Goal: Answer question/provide support: Share knowledge or assist other users

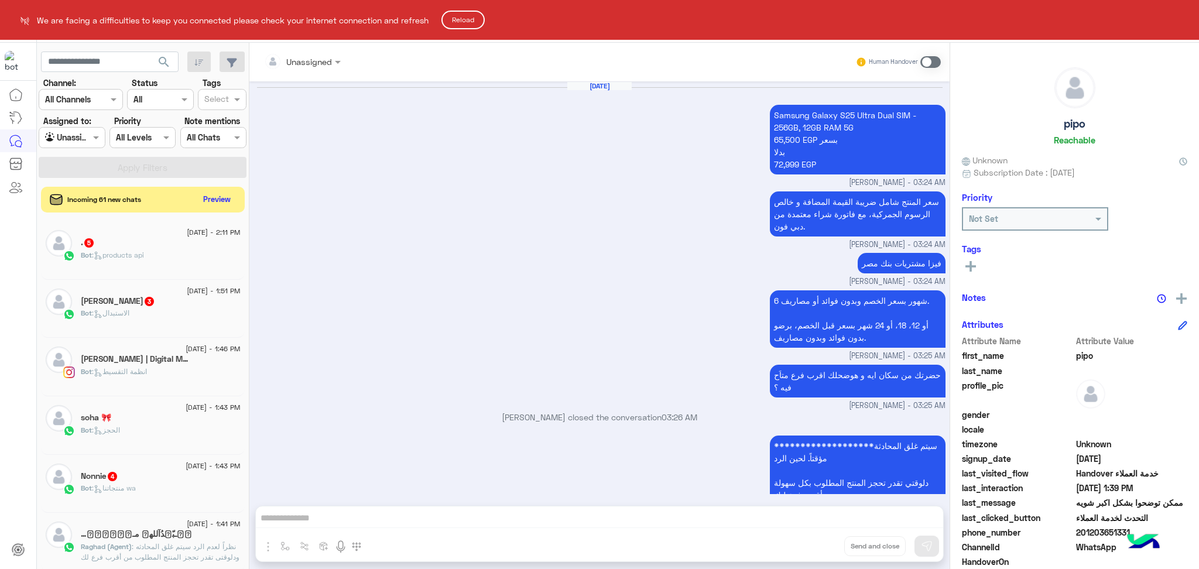
scroll to position [74, 0]
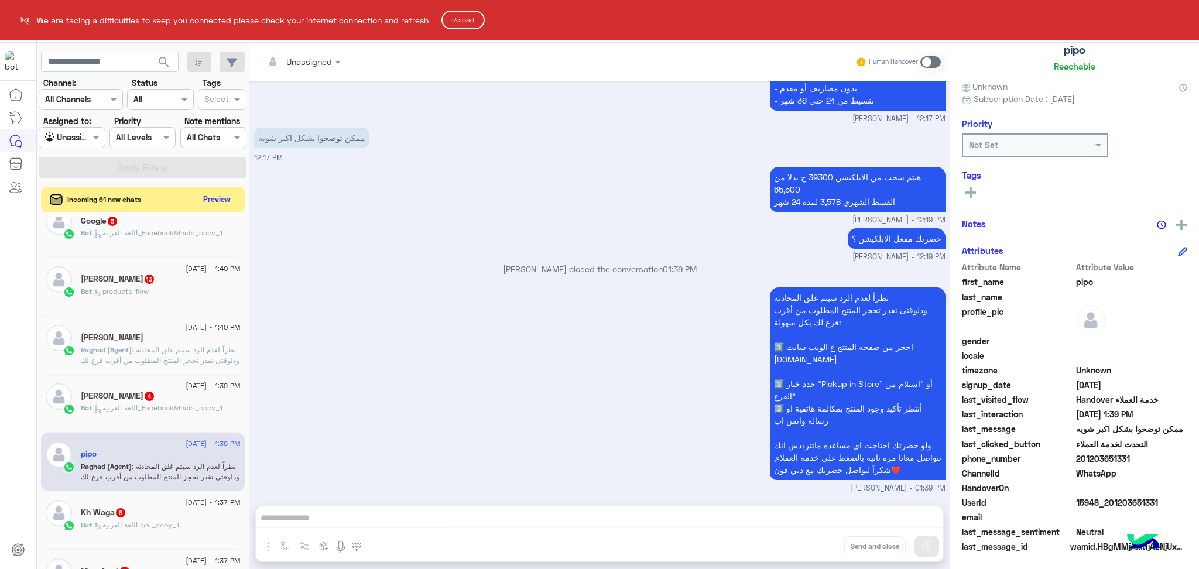
click at [465, 10] on html "We are facing a difficulties to keep you connected please check your internet c…" at bounding box center [599, 284] width 1199 height 569
drag, startPoint x: 466, startPoint y: 20, endPoint x: 478, endPoint y: 22, distance: 11.8
click at [467, 21] on button "Reload" at bounding box center [462, 20] width 43 height 19
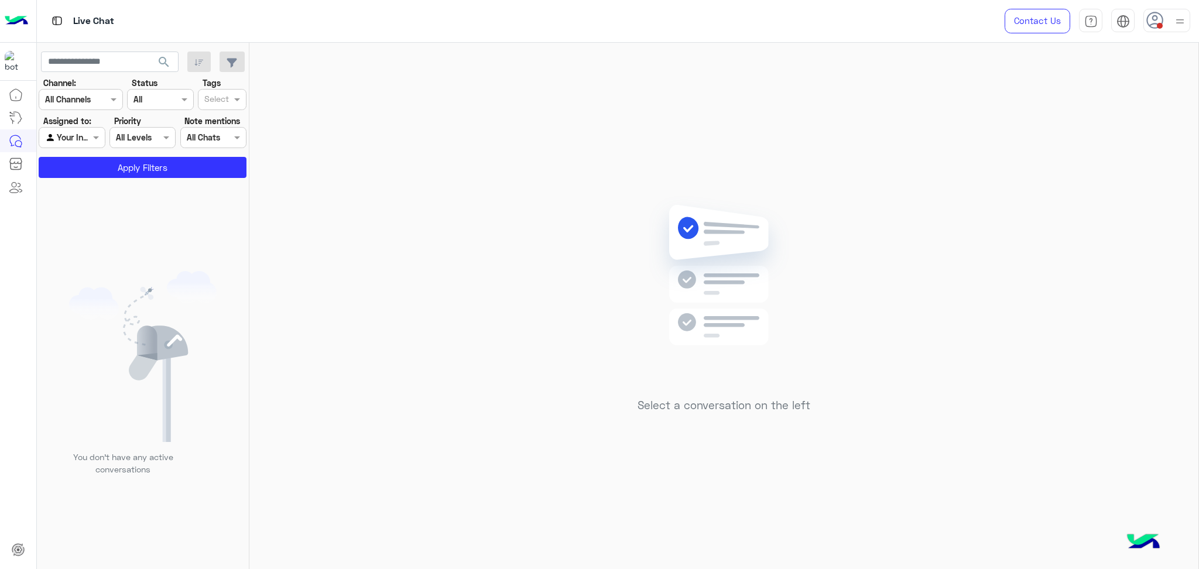
click at [79, 142] on div at bounding box center [71, 137] width 65 height 13
click at [81, 163] on b "Unassigned" at bounding box center [78, 161] width 44 height 10
click at [81, 139] on div at bounding box center [71, 137] width 65 height 13
click at [81, 176] on div "Your Inbox" at bounding box center [73, 184] width 68 height 23
click at [81, 172] on button "Apply Filters" at bounding box center [143, 167] width 208 height 21
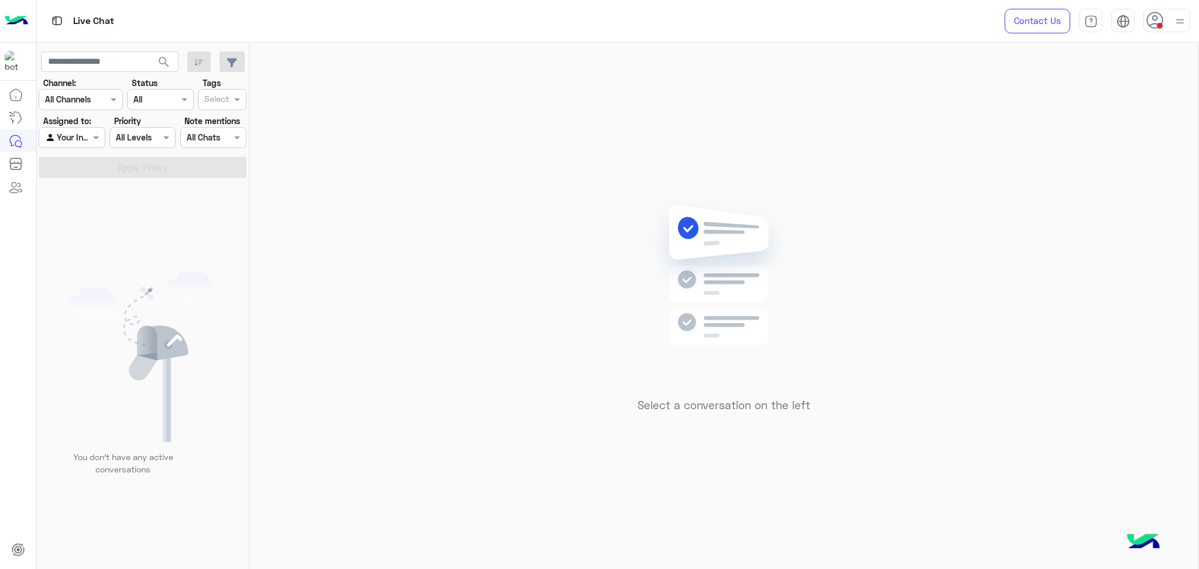
click at [62, 141] on input "text" at bounding box center [58, 138] width 27 height 12
click at [73, 156] on b "Unassigned" at bounding box center [78, 161] width 44 height 10
click at [80, 163] on button "Apply Filters" at bounding box center [143, 167] width 208 height 21
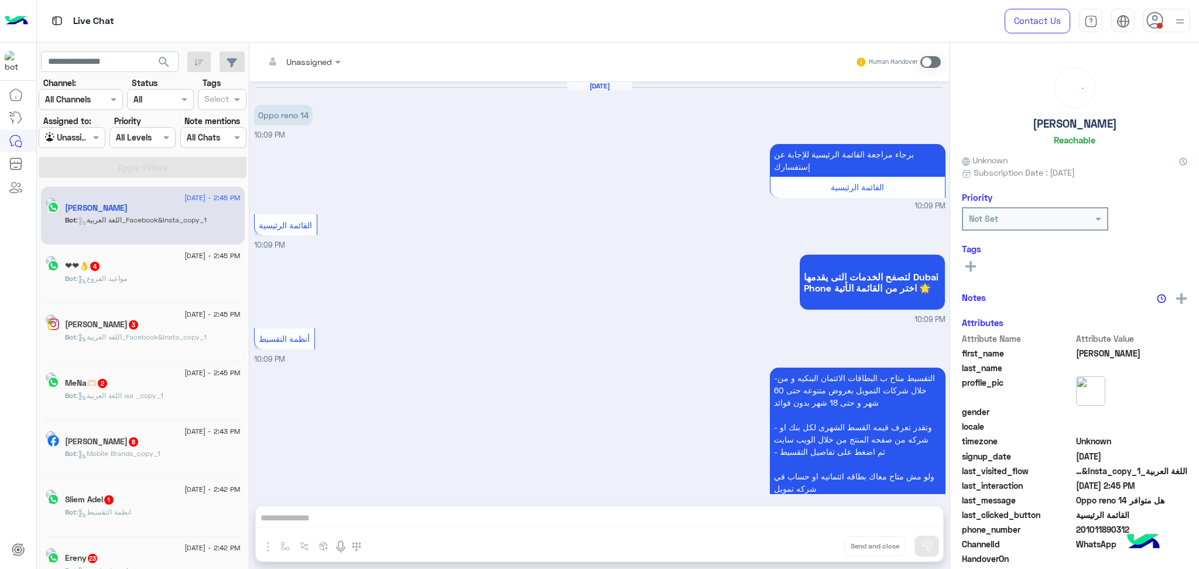
scroll to position [898, 0]
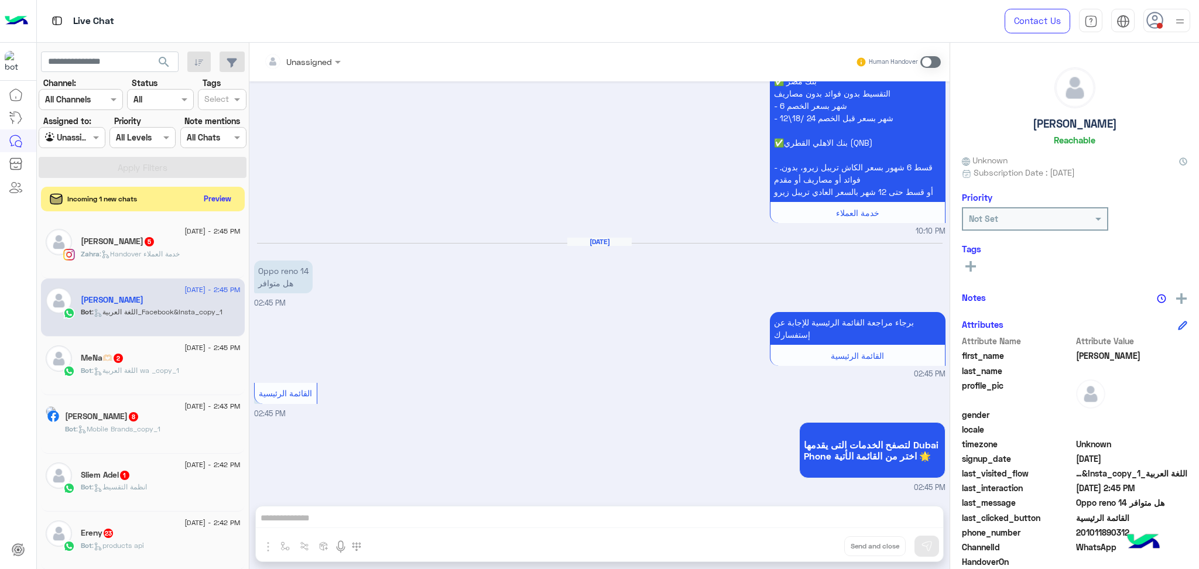
click at [221, 196] on button "Preview" at bounding box center [218, 199] width 36 height 16
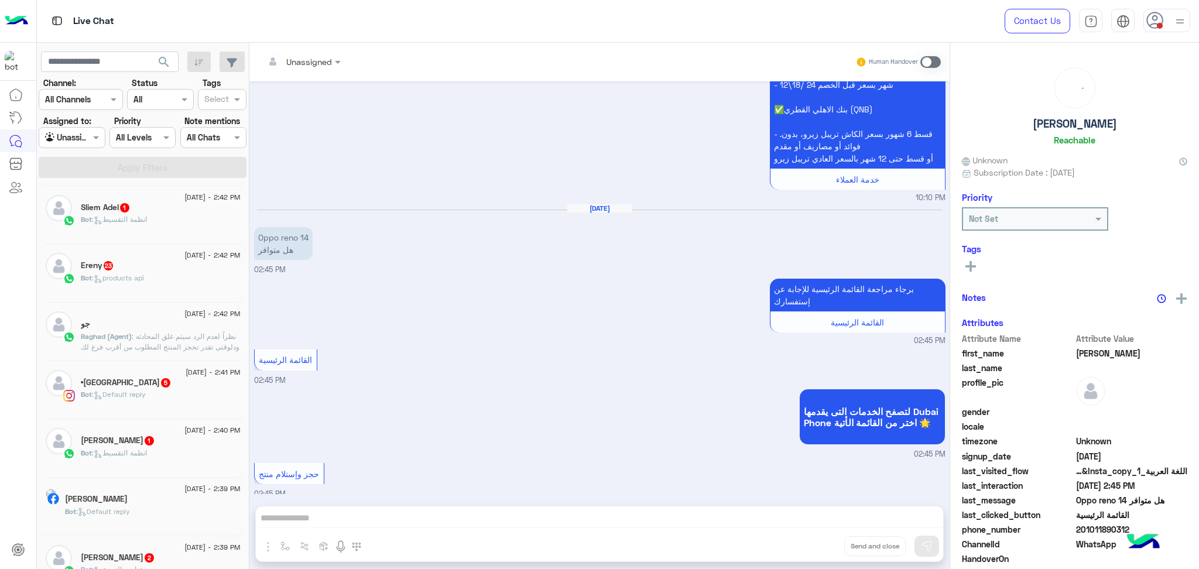
scroll to position [1167, 0]
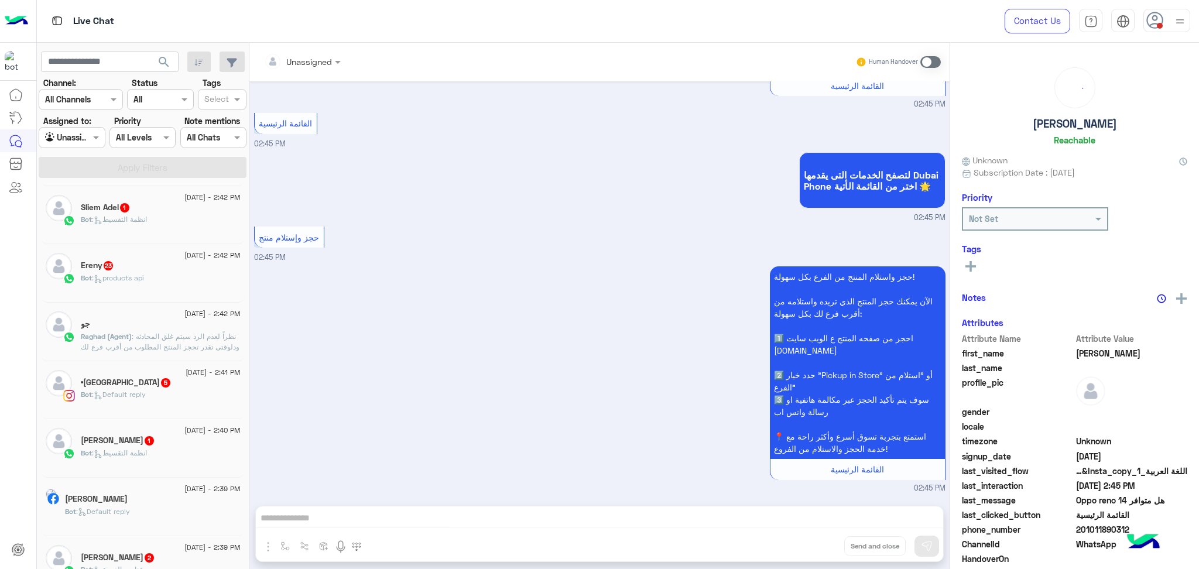
click at [151, 329] on div "جو" at bounding box center [161, 325] width 160 height 12
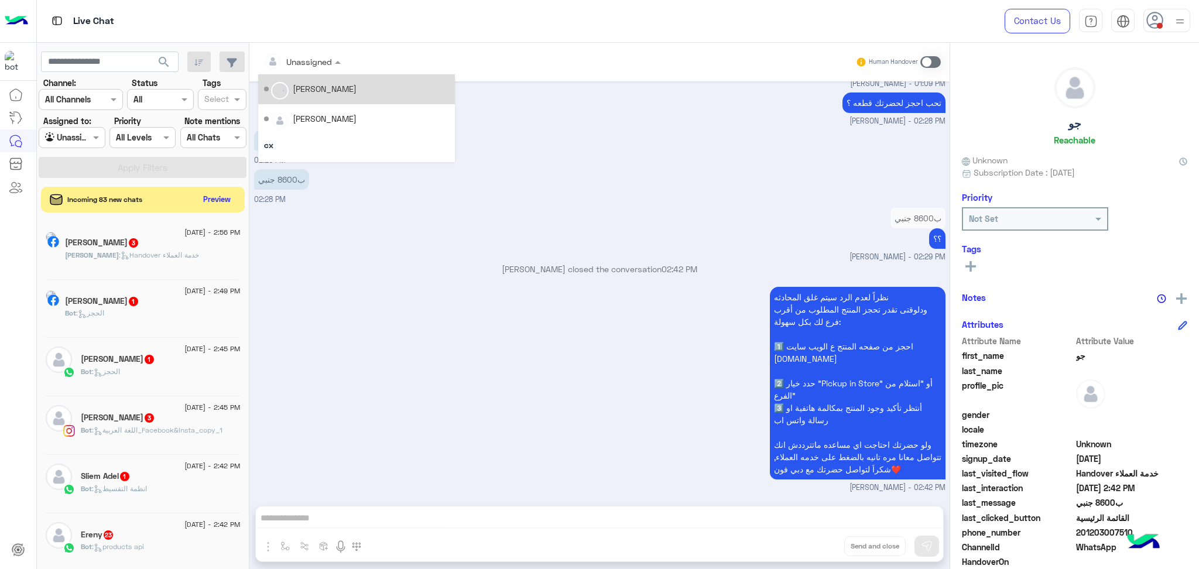
click at [321, 59] on div at bounding box center [302, 60] width 88 height 13
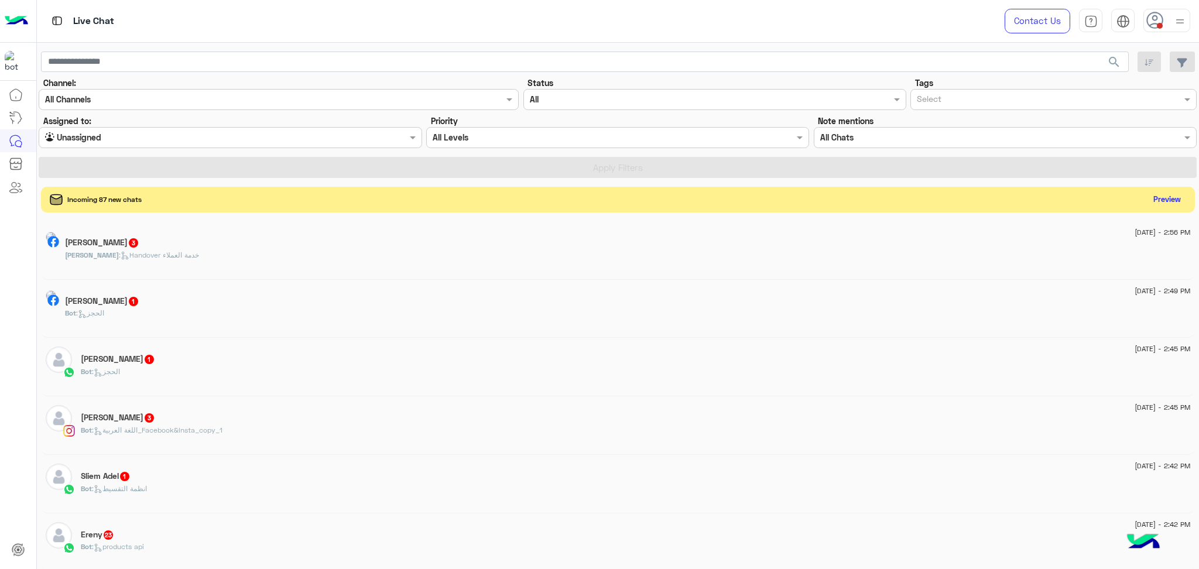
click at [193, 196] on div "Incoming 87 new chats Preview" at bounding box center [618, 200] width 1154 height 26
click at [146, 201] on div "Incoming 87 new chats" at bounding box center [98, 200] width 96 height 12
click at [117, 192] on div "Incoming 87 new chats Preview" at bounding box center [618, 200] width 1154 height 26
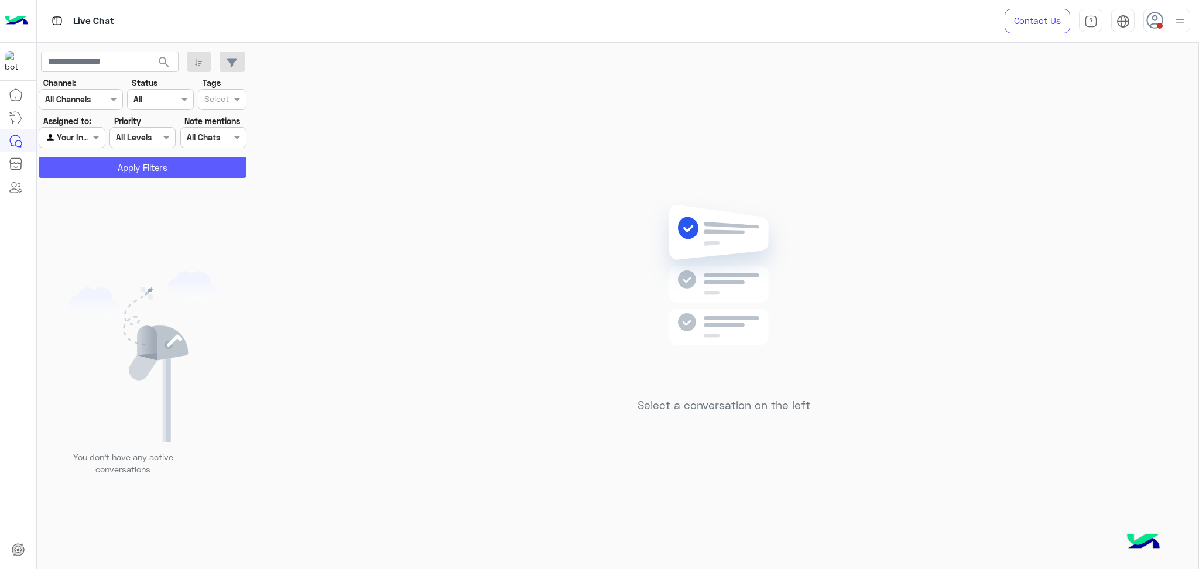
click at [115, 170] on button "Apply Filters" at bounding box center [143, 167] width 208 height 21
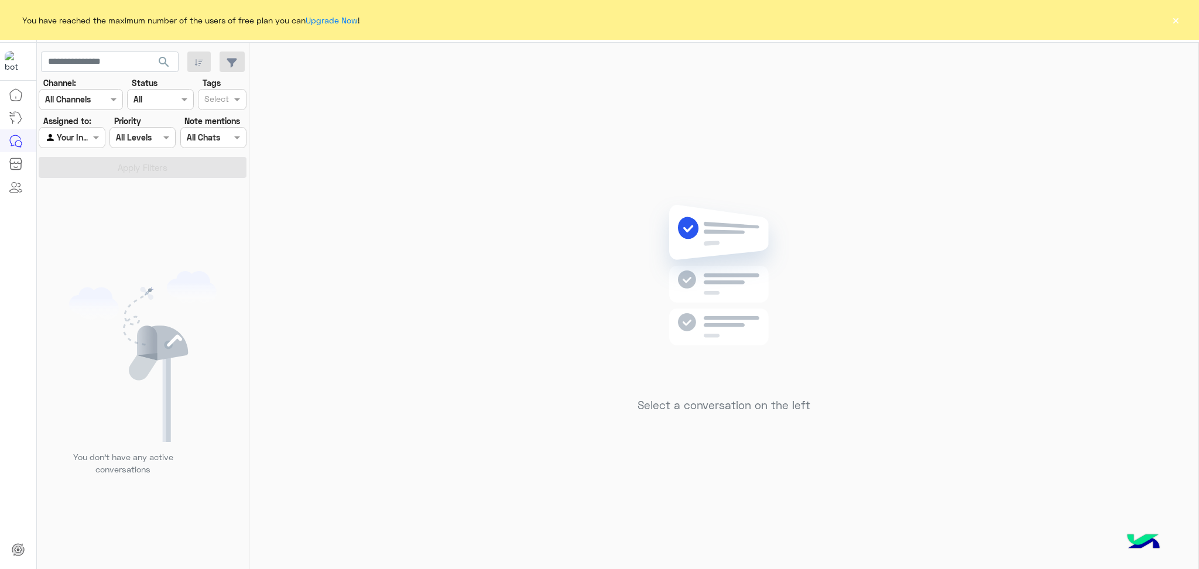
click at [70, 142] on input "text" at bounding box center [58, 138] width 27 height 12
click at [73, 156] on b "Unassigned" at bounding box center [78, 161] width 44 height 10
click at [78, 61] on input "text" at bounding box center [110, 62] width 138 height 21
paste input "**********"
click at [80, 58] on input "**********" at bounding box center [110, 62] width 138 height 21
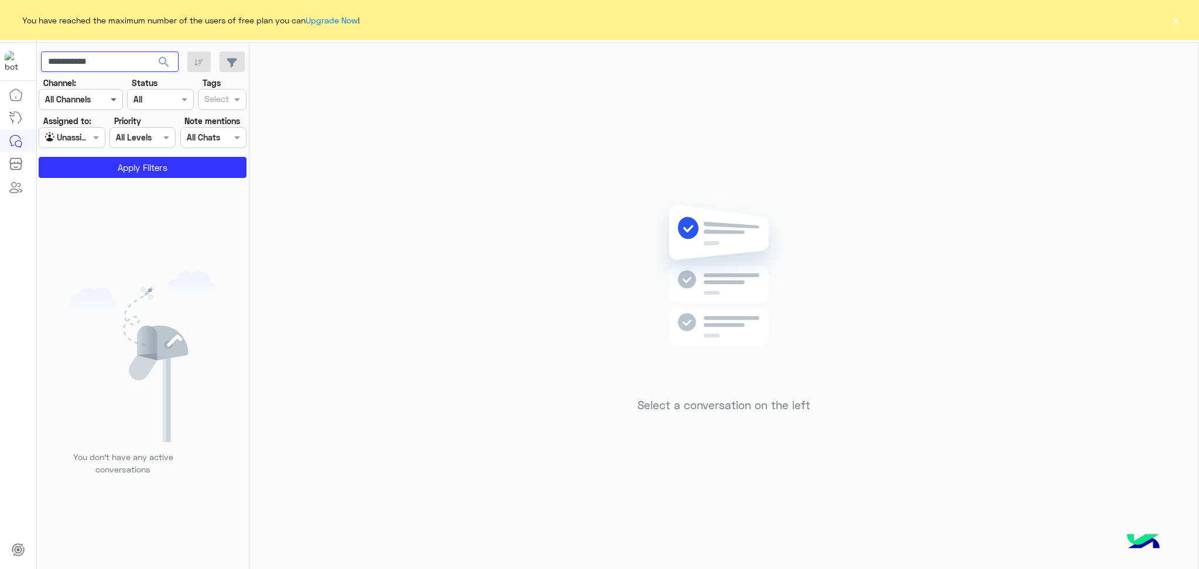
click at [150, 52] on button "search" at bounding box center [164, 64] width 29 height 25
click at [1182, 17] on div "You have reached the maximum number of the users of free plan you can Upgrade N…" at bounding box center [599, 20] width 1199 height 40
click at [1172, 20] on button "×" at bounding box center [1176, 20] width 12 height 12
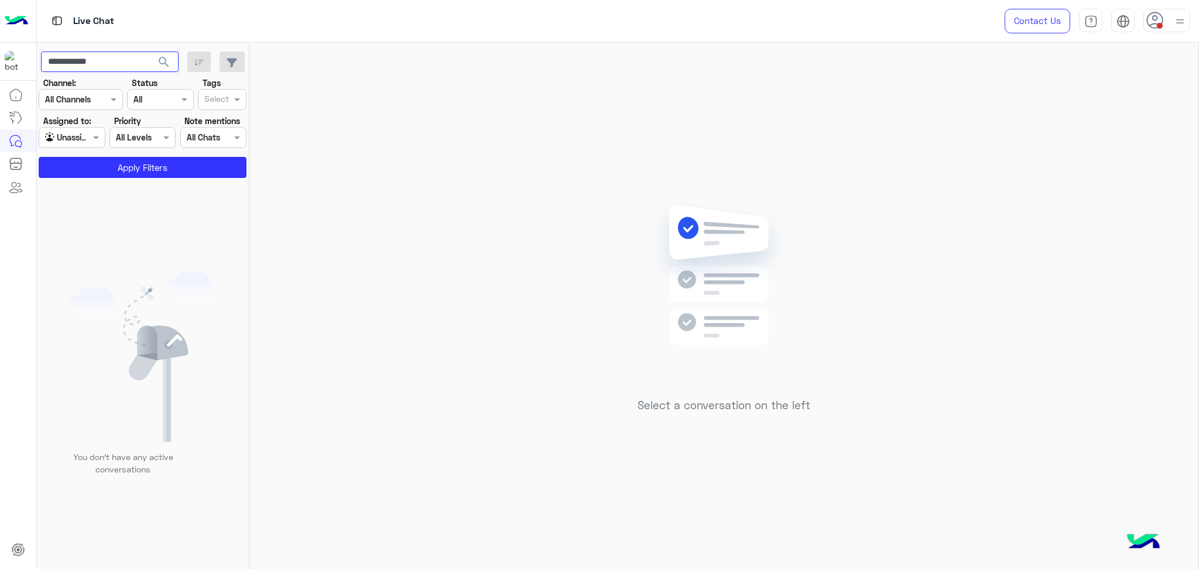
click at [106, 57] on input "**********" at bounding box center [110, 62] width 138 height 21
click at [105, 163] on button "Apply Filters" at bounding box center [143, 167] width 208 height 21
click at [118, 56] on input "**********" at bounding box center [110, 62] width 138 height 21
click at [150, 52] on button "search" at bounding box center [164, 64] width 29 height 25
click at [113, 57] on input "**********" at bounding box center [110, 62] width 138 height 21
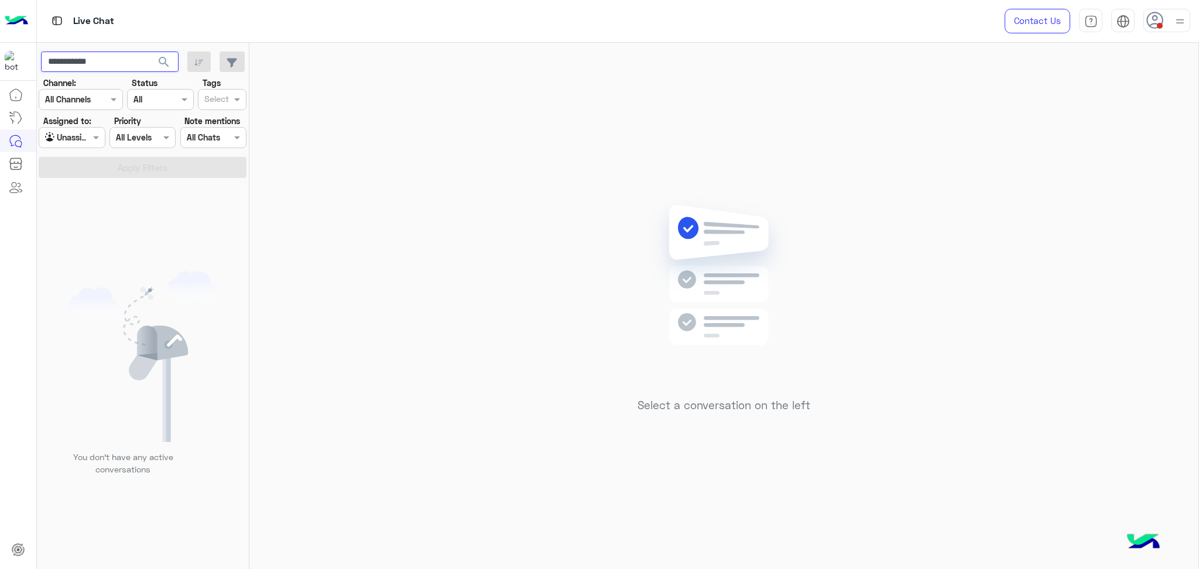
click at [113, 57] on input "**********" at bounding box center [110, 62] width 138 height 21
paste input "****"
click at [75, 55] on input "**********" at bounding box center [110, 62] width 138 height 21
type input "**********"
click at [150, 52] on button "search" at bounding box center [164, 64] width 29 height 25
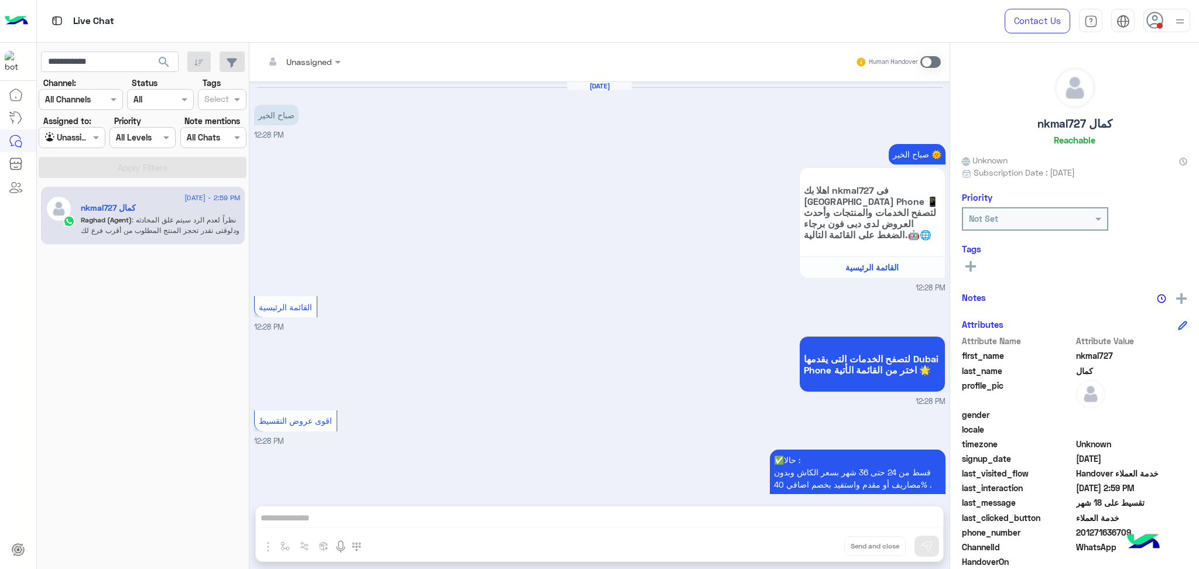
scroll to position [1128, 0]
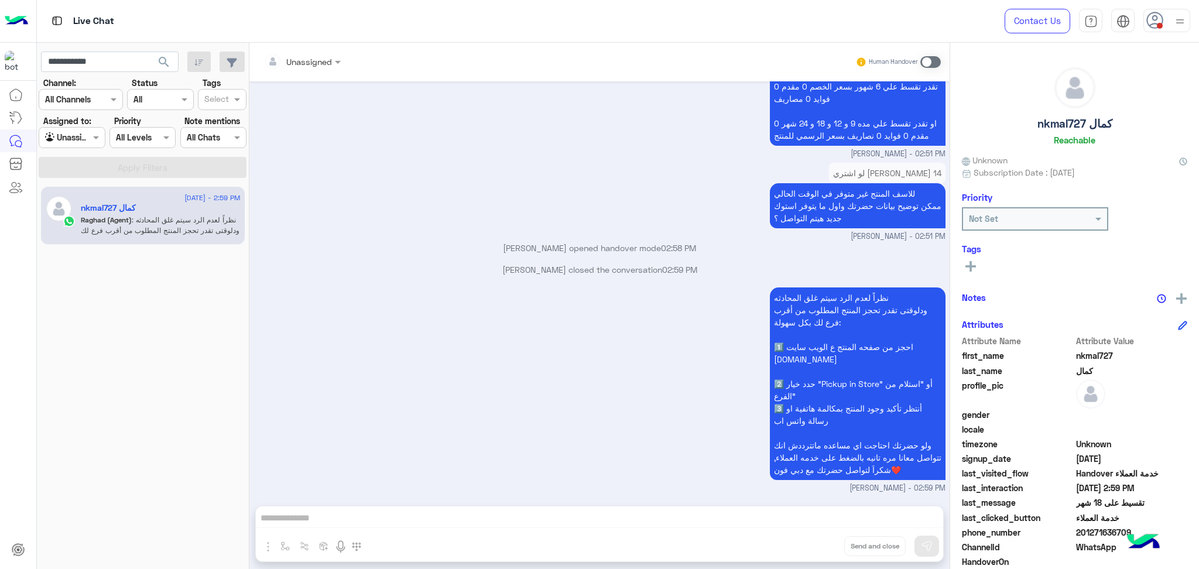
click at [316, 57] on div at bounding box center [302, 60] width 88 height 13
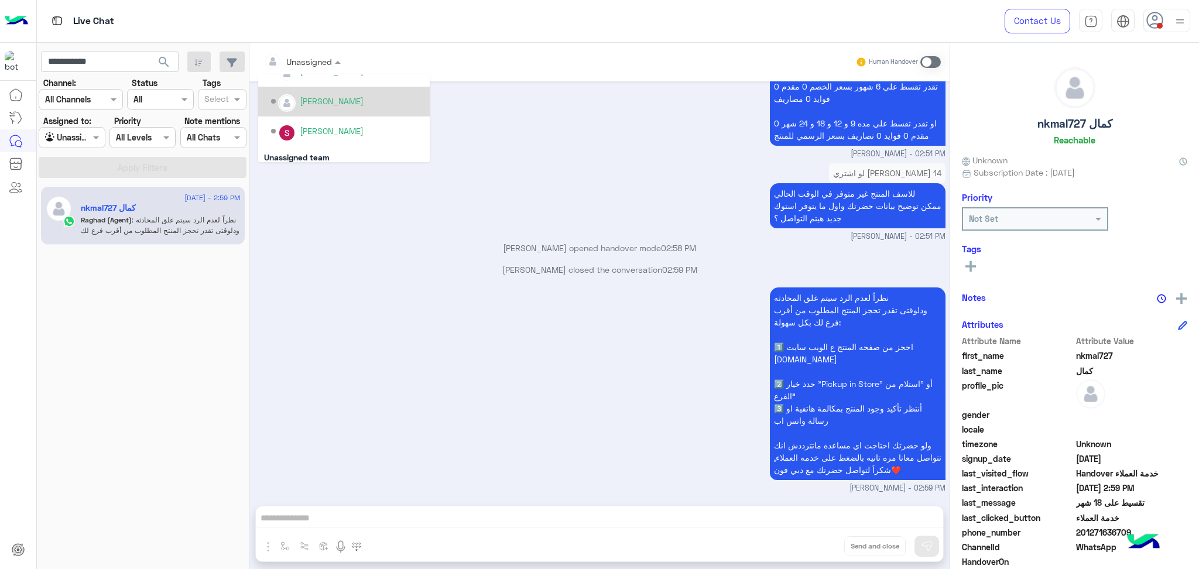
scroll to position [463, 0]
click at [377, 270] on p "Raghad Sabry closed the conversation 02:59 PM" at bounding box center [599, 269] width 691 height 12
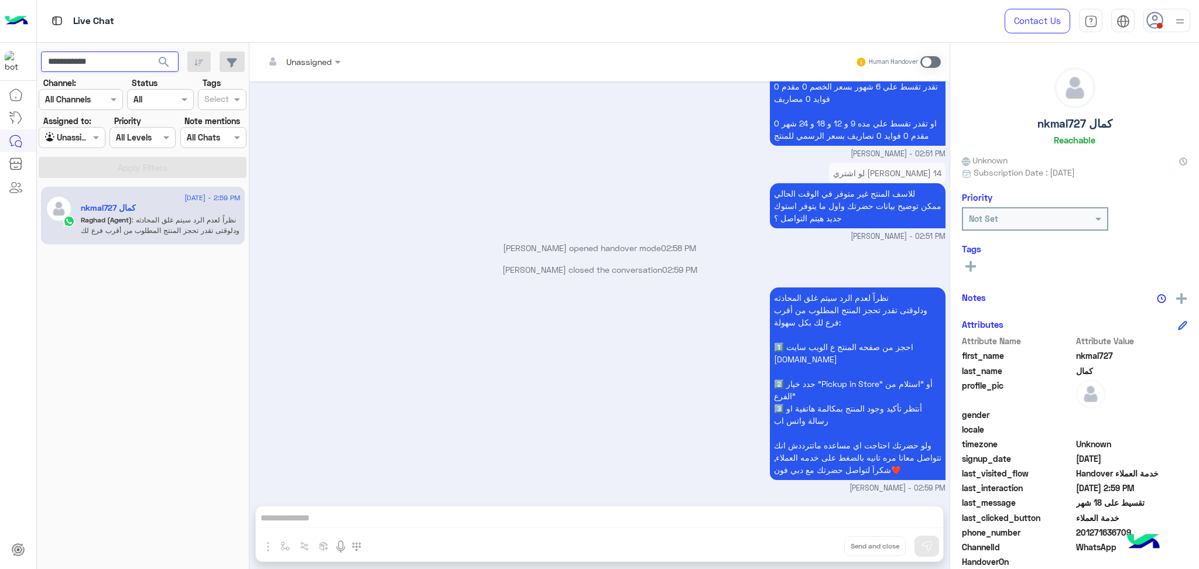
click at [108, 64] on input "**********" at bounding box center [110, 62] width 138 height 21
click at [150, 52] on button "search" at bounding box center [164, 64] width 29 height 25
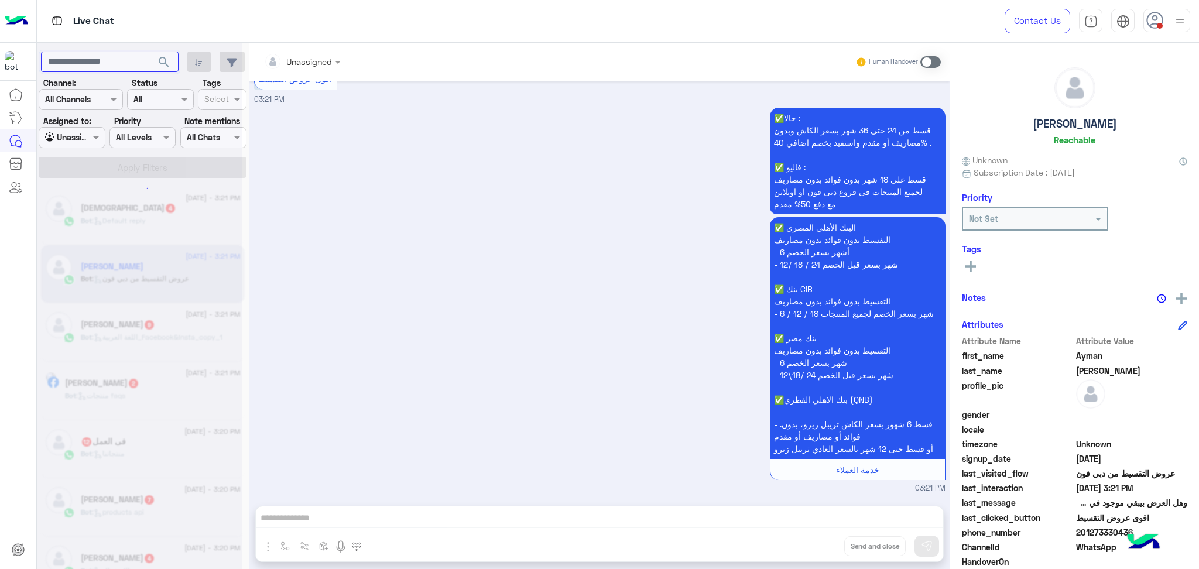
scroll to position [860, 0]
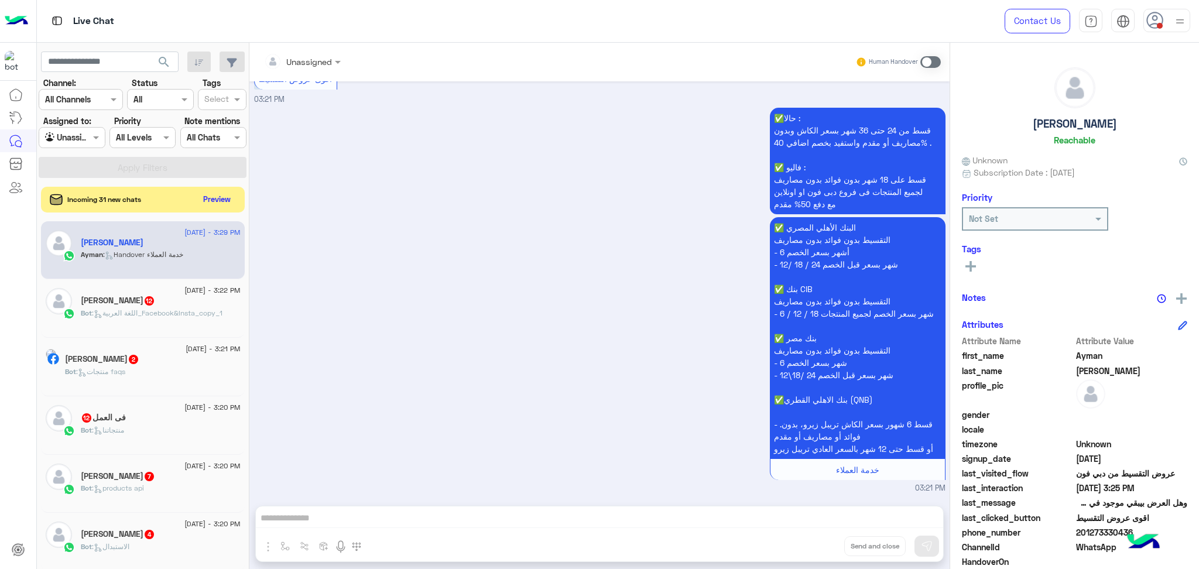
click at [422, 144] on div "✅حالا : قسط من 24 حتى 36 شهر بسعر الكاش وبدون مصاريف أو مقدم واستفيد بخصم اضافي…" at bounding box center [599, 299] width 691 height 389
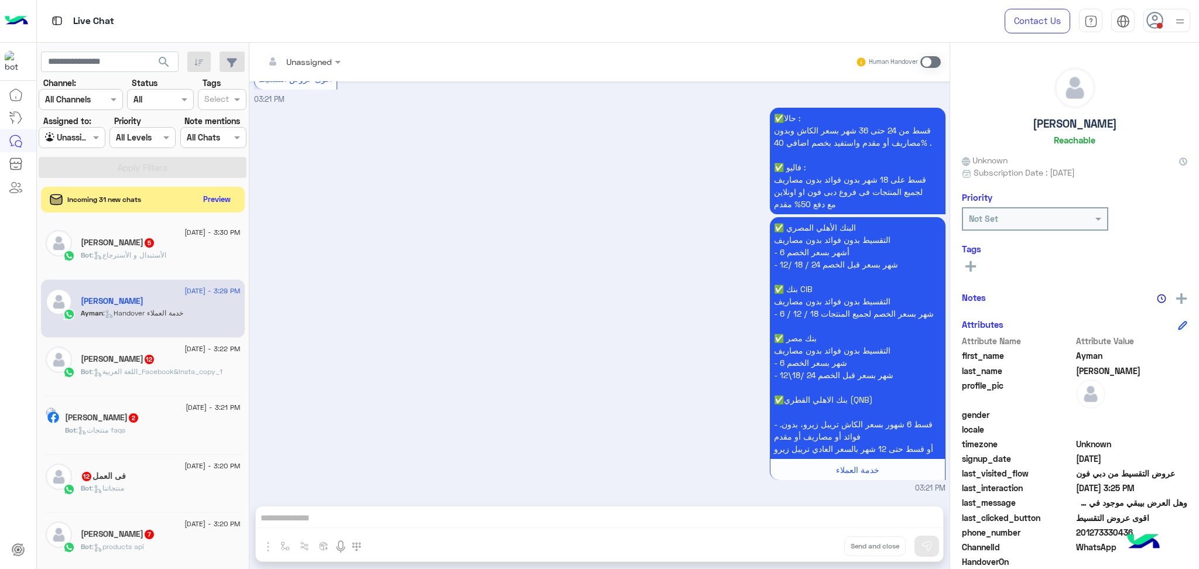
click at [293, 58] on input "text" at bounding box center [287, 62] width 47 height 12
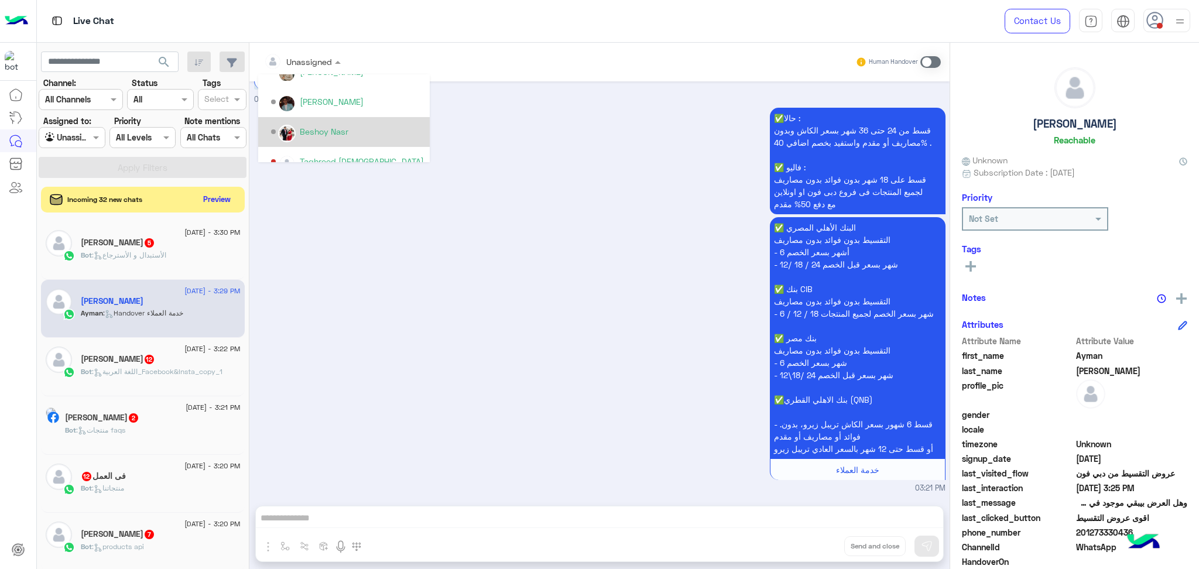
scroll to position [102, 0]
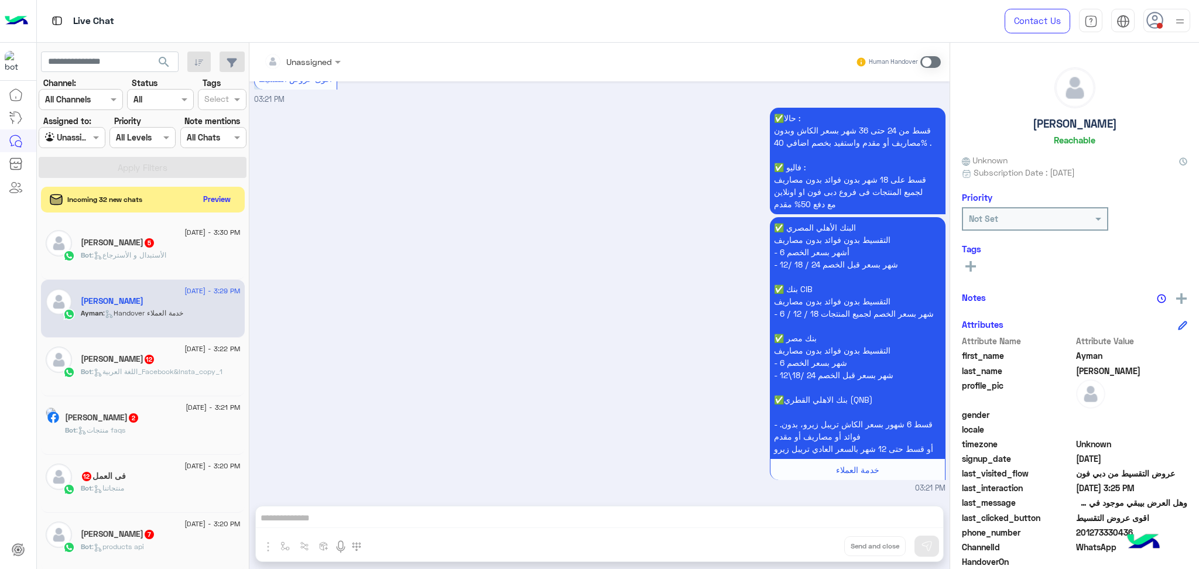
click at [405, 249] on div "✅حالا : قسط من 24 حتى 36 شهر بسعر الكاش وبدون مصاريف أو مقدم واستفيد بخصم اضافي…" at bounding box center [599, 299] width 691 height 389
click at [215, 197] on button "Preview" at bounding box center [218, 199] width 36 height 16
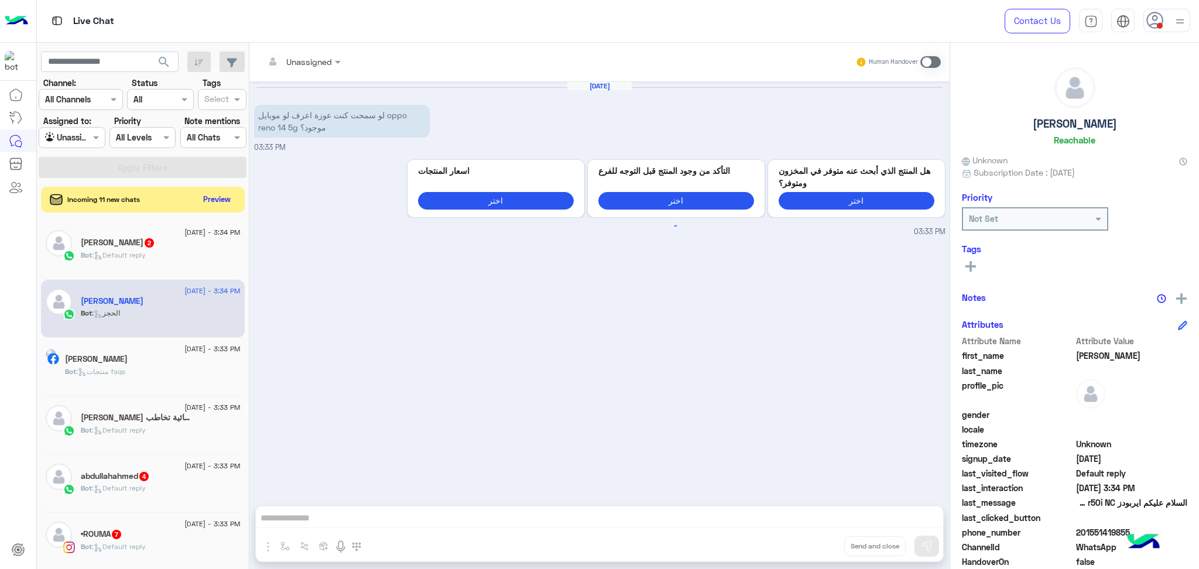
click at [323, 63] on div at bounding box center [302, 60] width 88 height 13
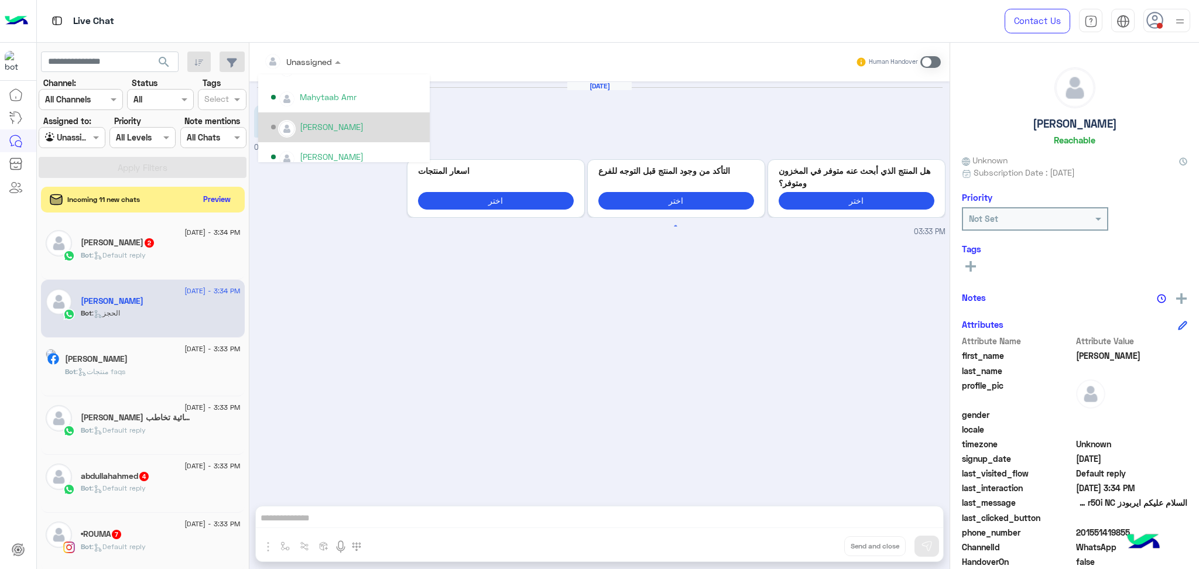
scroll to position [390, 0]
click at [334, 134] on div "Rahma Samir" at bounding box center [332, 138] width 64 height 12
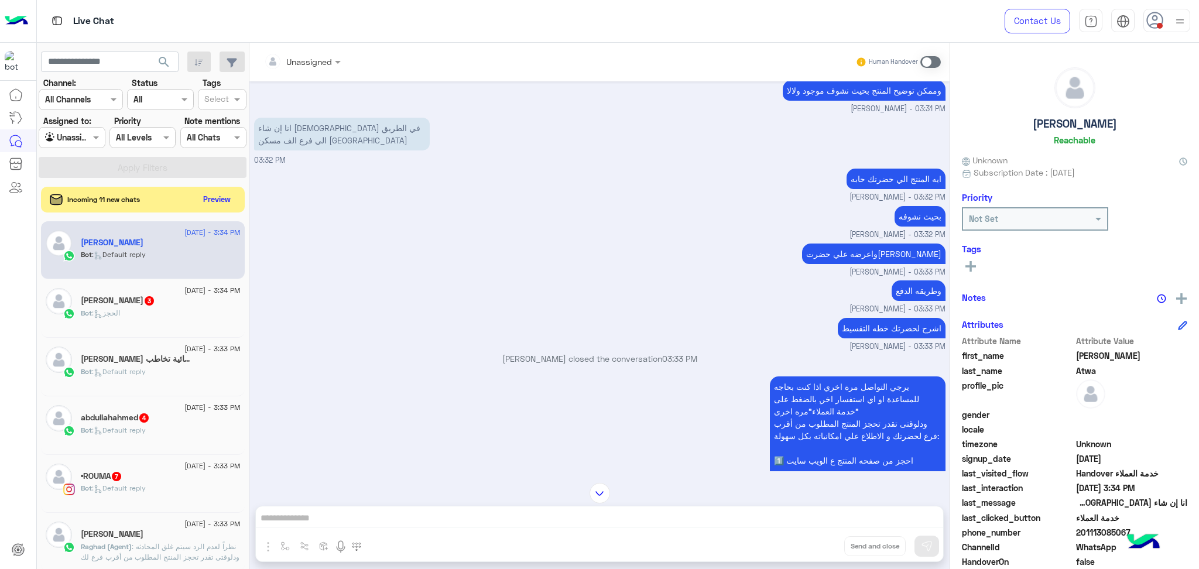
scroll to position [245, 0]
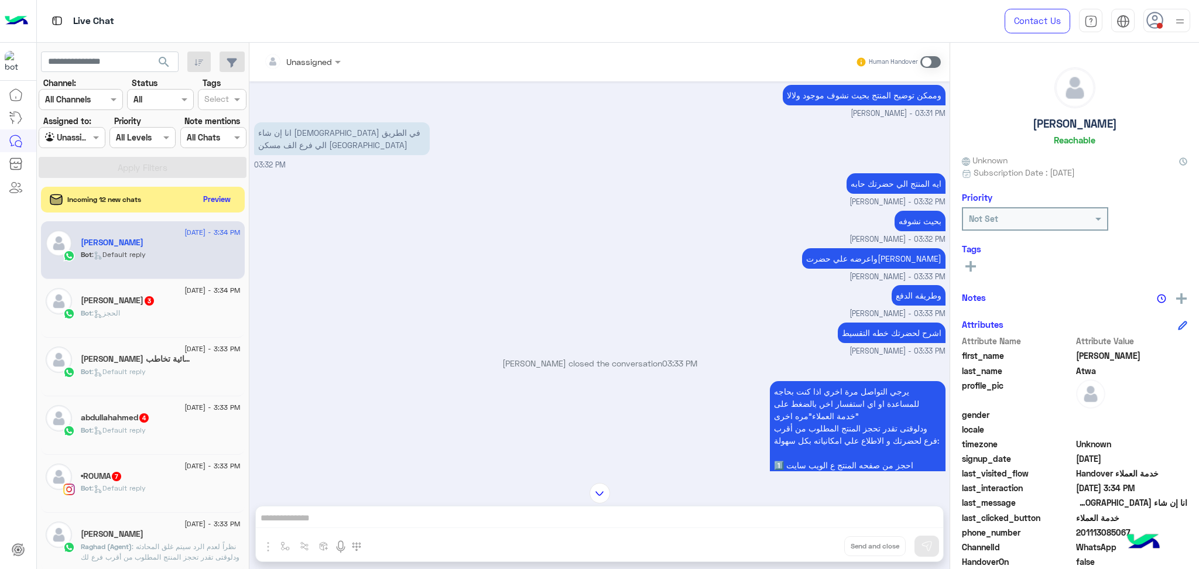
click at [321, 64] on div at bounding box center [302, 60] width 88 height 13
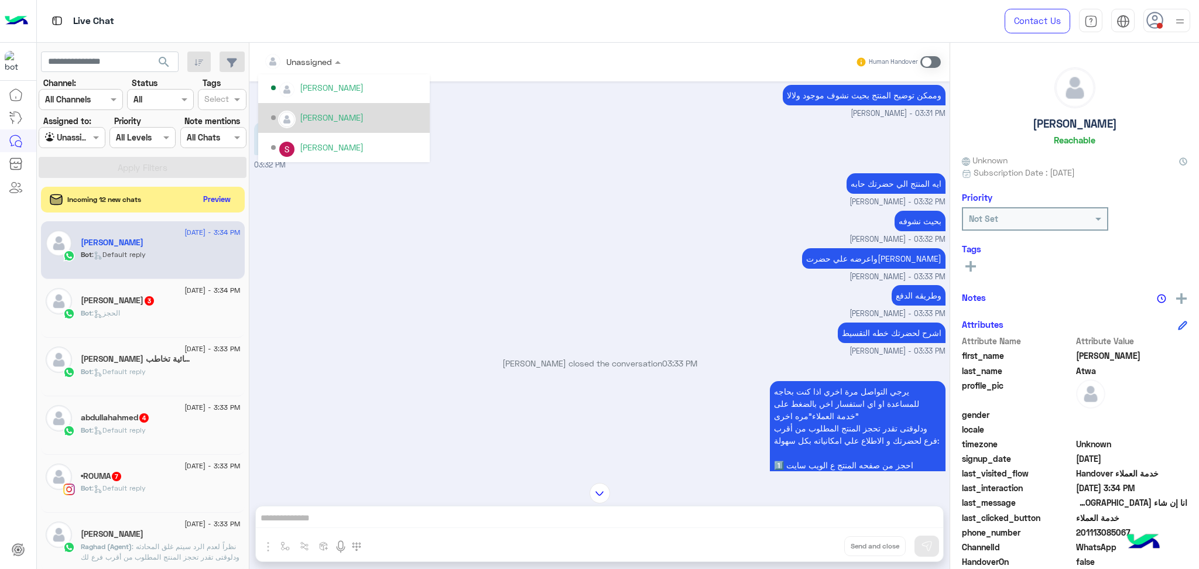
scroll to position [415, 0]
click at [332, 118] on div "Rahma Samir" at bounding box center [332, 114] width 64 height 12
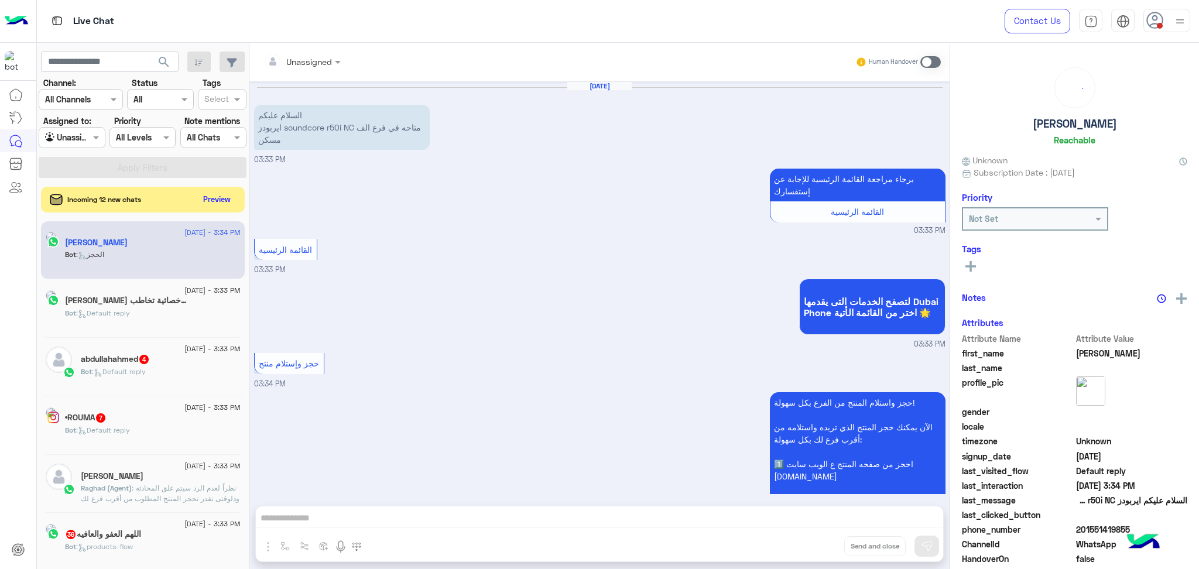
scroll to position [137, 0]
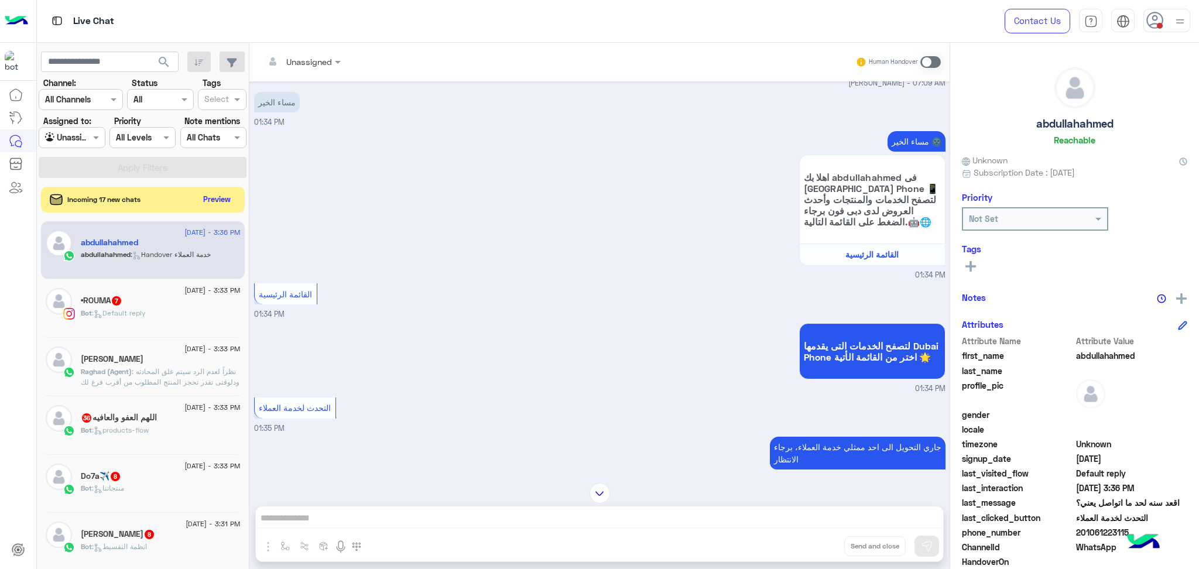
scroll to position [1056, 0]
click at [88, 64] on input "text" at bounding box center [110, 62] width 138 height 21
paste input "**********"
click at [78, 59] on input "**********" at bounding box center [110, 62] width 138 height 21
type input "**********"
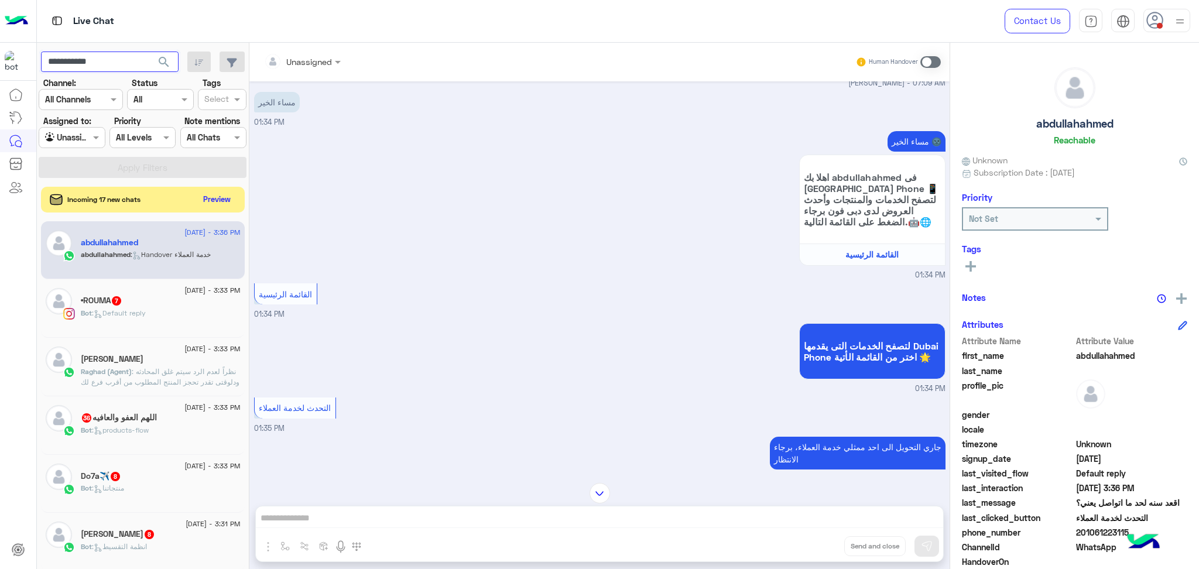
click at [150, 52] on button "search" at bounding box center [164, 64] width 29 height 25
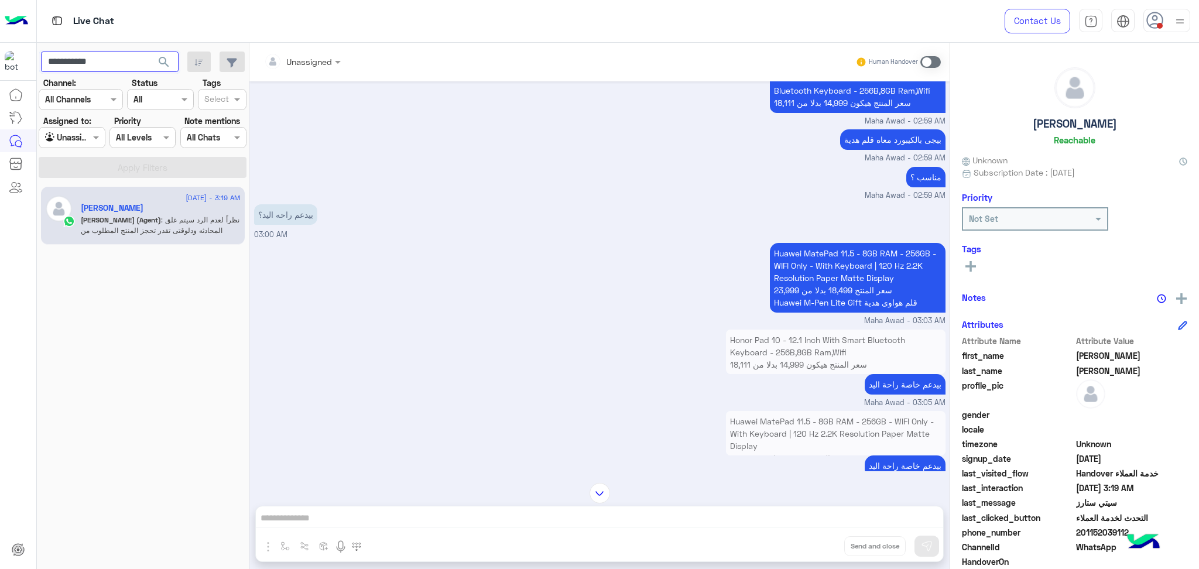
scroll to position [1145, 0]
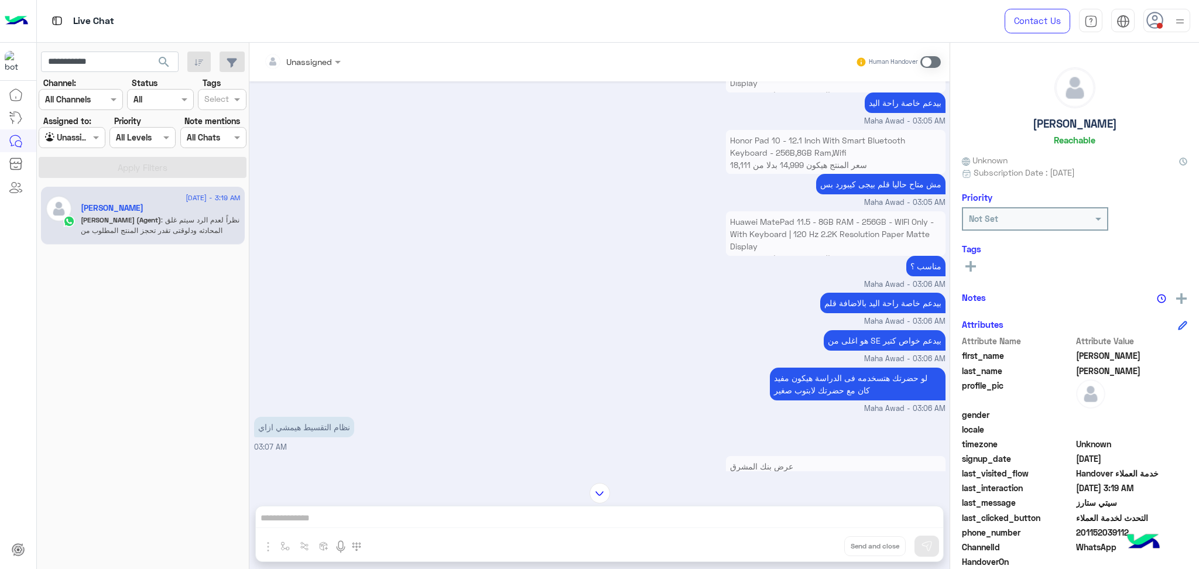
click at [437, 368] on div "لو حضرتك هتسخدمه فى الدراسة هيكون مفيد كان مع حضرتك لابتوب صغير Maha Awad - 03:…" at bounding box center [599, 390] width 691 height 50
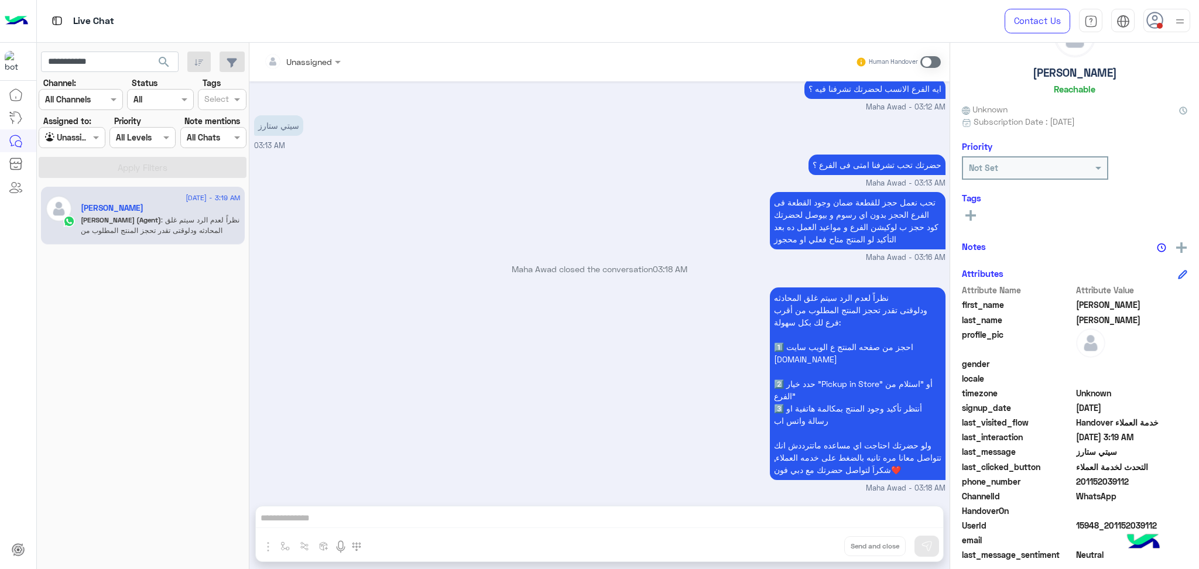
scroll to position [74, 0]
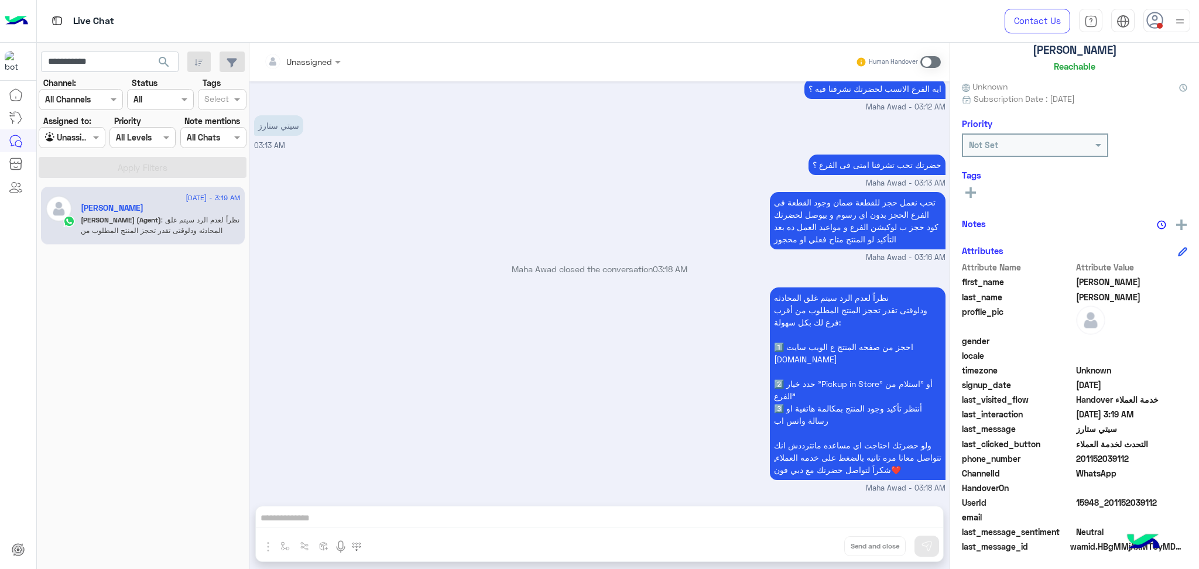
click at [1109, 499] on span "15948_201152039112" at bounding box center [1132, 502] width 112 height 12
copy span "15948_201152039112"
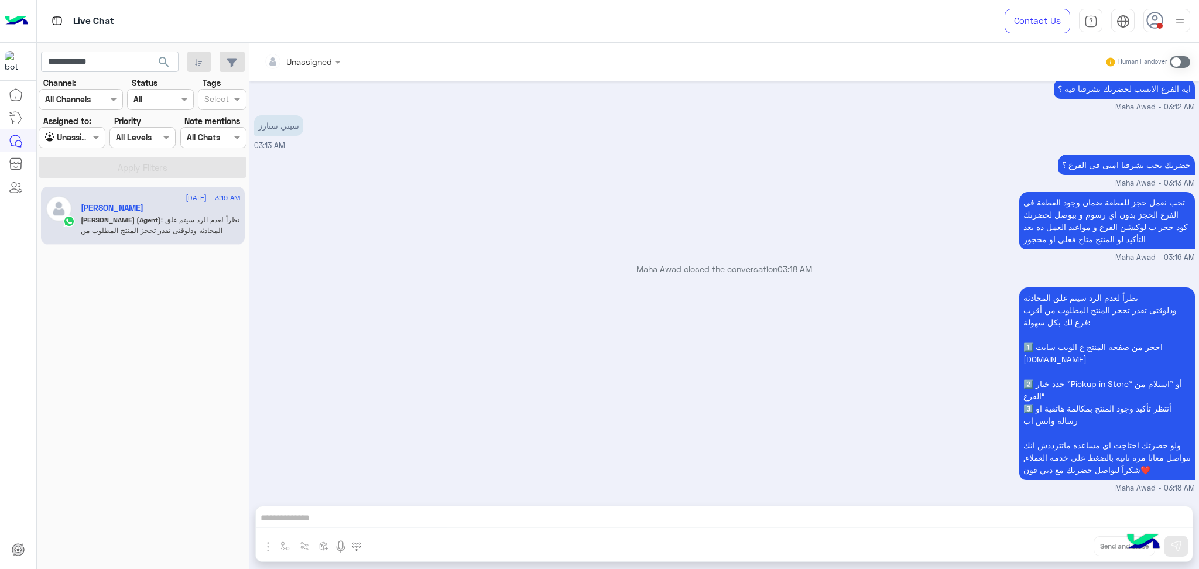
click at [518, 330] on div "نظراً لعدم الرد سيتم غلق المحادثه ودلوقتى تقدر تحجز المنتج المطلوب من أقرب فرع …" at bounding box center [724, 390] width 941 height 210
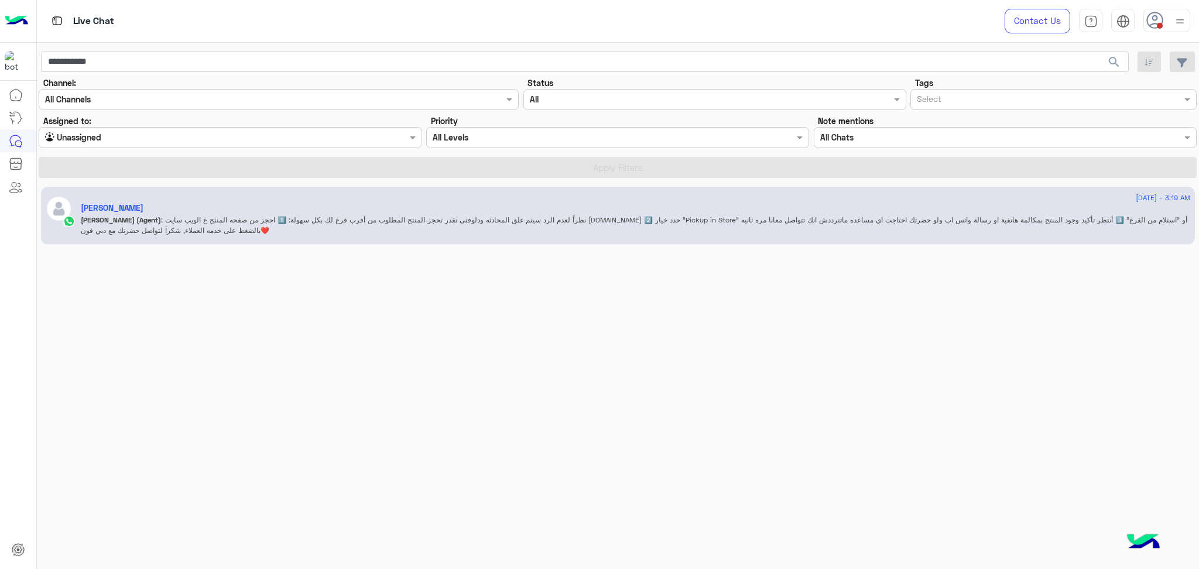
click at [714, 225] on p "Maha (Agent) : نظراً لعدم الرد سيتم غلق المحادثه ودلوقتى تقدر تحجز المنتج المطل…" at bounding box center [636, 225] width 1110 height 21
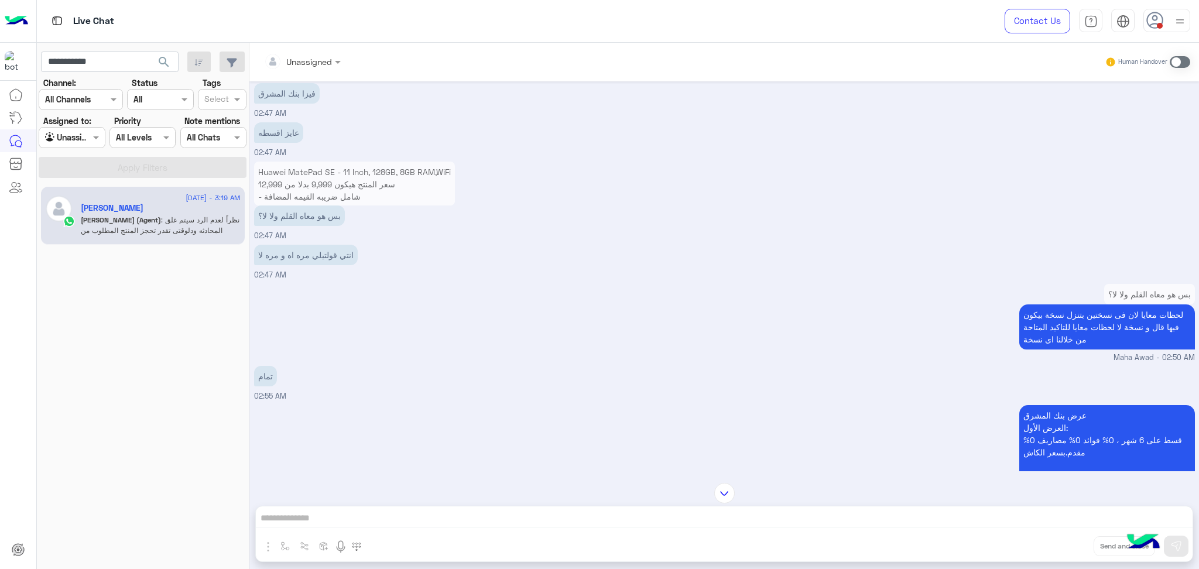
scroll to position [1932, 0]
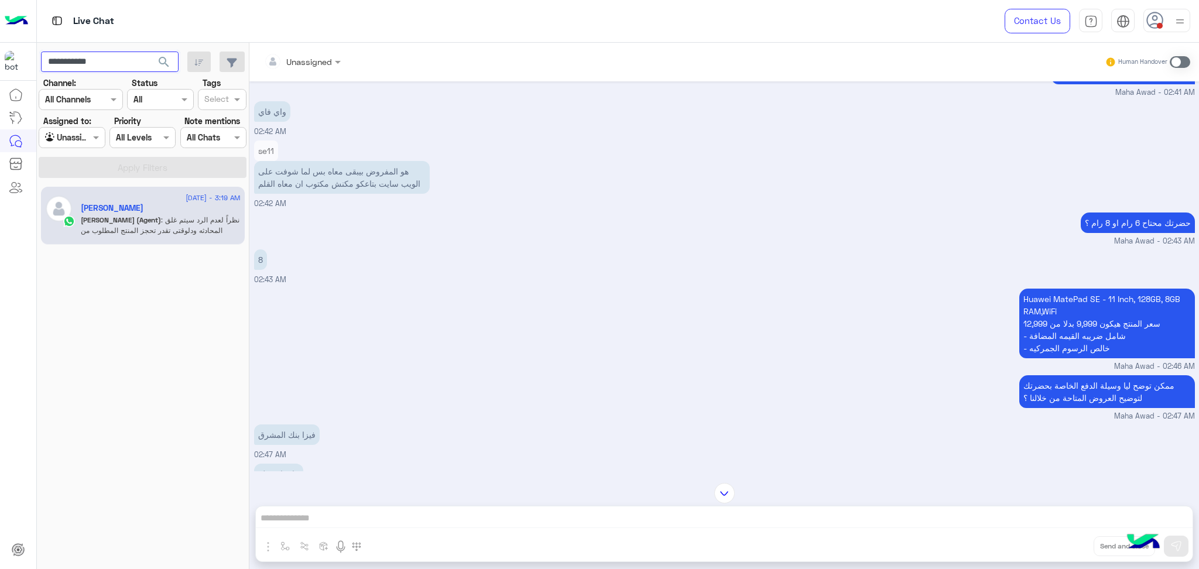
click at [92, 61] on input "**********" at bounding box center [110, 62] width 138 height 21
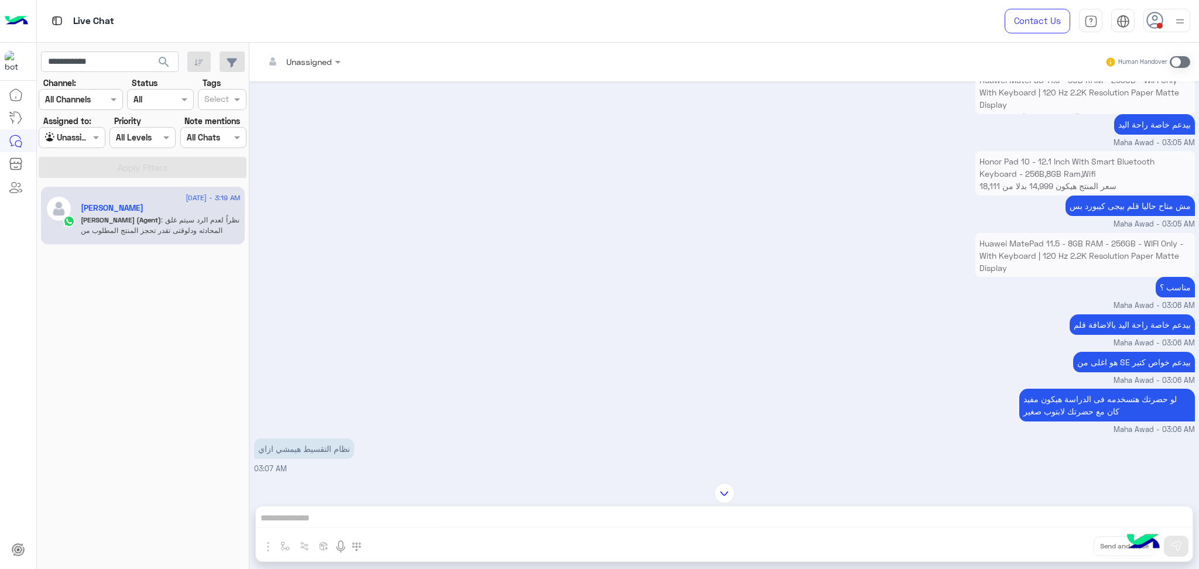
scroll to position [4001, 0]
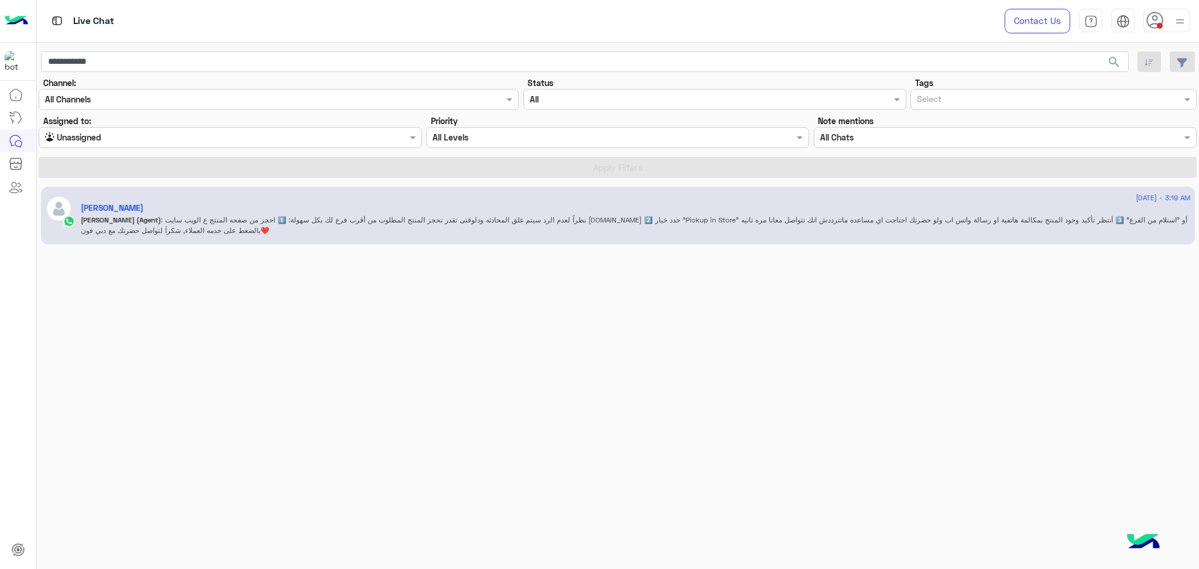
click at [1198, 267] on div "4 September - 3:19 AM Omar Mohamed Maha (Agent) : نظراً لعدم الرد سيتم غلق المح…" at bounding box center [618, 377] width 1163 height 391
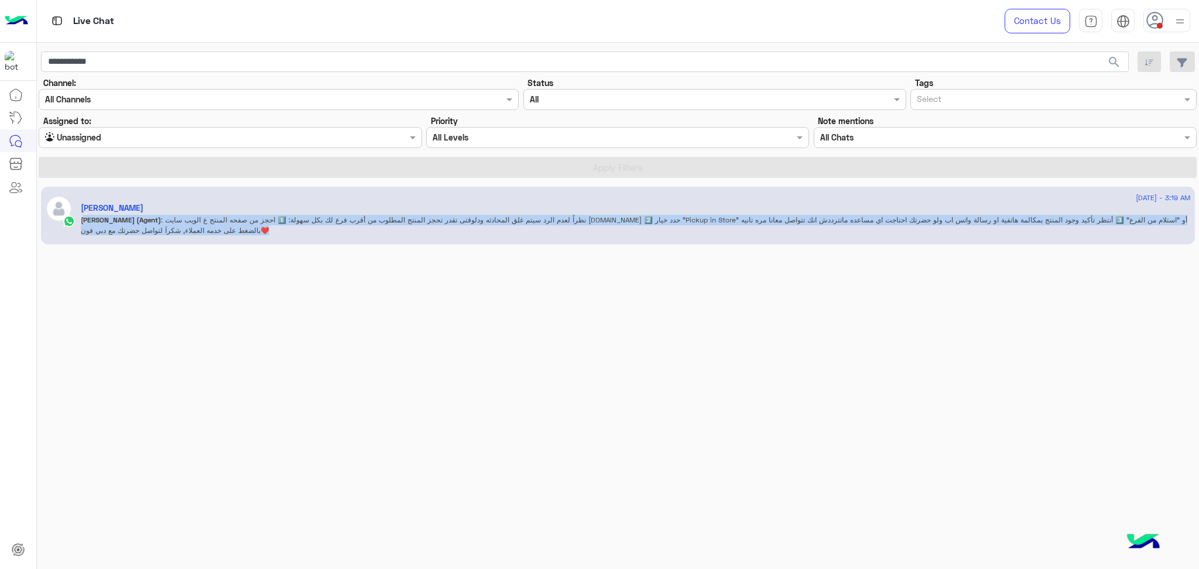
click at [1198, 267] on div "4 September - 3:19 AM Omar Mohamed Maha (Agent) : نظراً لعدم الرد سيتم غلق المح…" at bounding box center [618, 377] width 1163 height 391
click at [1100, 234] on p "Maha (Agent) : نظراً لعدم الرد سيتم غلق المحادثه ودلوقتى تقدر تحجز المنتج المطل…" at bounding box center [636, 225] width 1110 height 21
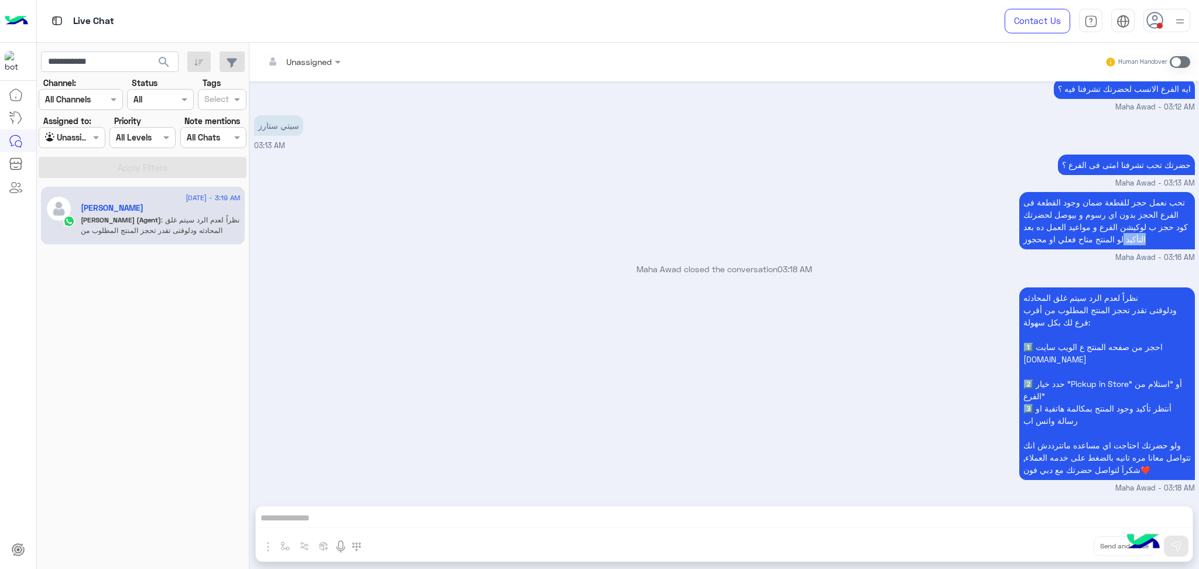
click at [1100, 234] on div "تحب نعمل حجز للقطعة ضمان وجود القطعة فى الفرع الحجز بدون اي رسوم و بيوصل لحضرتك…" at bounding box center [724, 226] width 941 height 74
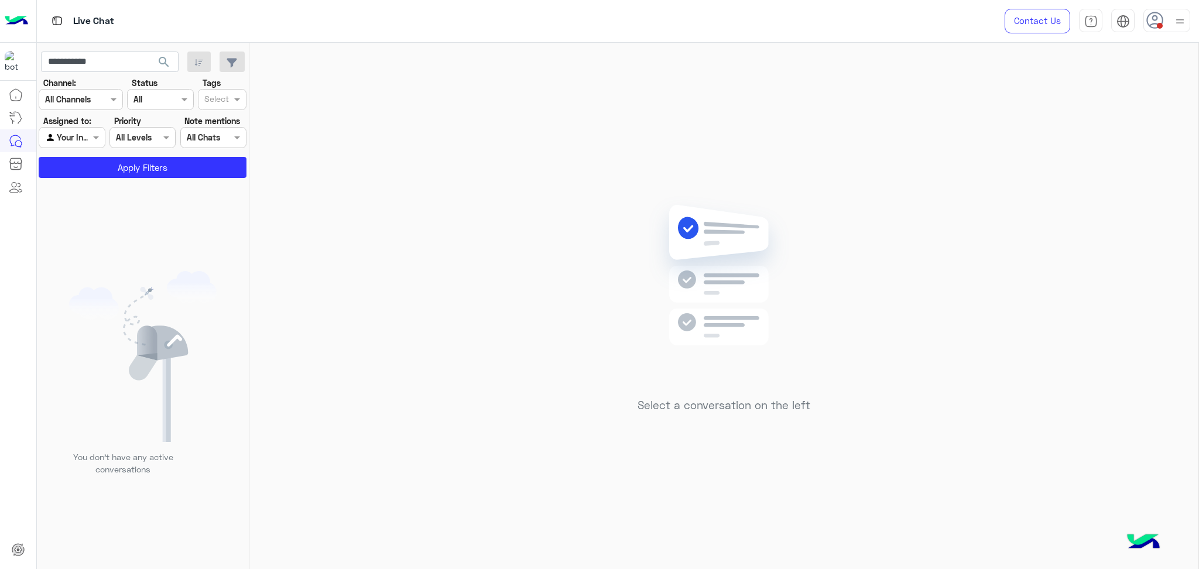
click at [76, 136] on div at bounding box center [71, 137] width 65 height 13
click at [88, 158] on b "Unassigned" at bounding box center [78, 161] width 44 height 10
click at [113, 56] on input "**********" at bounding box center [110, 62] width 138 height 21
click at [150, 52] on button "search" at bounding box center [164, 64] width 29 height 25
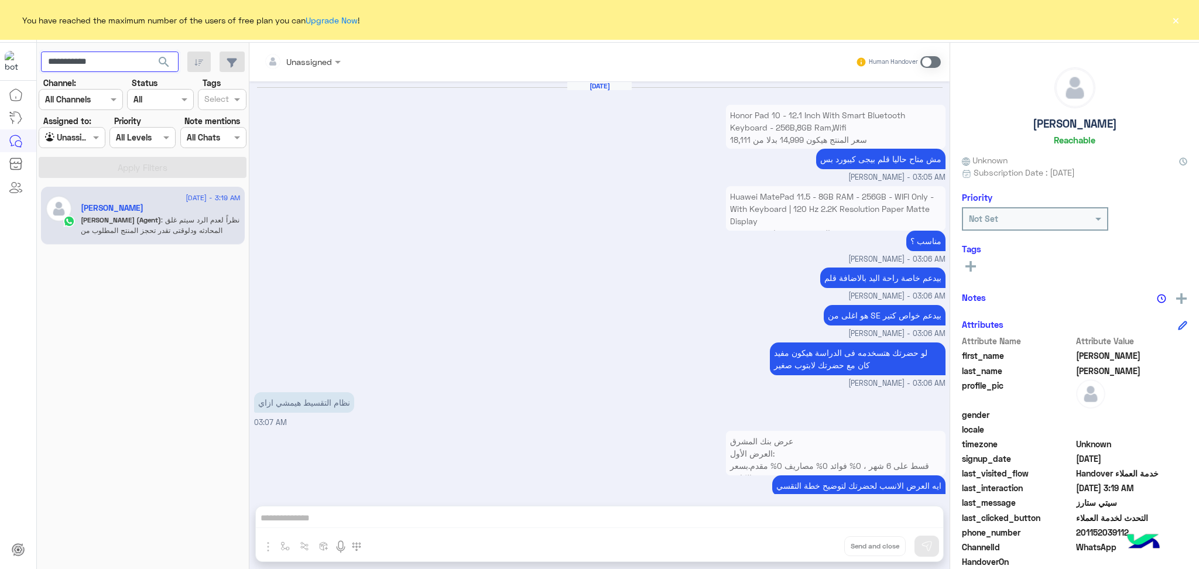
scroll to position [755, 0]
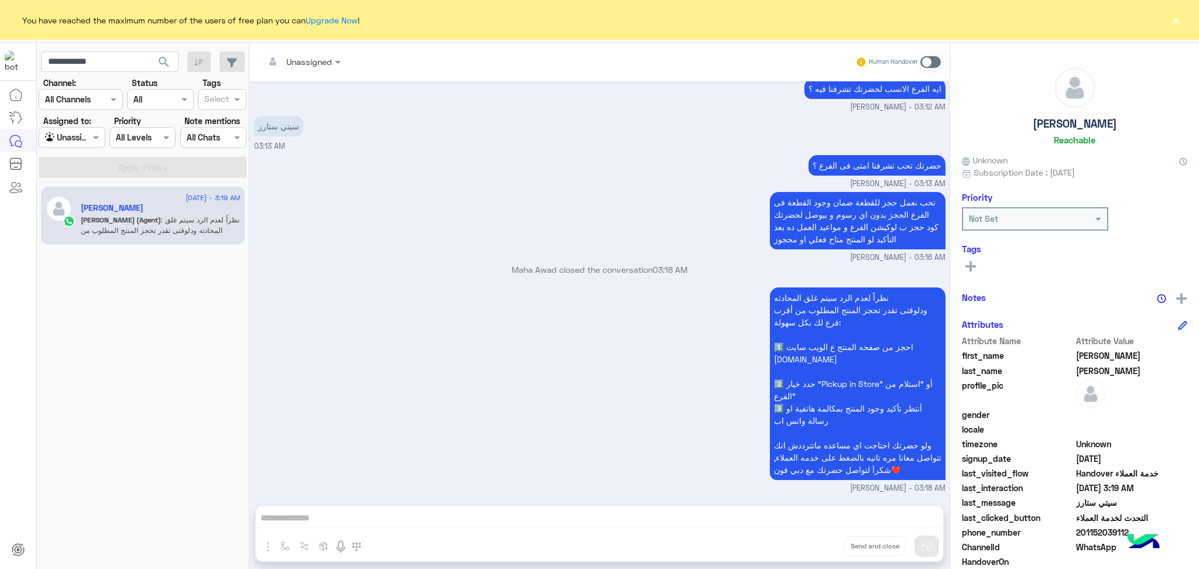
click at [1168, 19] on div "You have reached the maximum number of the users of free plan you can Upgrade N…" at bounding box center [599, 20] width 1199 height 40
click at [1177, 21] on button "×" at bounding box center [1176, 20] width 12 height 12
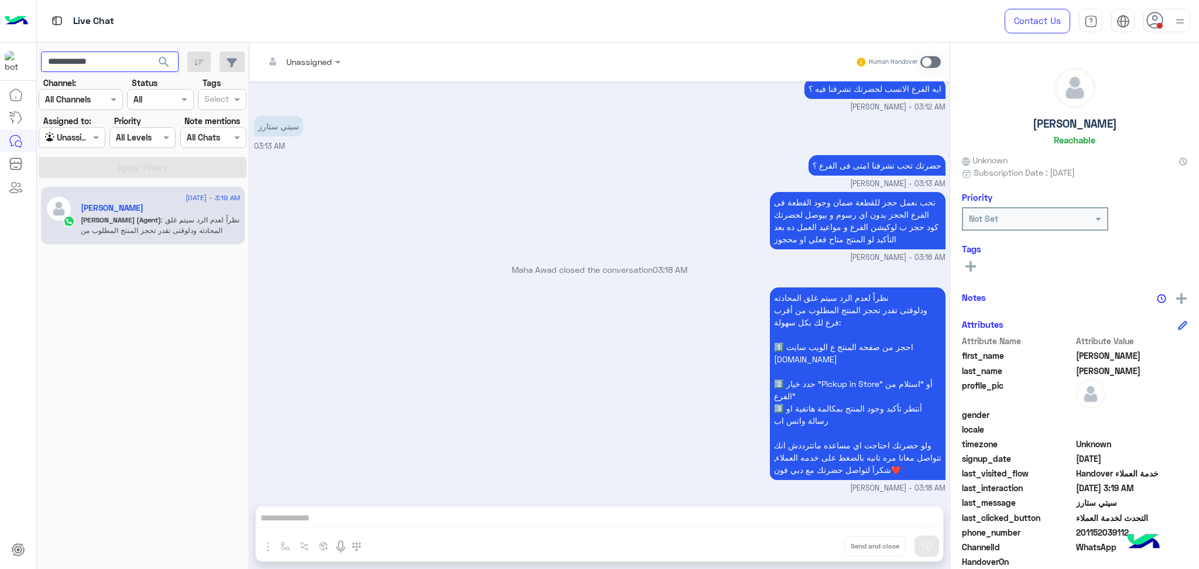
click at [96, 64] on input "**********" at bounding box center [110, 62] width 138 height 21
click at [150, 52] on button "search" at bounding box center [164, 64] width 29 height 25
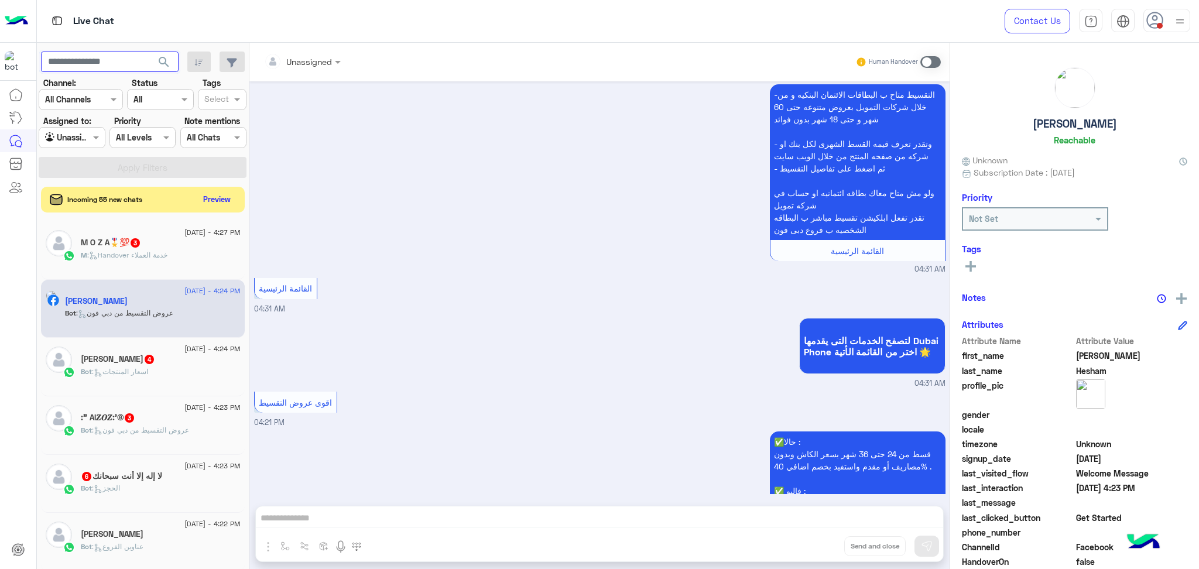
scroll to position [1608, 0]
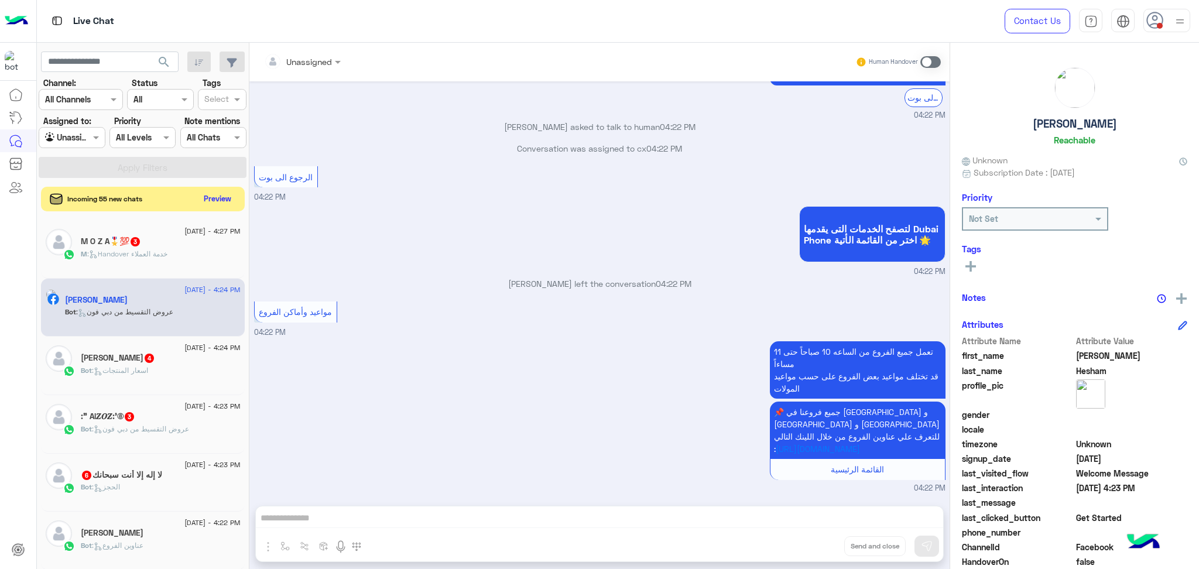
click at [210, 199] on button "Preview" at bounding box center [218, 199] width 36 height 16
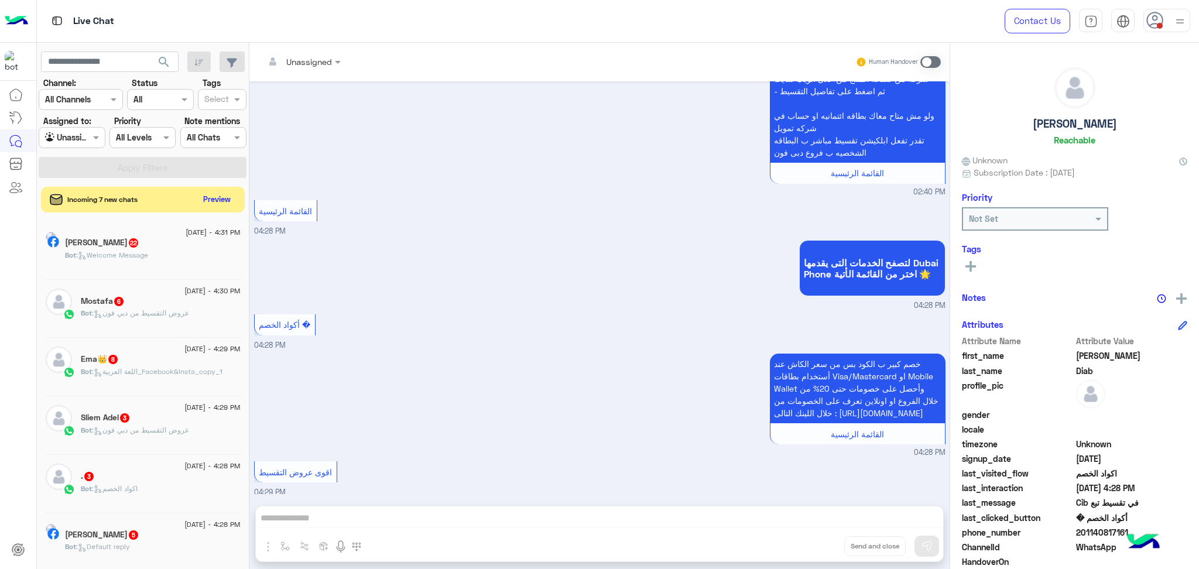
scroll to position [566, 0]
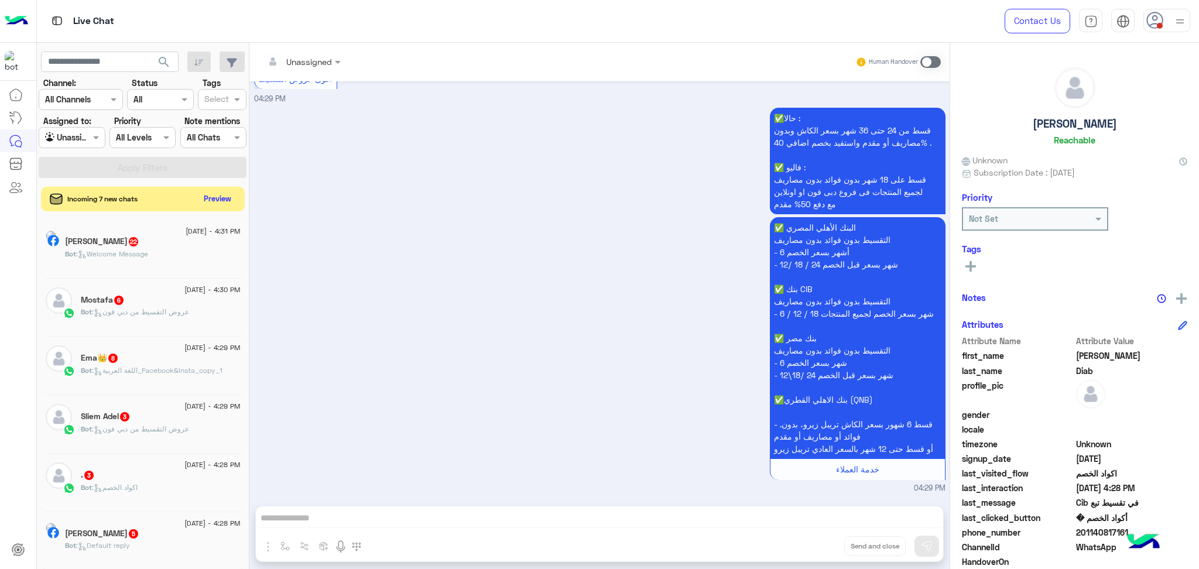
click at [213, 193] on button "Preview" at bounding box center [218, 199] width 36 height 16
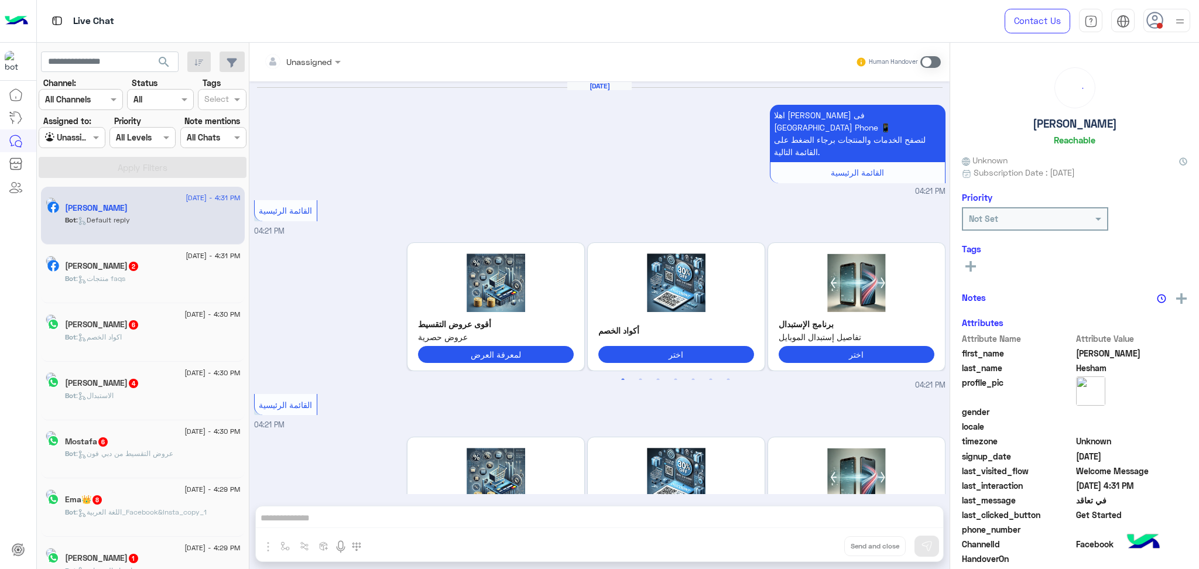
scroll to position [727, 0]
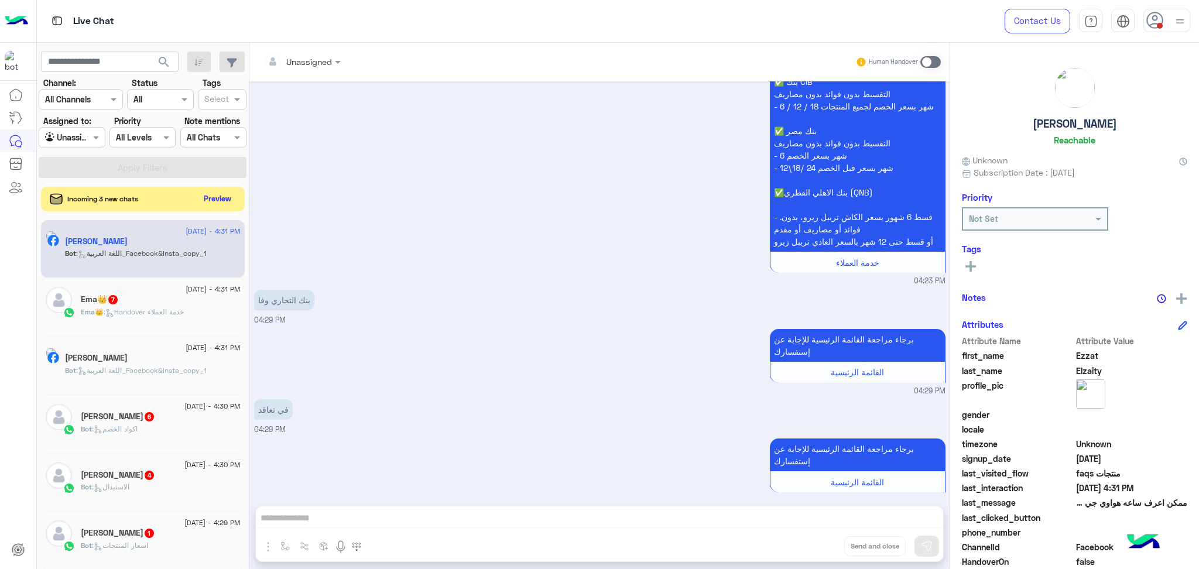
click at [215, 200] on button "Preview" at bounding box center [218, 199] width 36 height 16
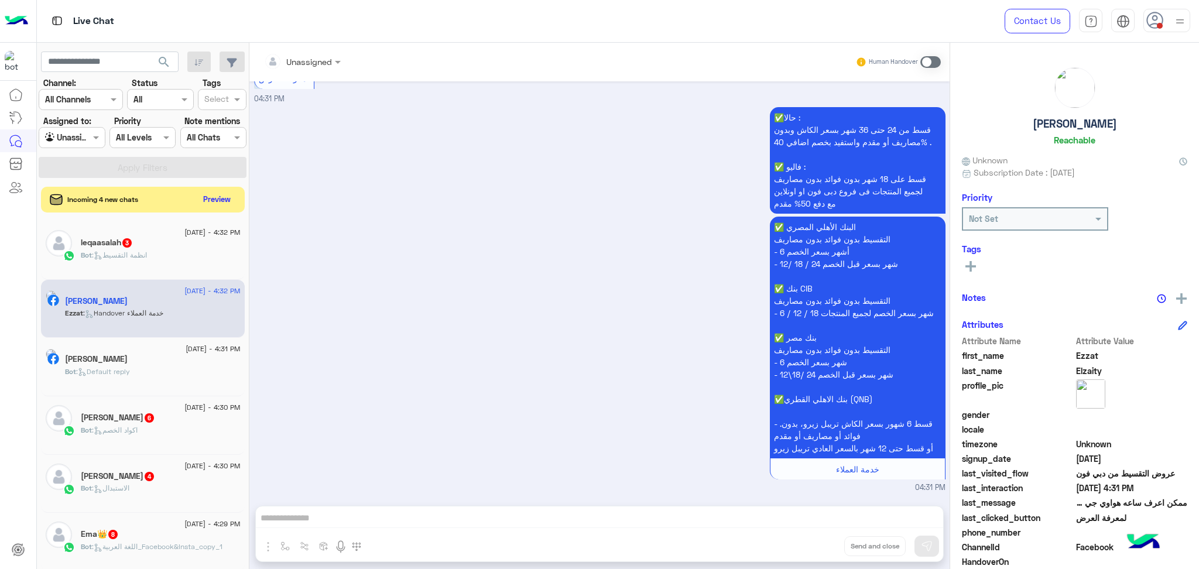
scroll to position [747, 0]
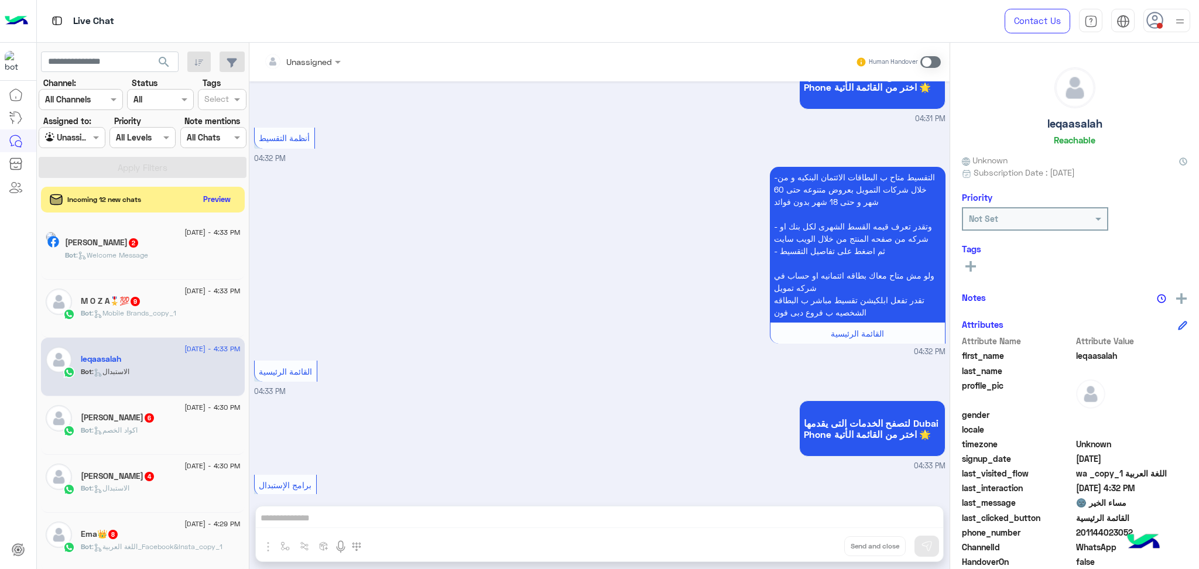
scroll to position [467, 0]
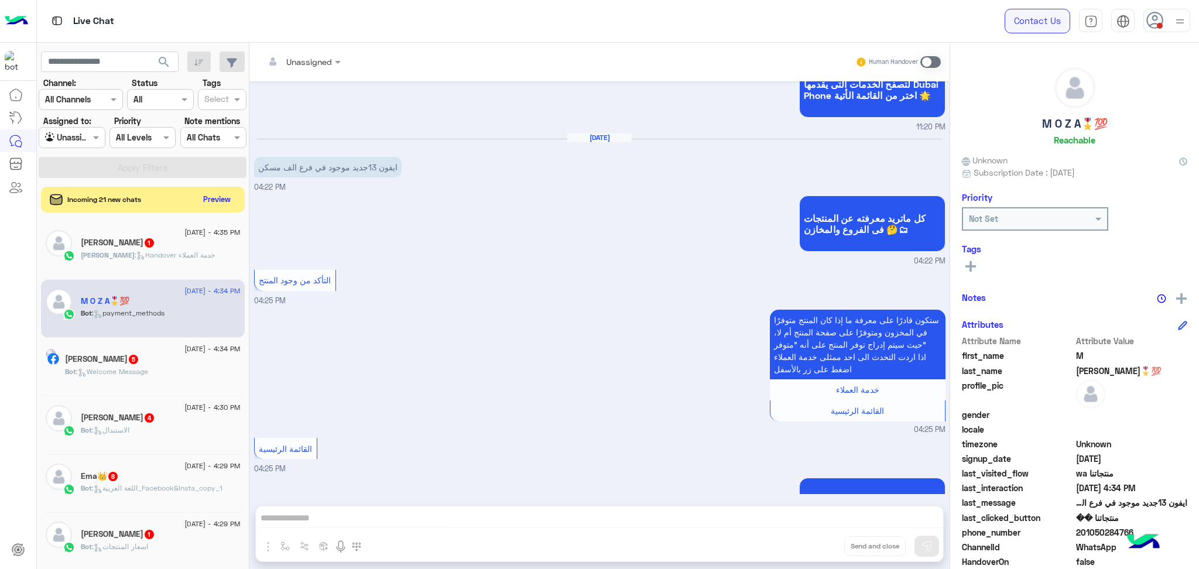
scroll to position [1100, 0]
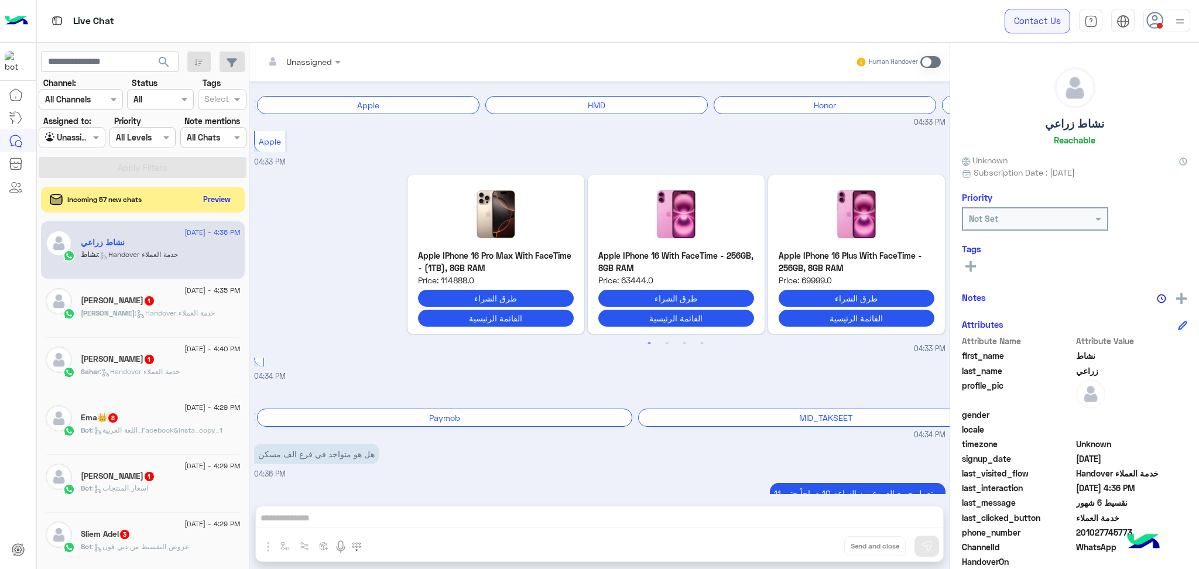
scroll to position [2015, 0]
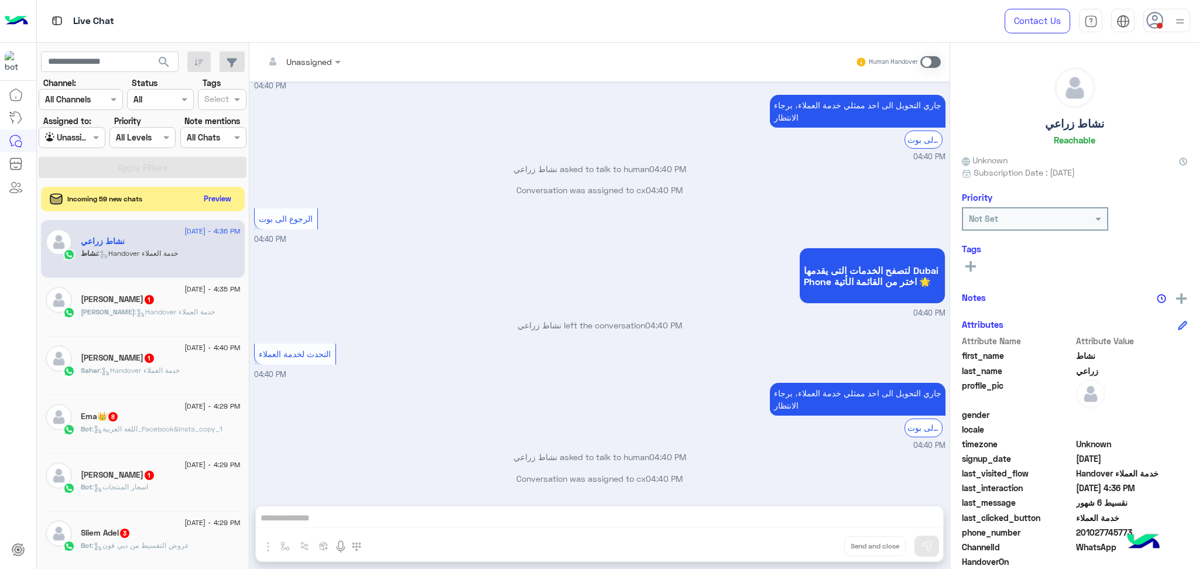
click at [204, 197] on button "Preview" at bounding box center [218, 199] width 36 height 16
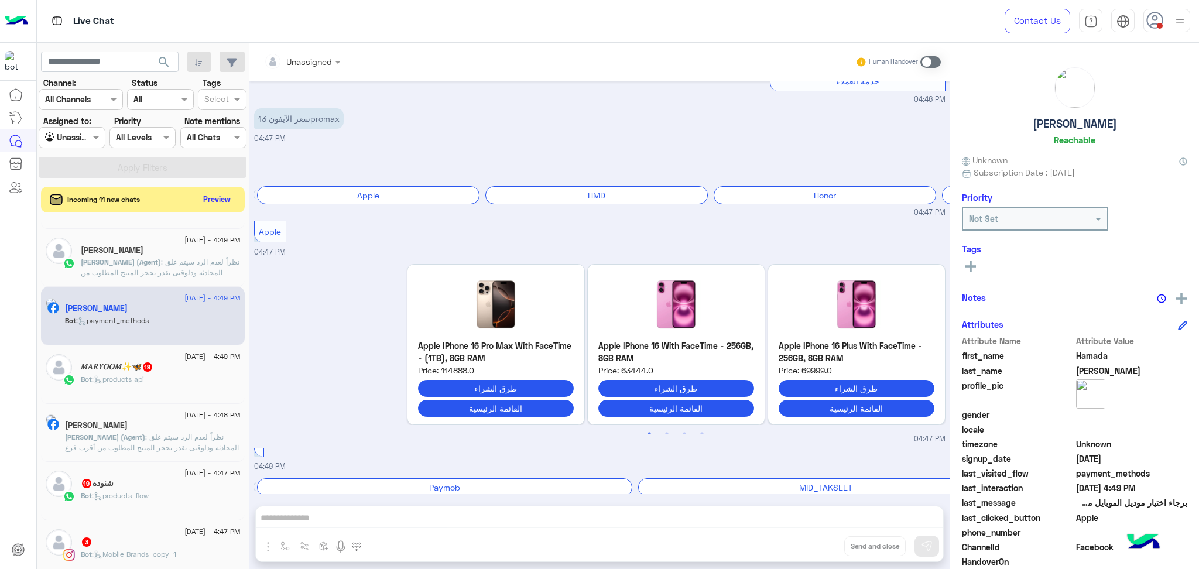
scroll to position [78, 0]
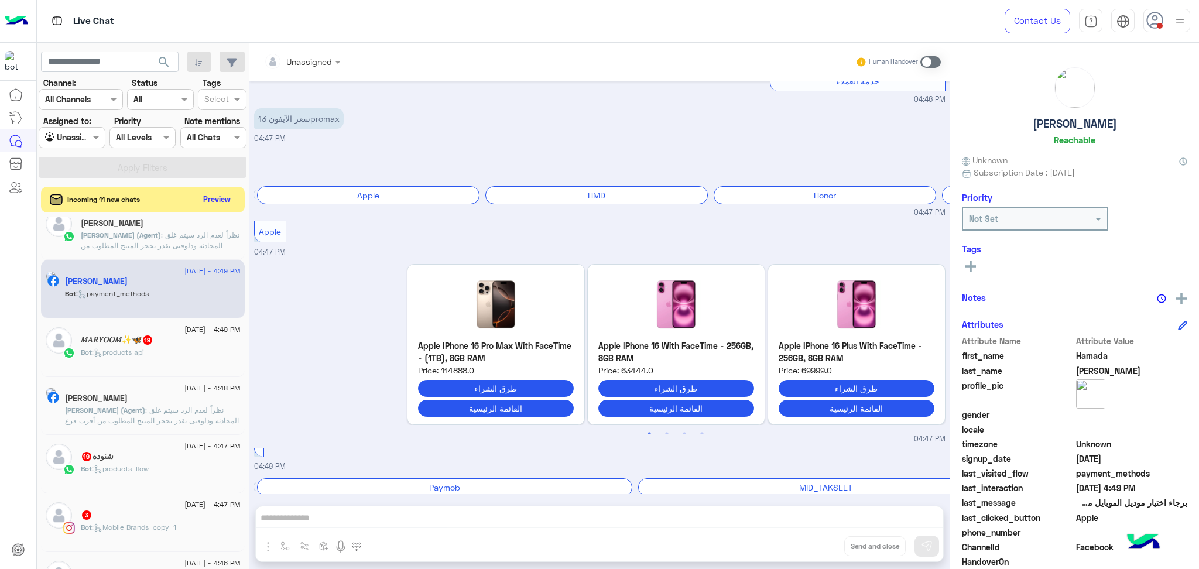
click at [157, 241] on span ": نظراً لعدم الرد سيتم غلق المحادثه ودلوقتى تقدر تحجز المنتج المطلوب من أقرب فر…" at bounding box center [160, 277] width 159 height 93
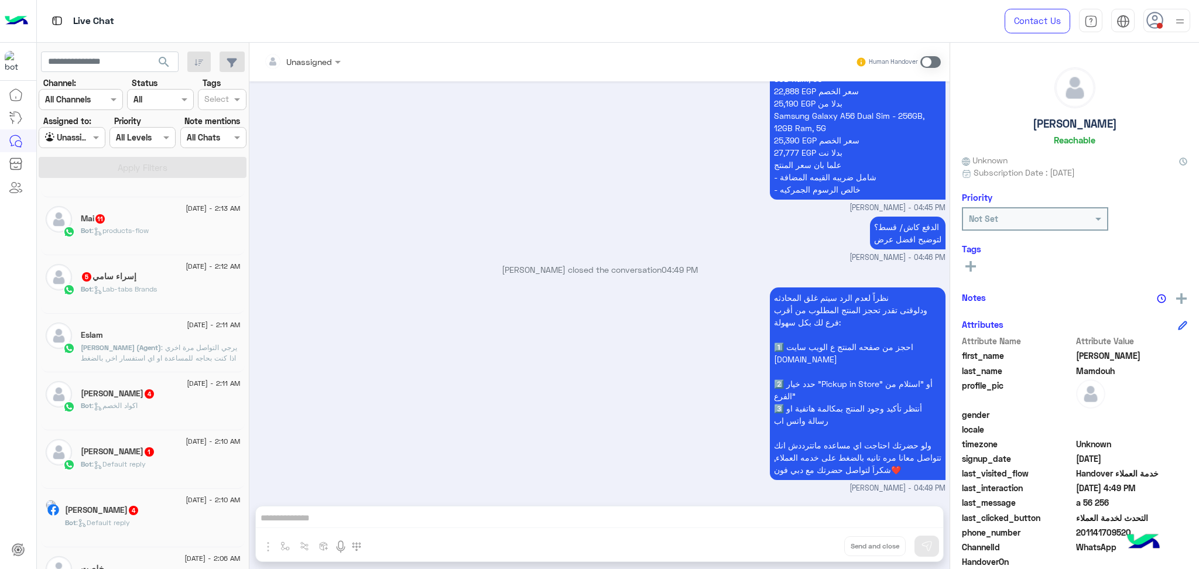
scroll to position [83, 0]
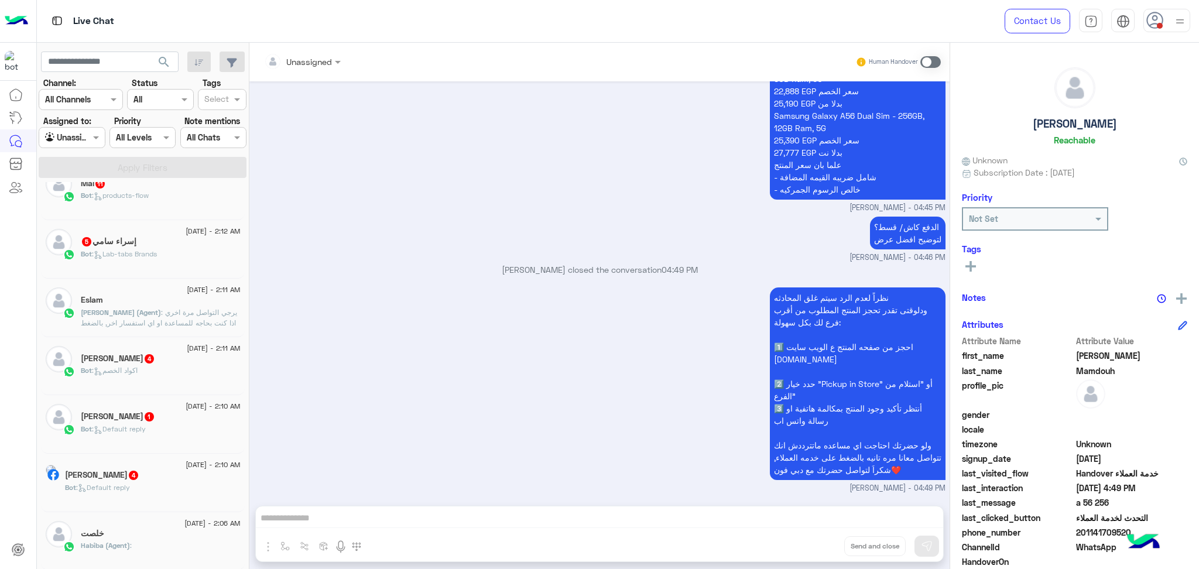
click at [128, 313] on span ": يرجي التواصل مرة اخري اذا كنت بحاجه للمساعدة او اي استفسار اخر, بالضغط على "خ…" at bounding box center [160, 360] width 159 height 104
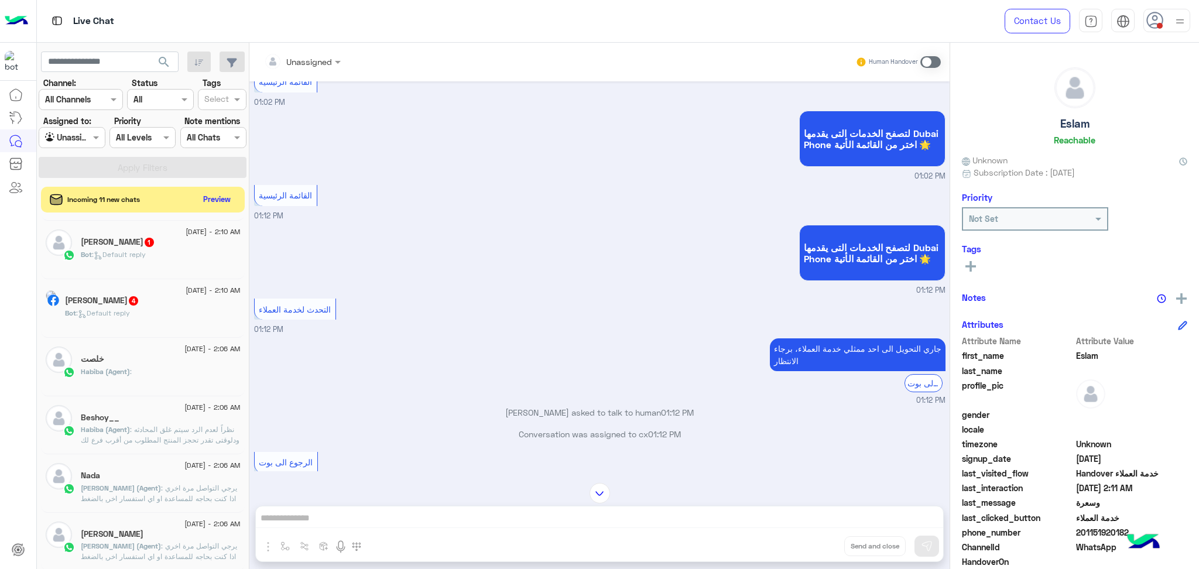
scroll to position [317, 0]
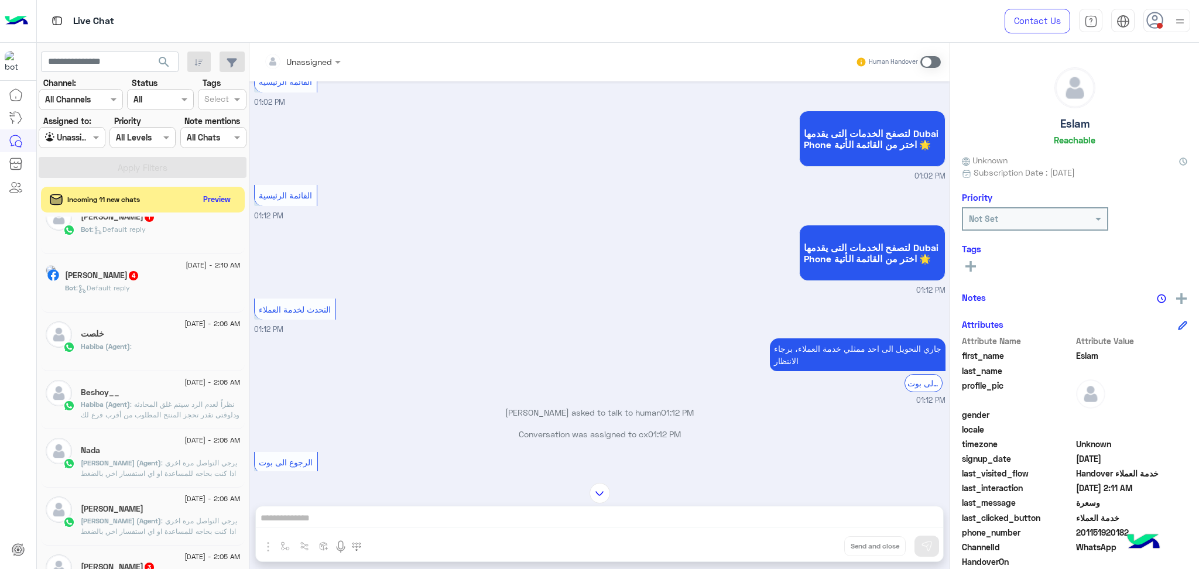
click at [139, 464] on span ": يرجي التواصل مرة اخري اذا كنت بحاجه للمساعدة او اي استفسار اخر, بالضغط على "خ…" at bounding box center [160, 510] width 159 height 104
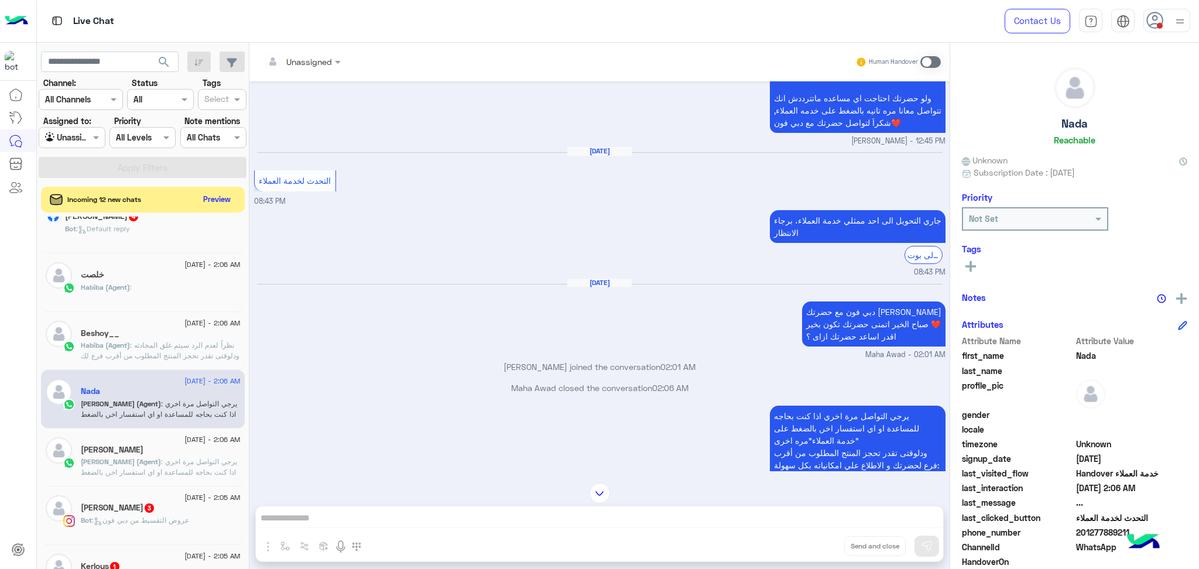
scroll to position [396, 0]
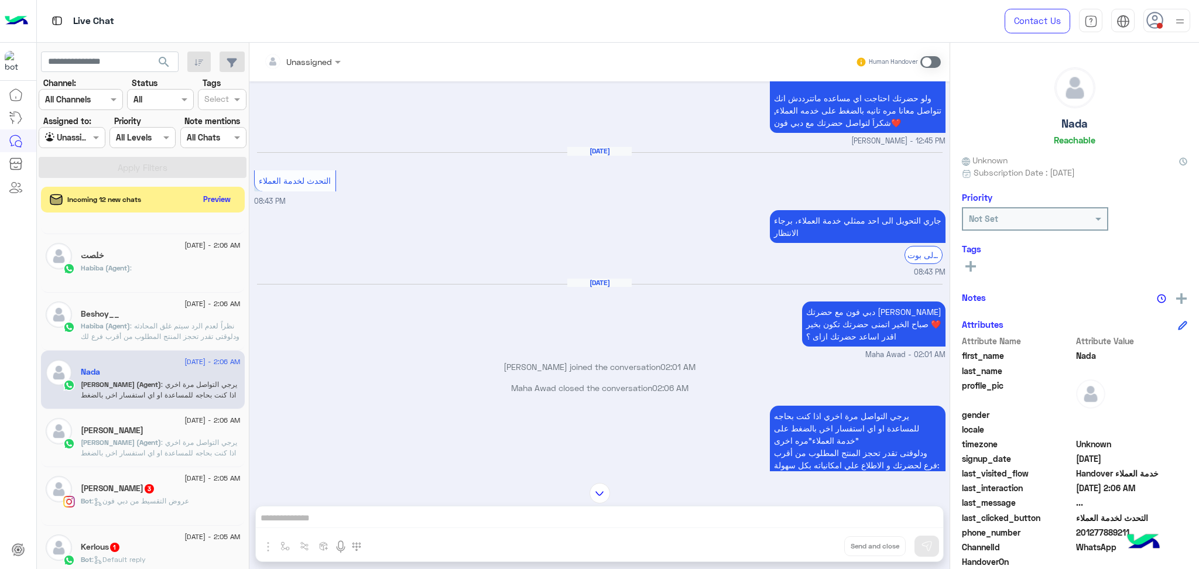
click at [148, 432] on div "Amr Mohammed" at bounding box center [161, 432] width 160 height 12
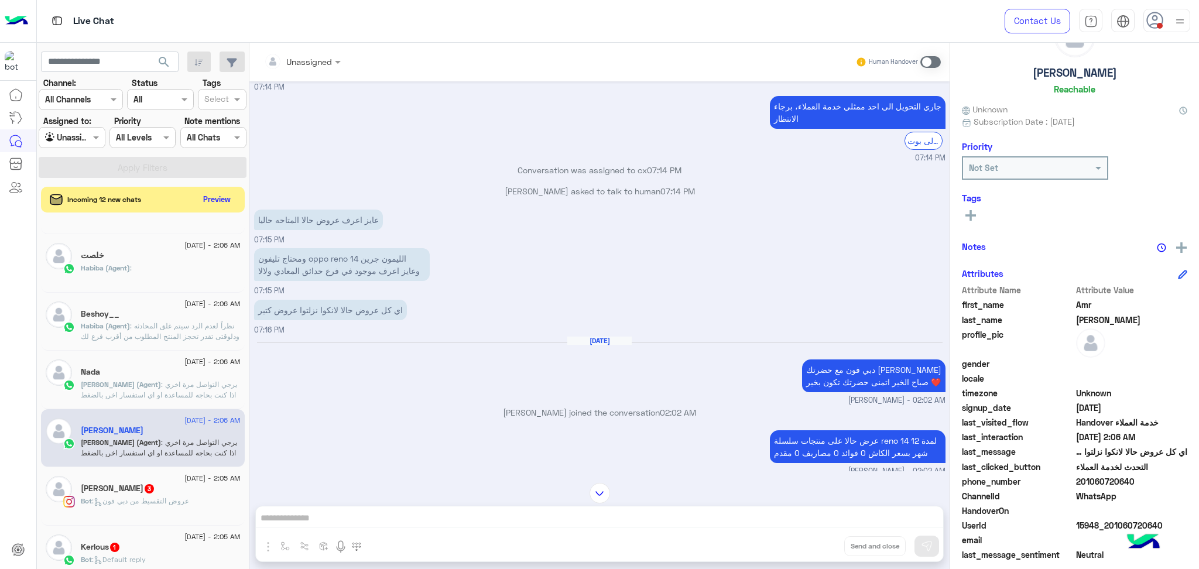
scroll to position [74, 0]
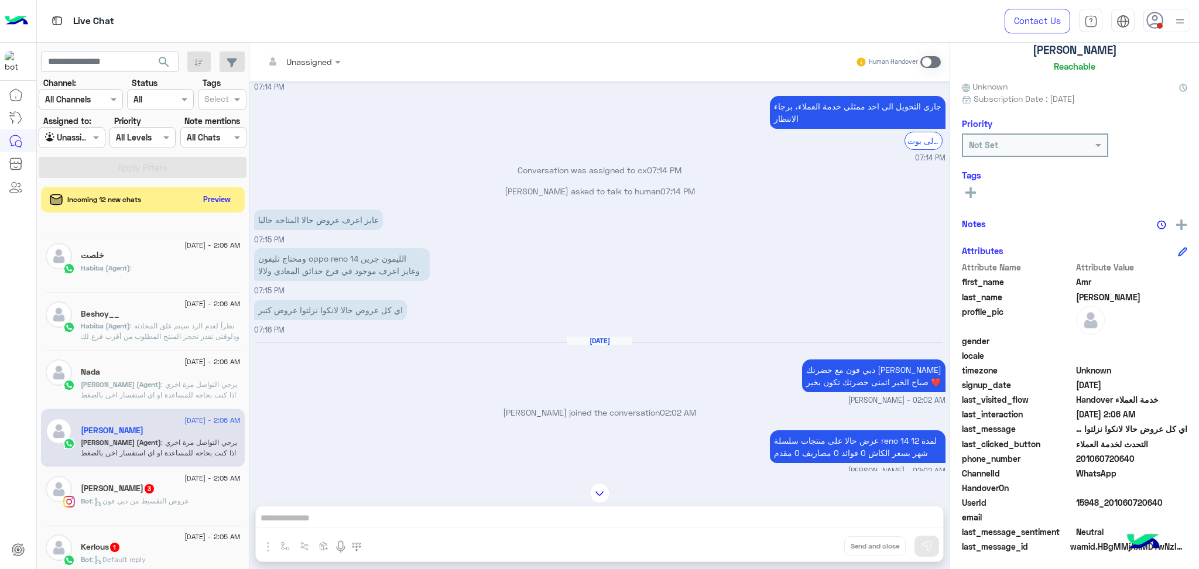
click at [1100, 460] on span "201060720640" at bounding box center [1132, 459] width 112 height 12
copy span "201060720640"
click at [1102, 496] on span "15948_201060720640" at bounding box center [1132, 502] width 112 height 12
click at [1100, 496] on span "15948_201060720640" at bounding box center [1132, 502] width 112 height 12
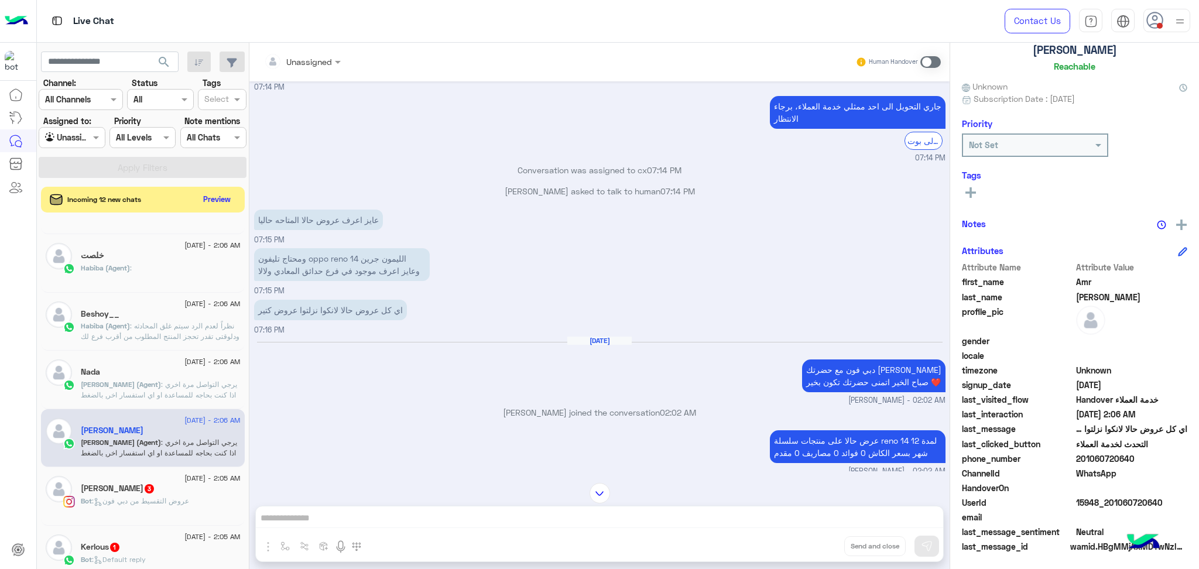
click at [1107, 497] on span "15948_201060720640" at bounding box center [1132, 502] width 112 height 12
copy span "15948_201060720640"
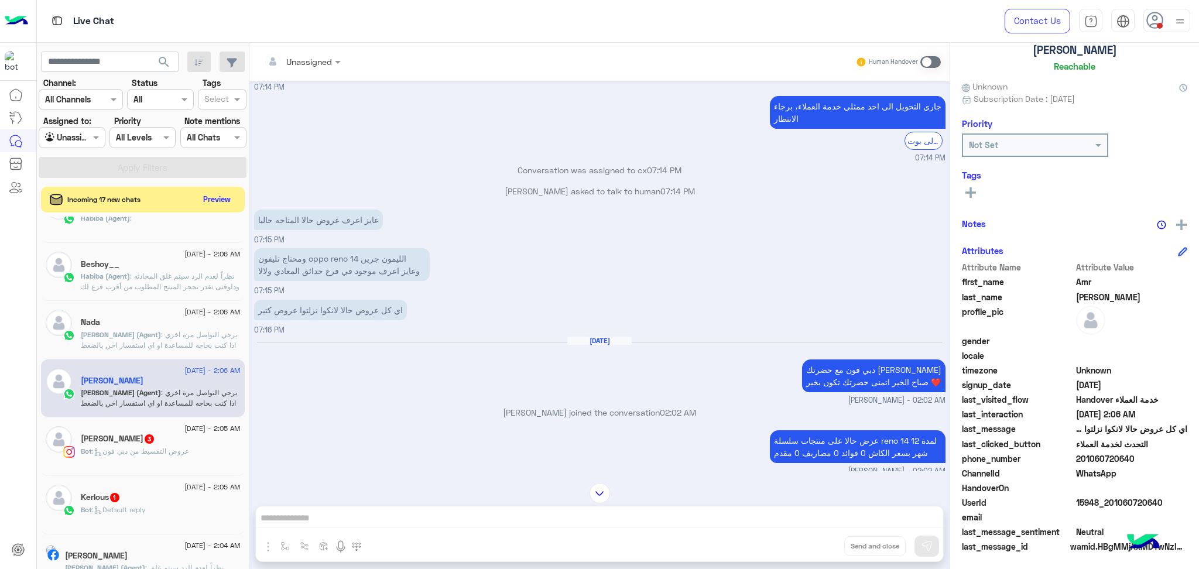
scroll to position [552, 0]
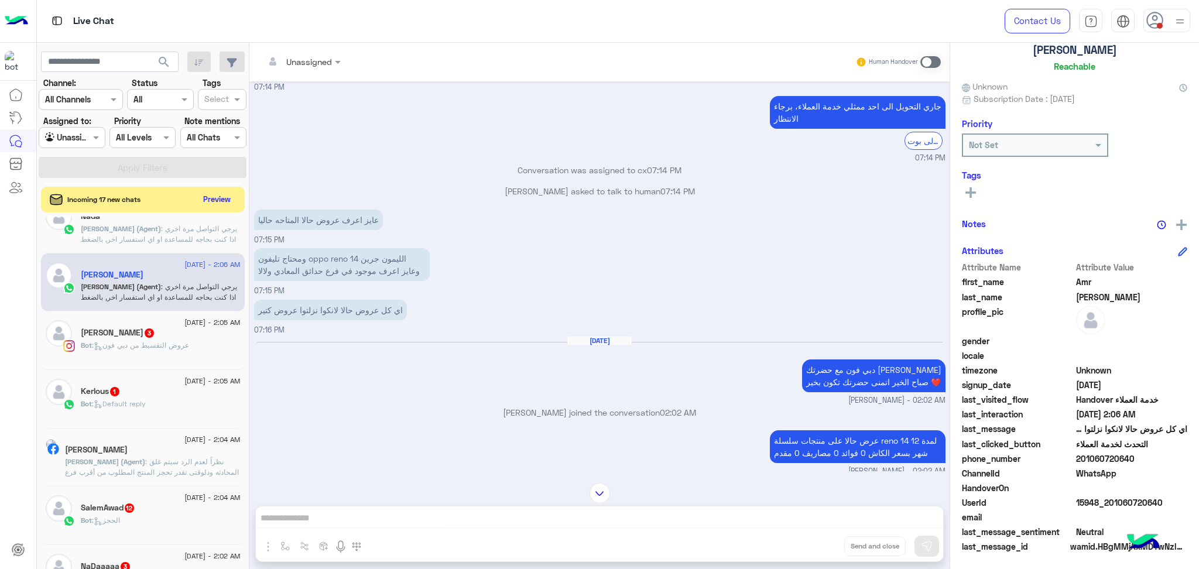
click at [129, 475] on span ": نظراً لعدم الرد سيتم غلق المحادثه ودلوقتى تقدر تحجز المنتج المطلوب من أقرب فر…" at bounding box center [152, 498] width 174 height 83
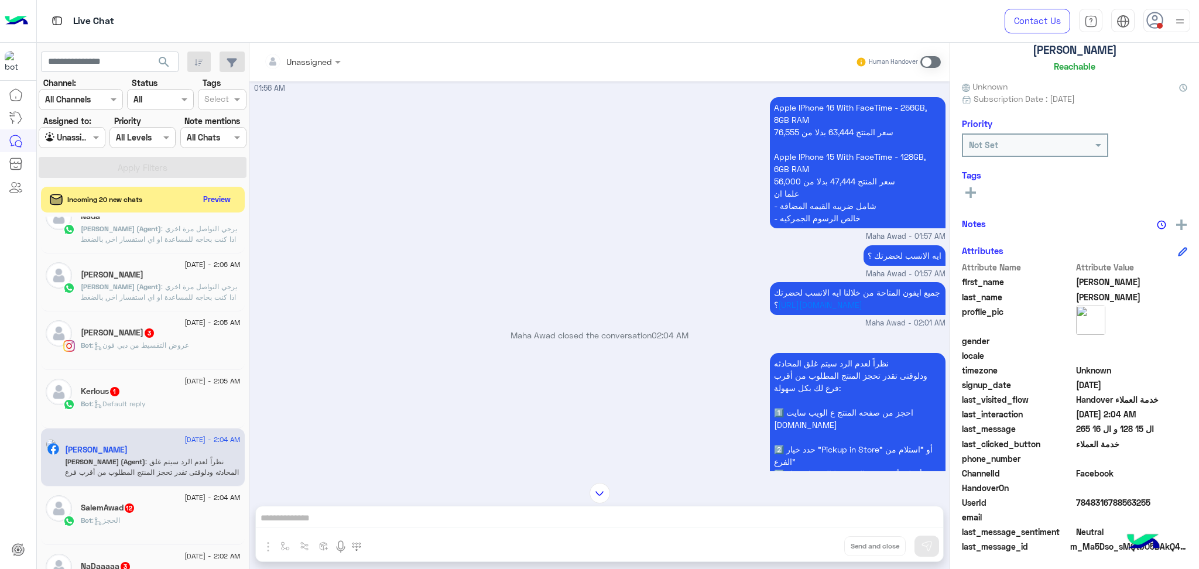
scroll to position [956, 0]
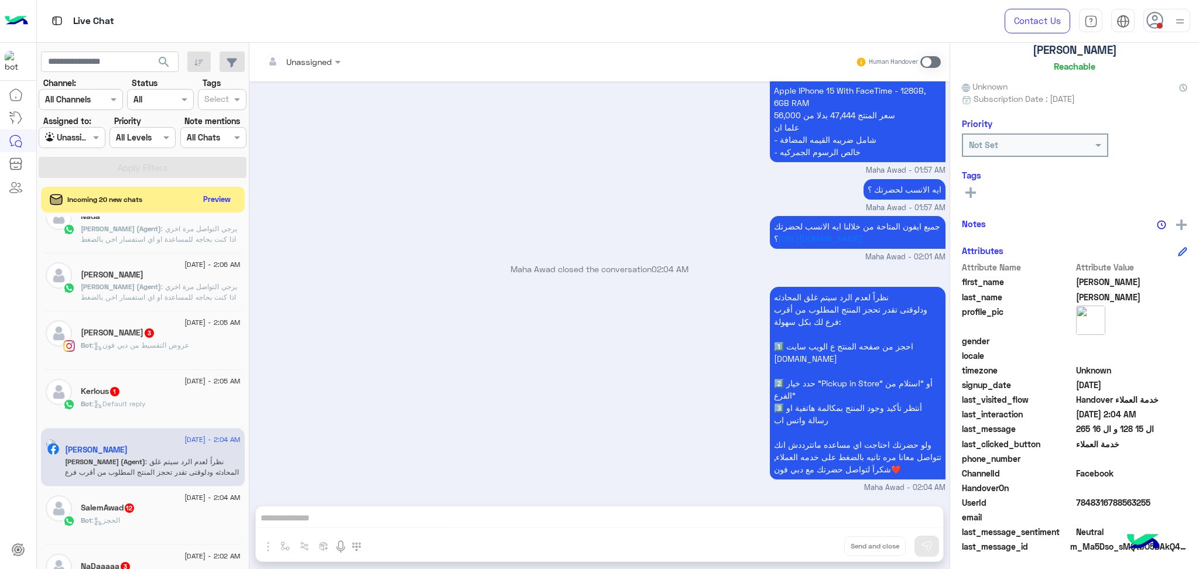
click at [1106, 499] on span "7848316788563255" at bounding box center [1132, 502] width 112 height 12
copy span "7848316788563255"
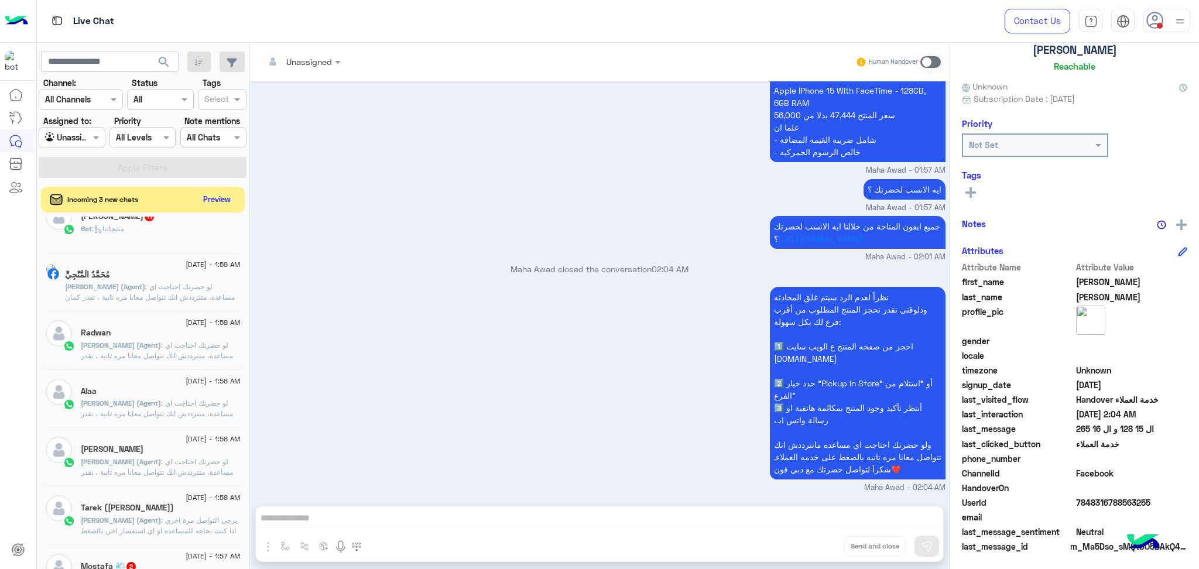
scroll to position [630, 0]
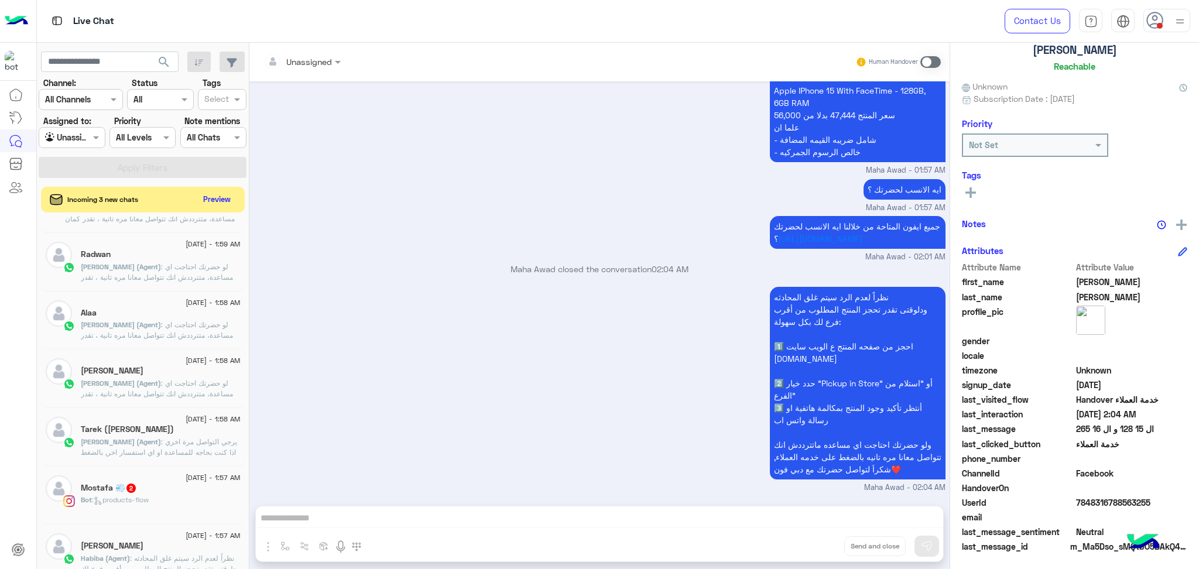
click at [153, 445] on span ": يرجي التواصل مرة اخري اذا كنت بحاجه للمساعدة او اي استفسار اخر, بالضغط على "خ…" at bounding box center [160, 489] width 159 height 104
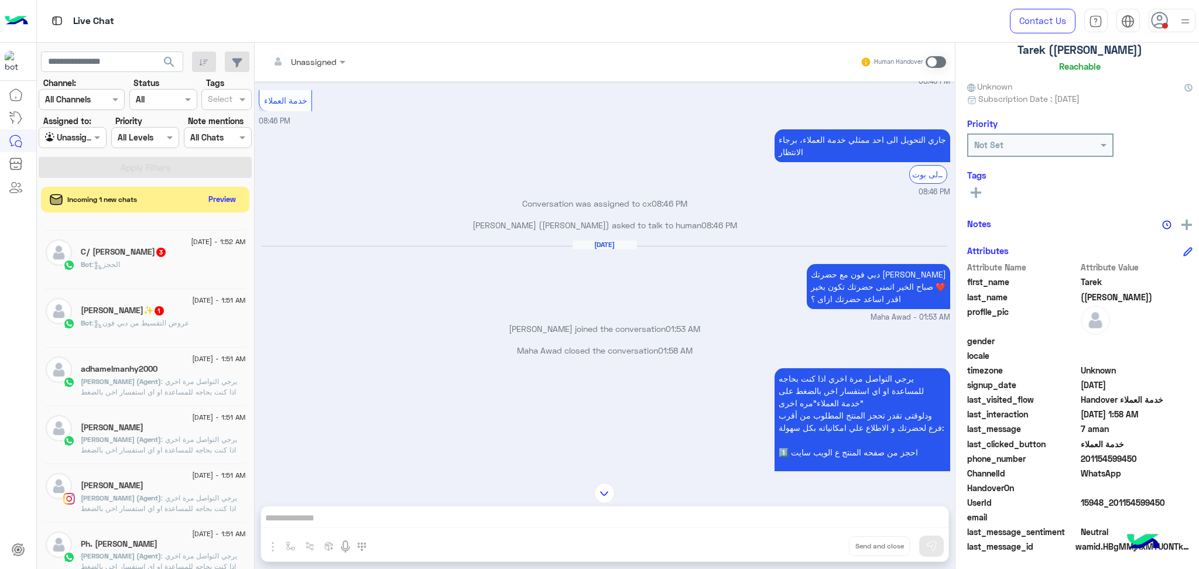
scroll to position [552, 0]
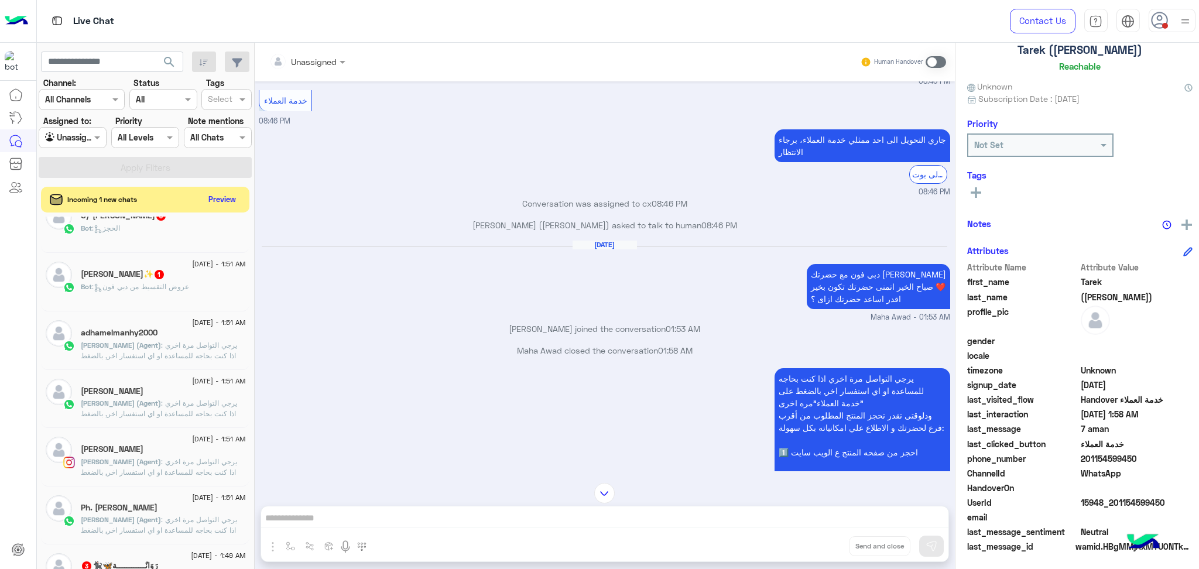
click at [135, 333] on h5 "adhamelmanhy2000" at bounding box center [119, 333] width 77 height 10
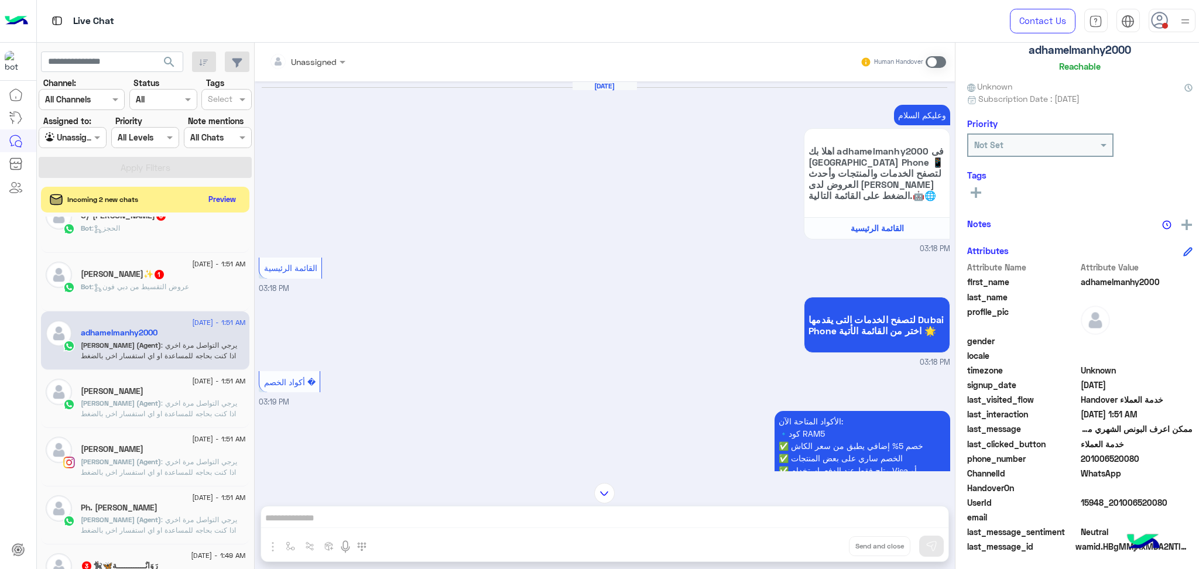
scroll to position [1872, 0]
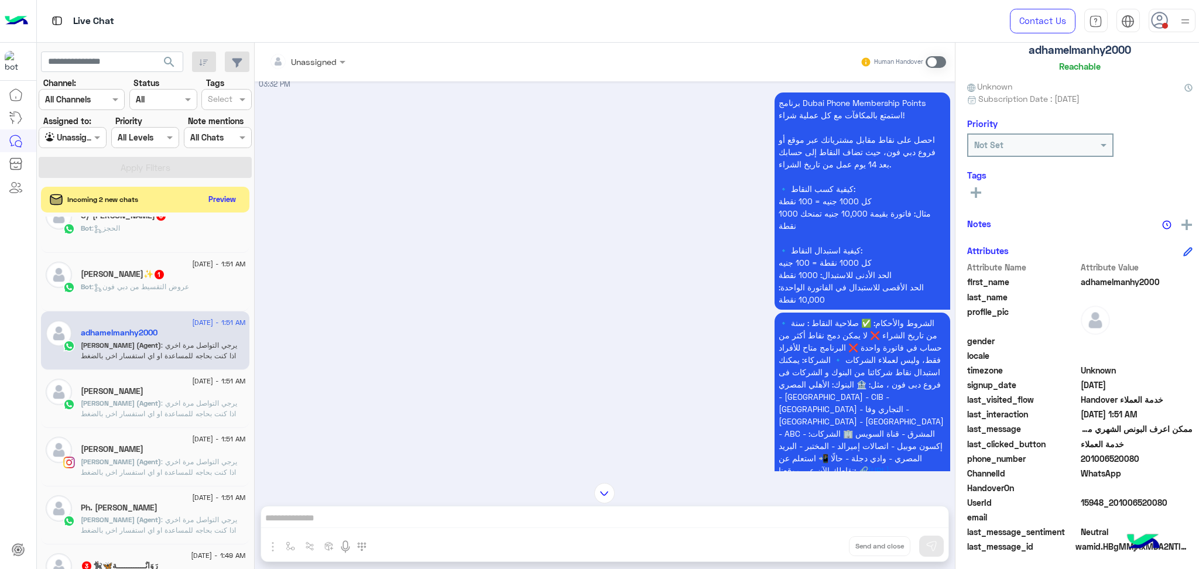
click at [1094, 459] on span "201006520080" at bounding box center [1137, 459] width 112 height 12
click at [1094, 458] on span "201006520080" at bounding box center [1137, 459] width 112 height 12
copy span "201006520080"
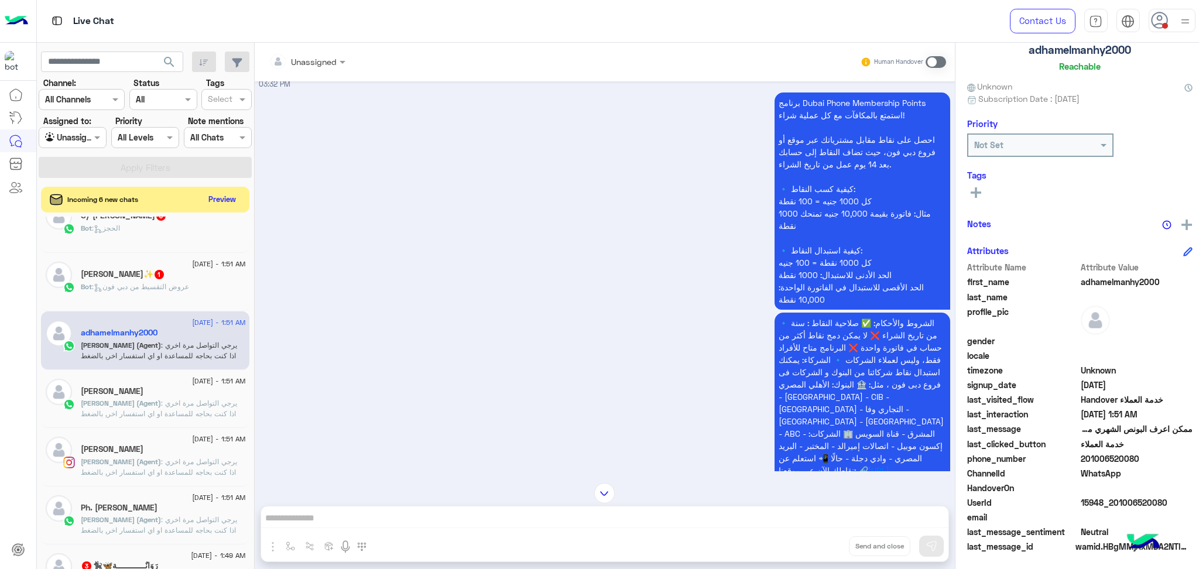
click at [1105, 484] on span at bounding box center [1137, 488] width 112 height 12
click at [1105, 500] on span "15948_201006520080" at bounding box center [1137, 502] width 112 height 12
copy span "15948_201006520080"
click at [158, 415] on span ": يرجي التواصل مرة اخري اذا كنت بحاجه للمساعدة او اي استفسار اخر, بالضغط على "خ…" at bounding box center [163, 451] width 164 height 104
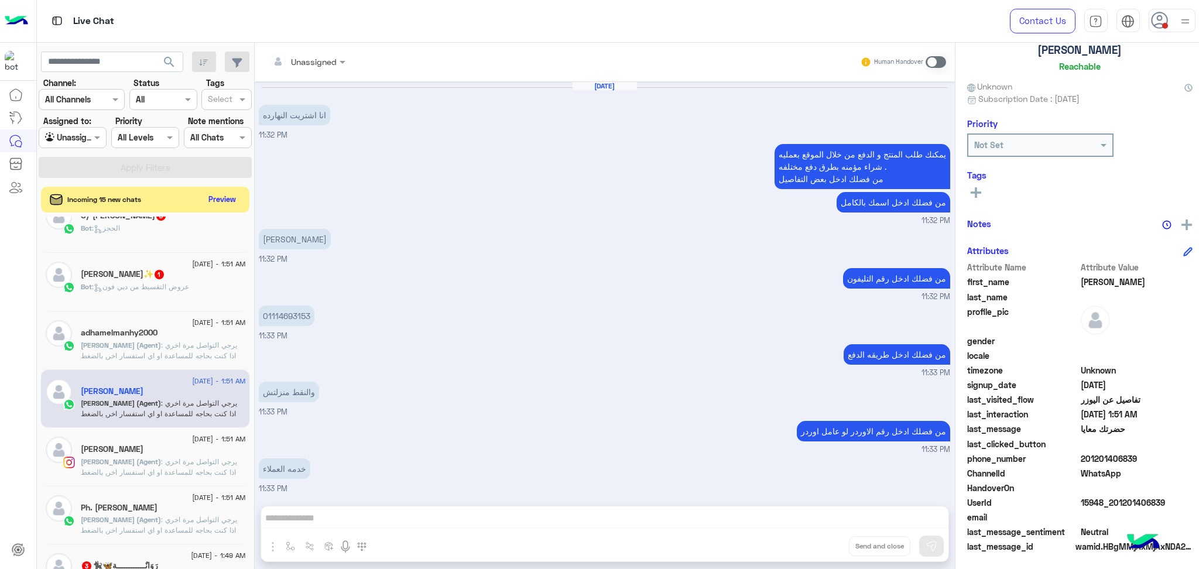
scroll to position [770, 0]
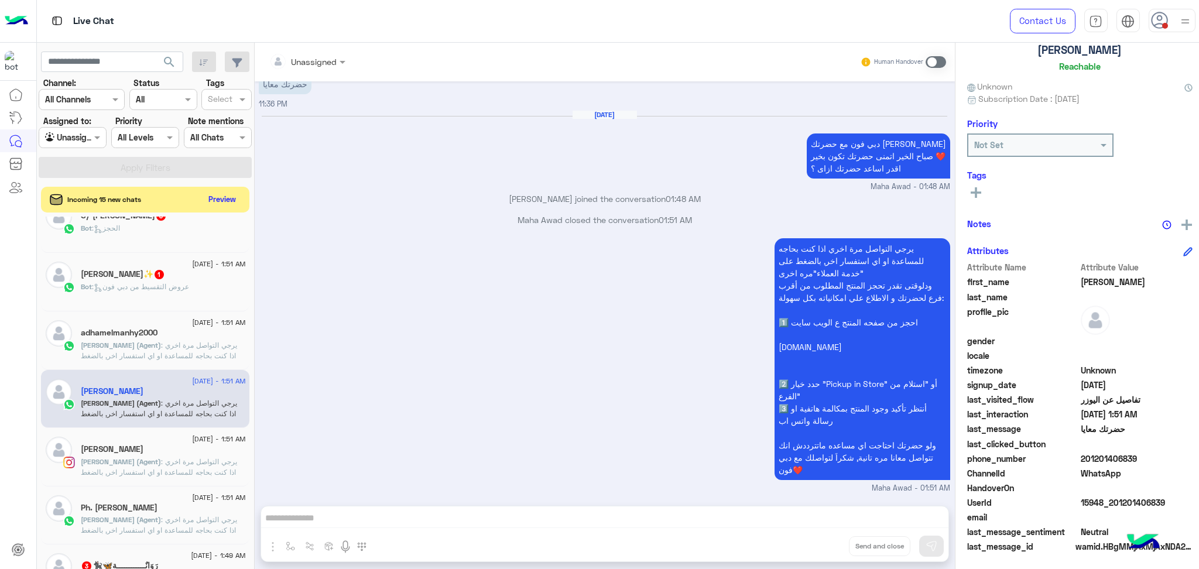
click at [127, 460] on span ": يرجي التواصل مرة اخري اذا كنت بحاجه للمساعدة او اي استفسار اخر, بالضغط على "خ…" at bounding box center [163, 509] width 164 height 104
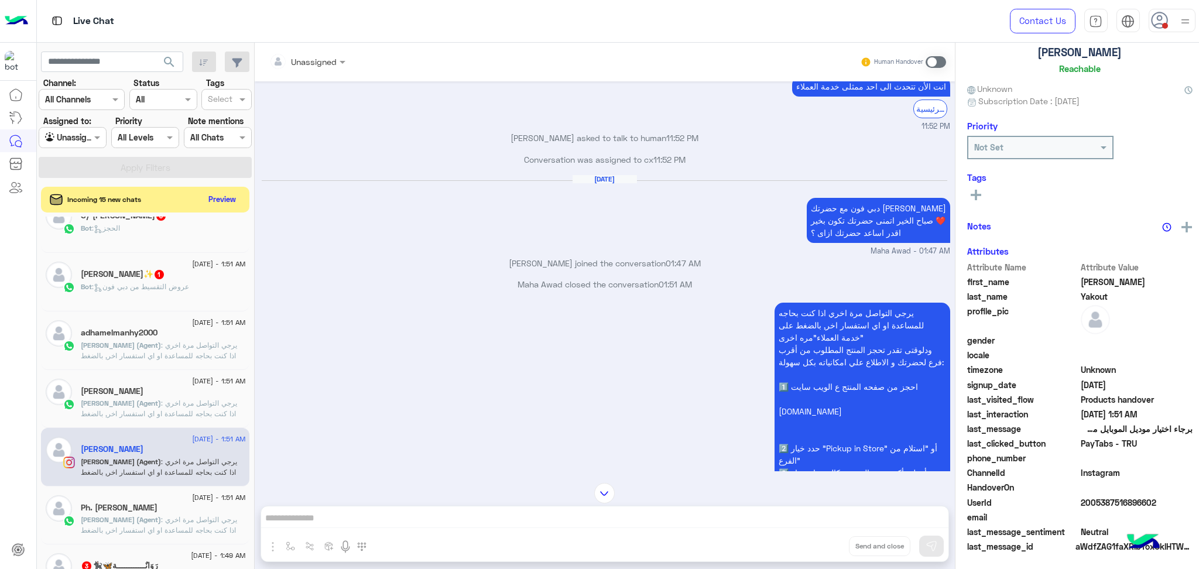
scroll to position [701, 0]
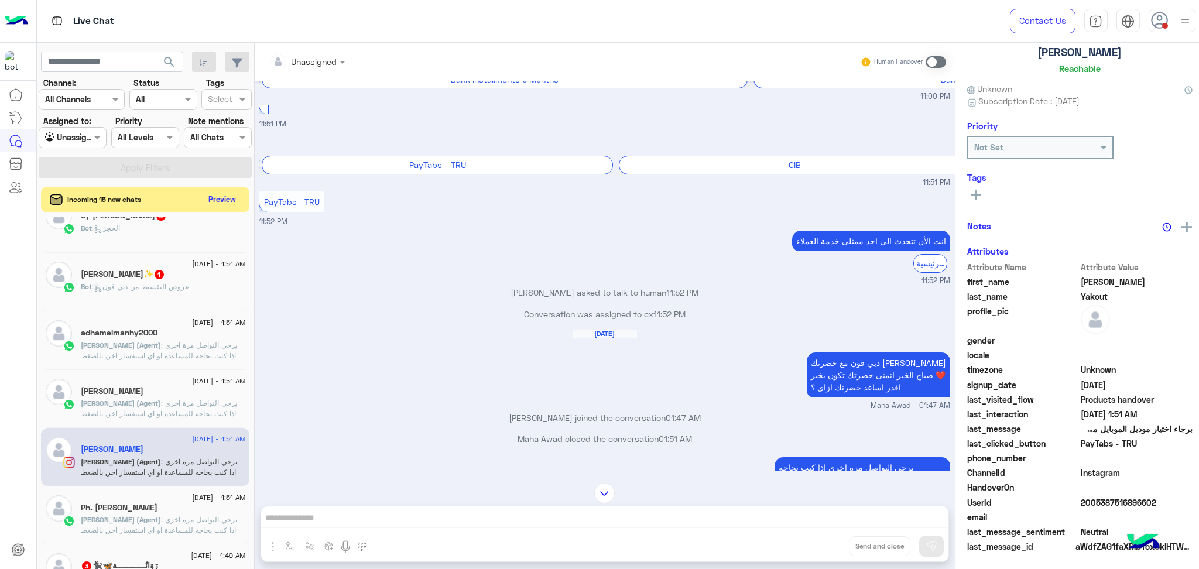
click at [79, 529] on div "4 September - 1:51 AM Ph. Sara Rabea Maha (Agent) : يرجي التواصل مرة اخري اذا ك…" at bounding box center [146, 515] width 200 height 40
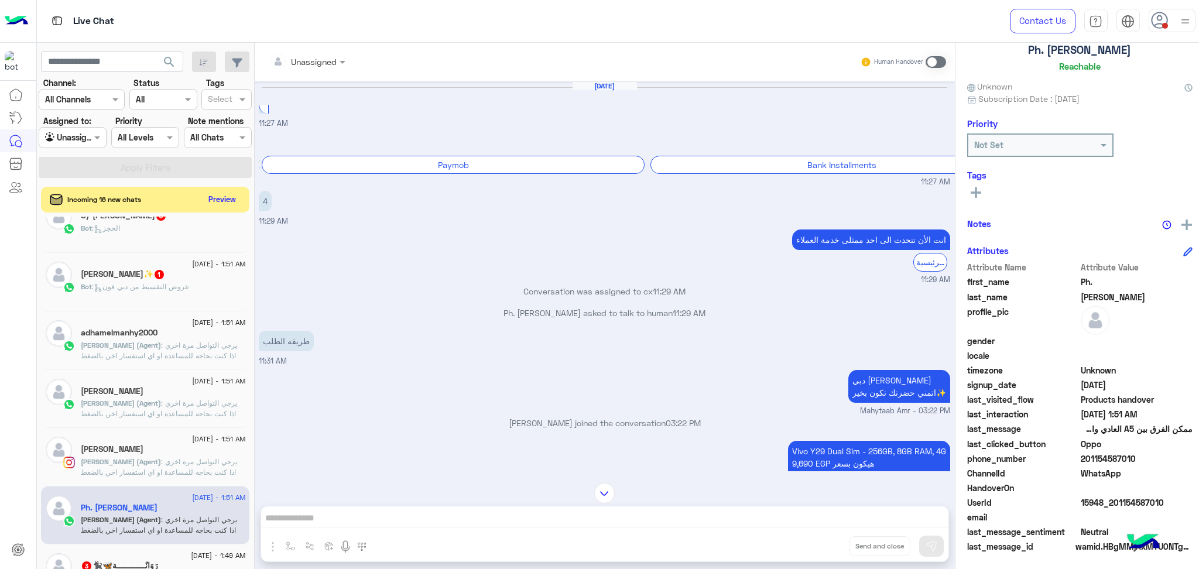
scroll to position [1091, 0]
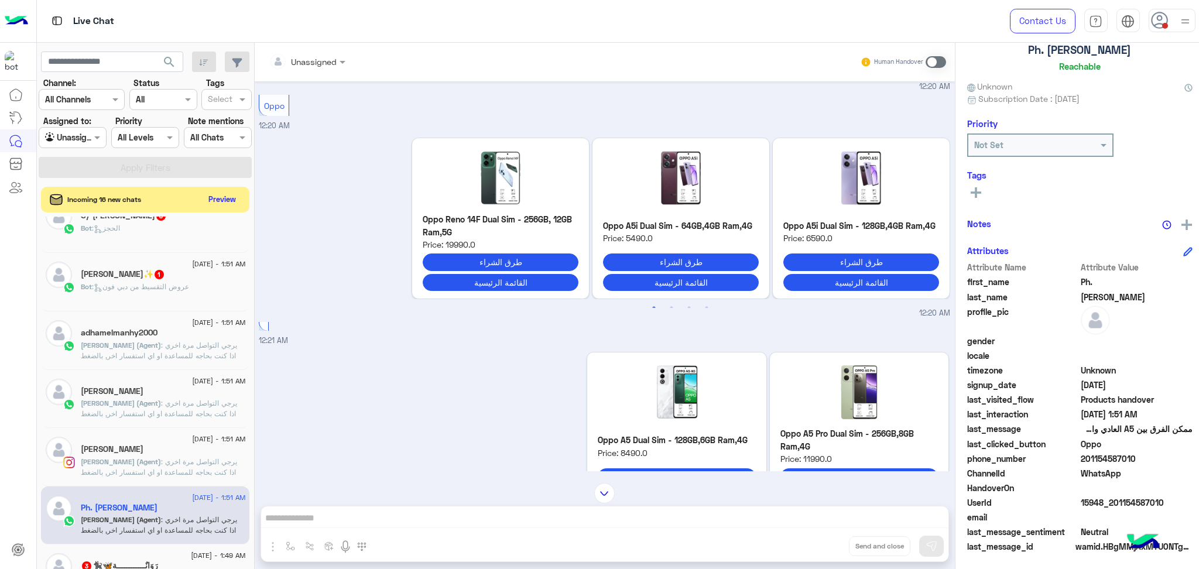
click at [1099, 492] on div "HandoverOn" at bounding box center [1079, 489] width 225 height 15
click at [1101, 498] on span "15948_201154587010" at bounding box center [1137, 502] width 112 height 12
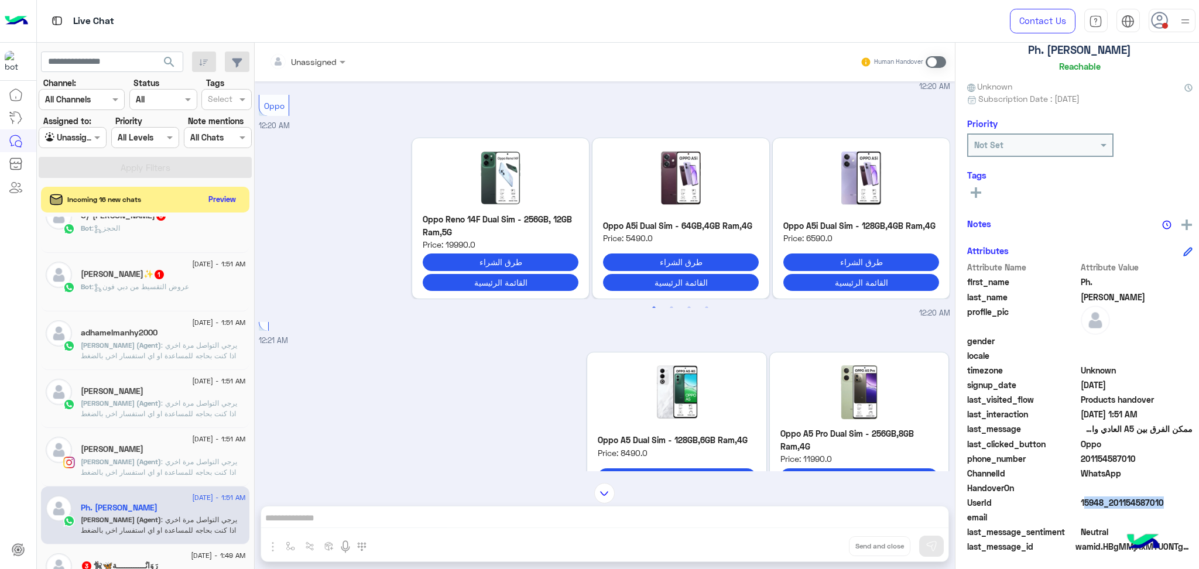
copy span "15948_201154587010"
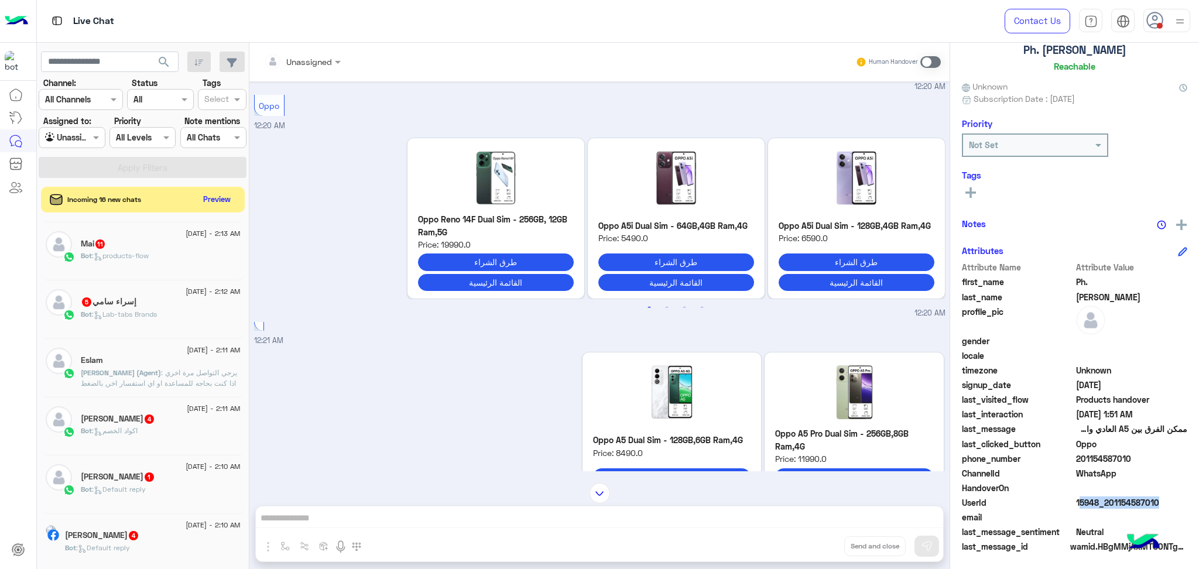
scroll to position [83, 0]
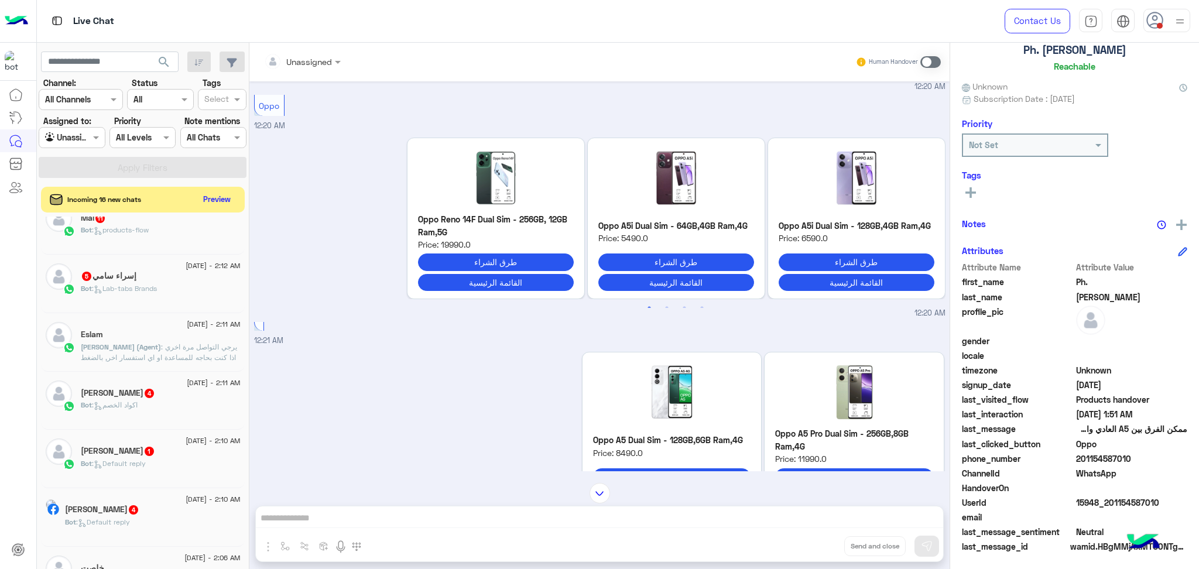
click at [162, 345] on span ": يرجي التواصل مرة اخري اذا كنت بحاجه للمساعدة او اي استفسار اخر, بالضغط على "خ…" at bounding box center [160, 395] width 159 height 104
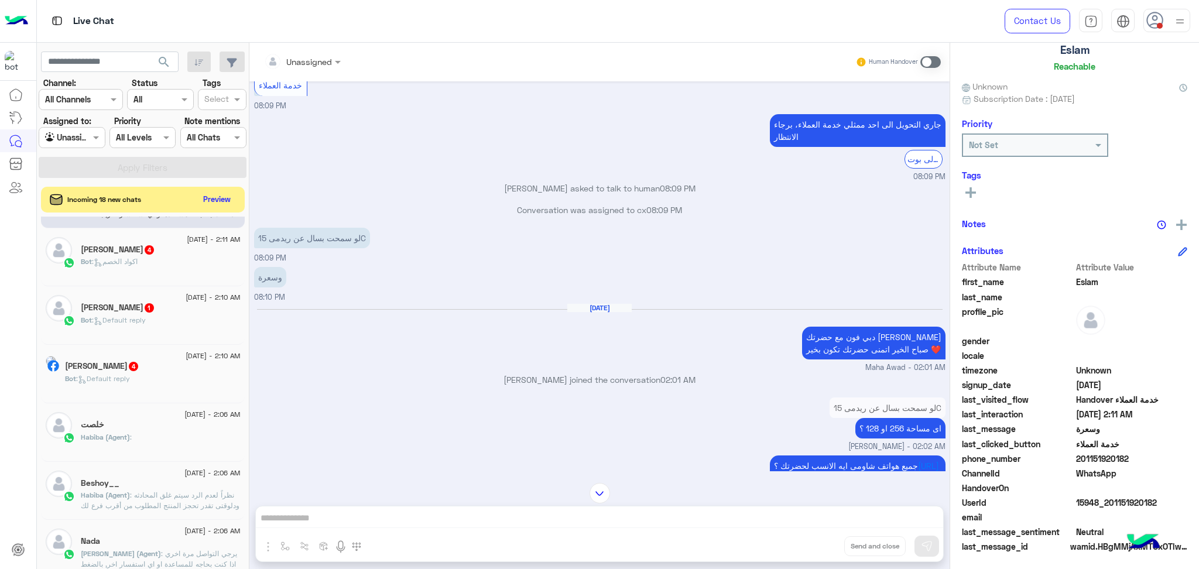
scroll to position [317, 0]
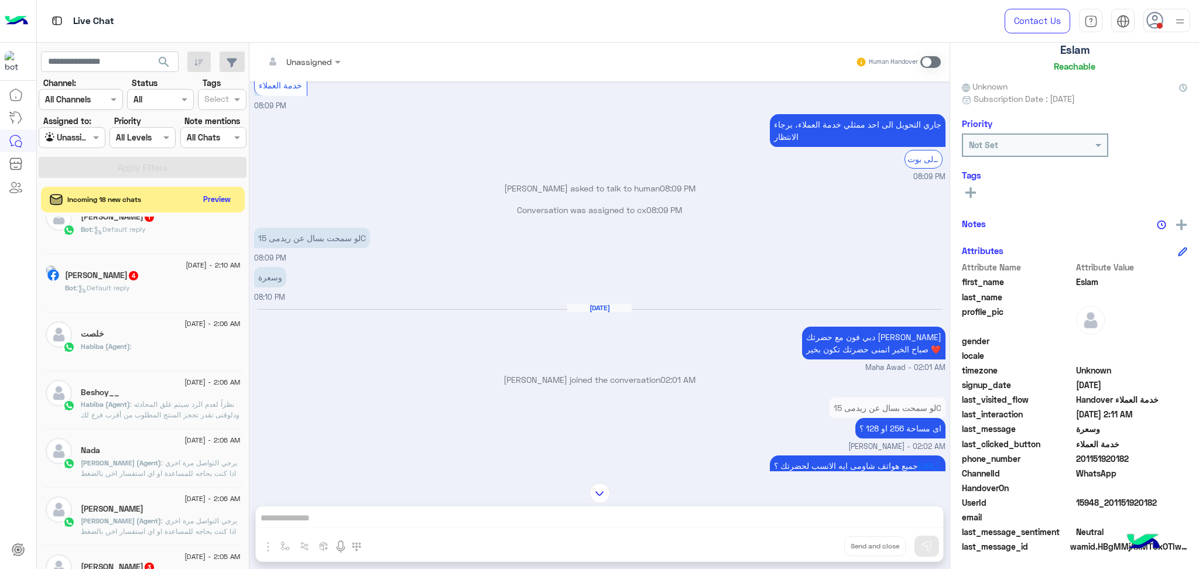
click at [150, 352] on div "Habiba (Agent) :" at bounding box center [161, 351] width 160 height 20
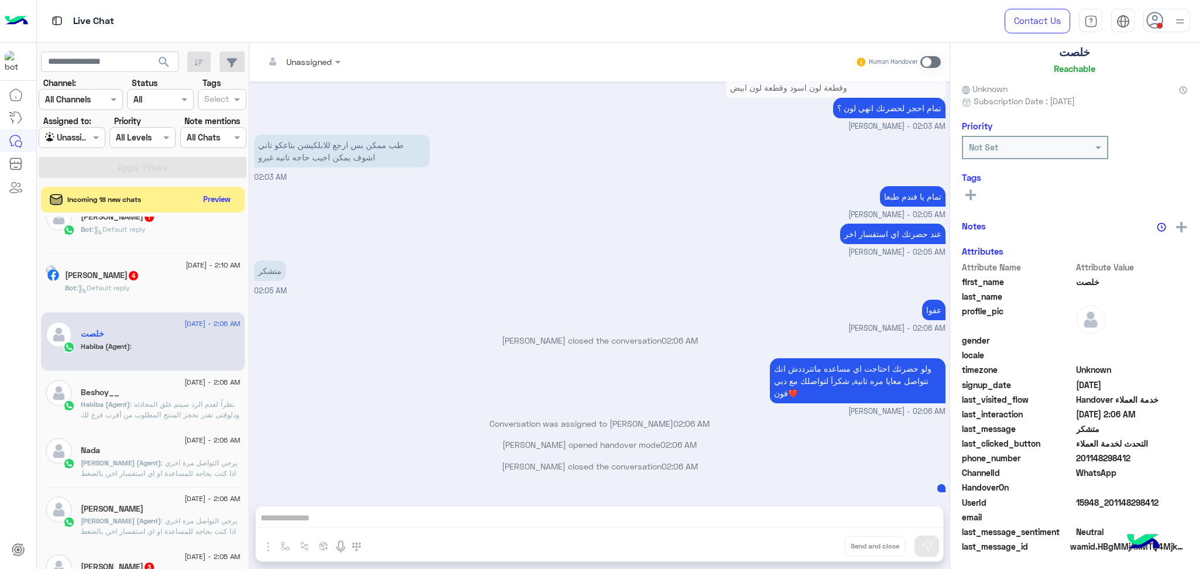
scroll to position [74, 0]
click at [145, 456] on div "Nada" at bounding box center [161, 452] width 160 height 12
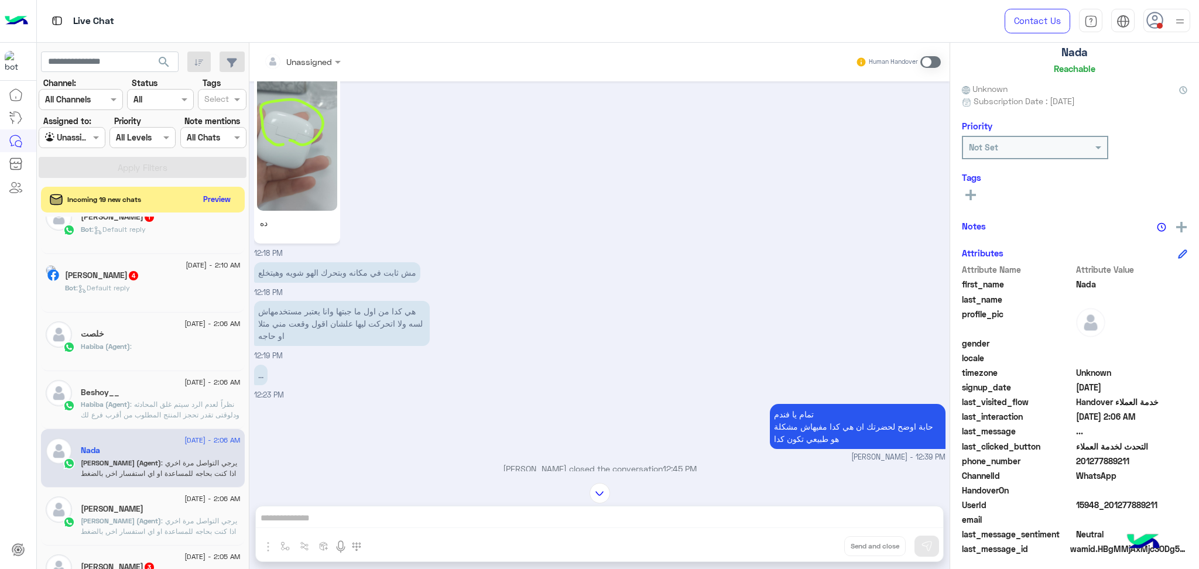
scroll to position [74, 0]
click at [132, 505] on h5 "Amr Mohammed" at bounding box center [112, 509] width 63 height 10
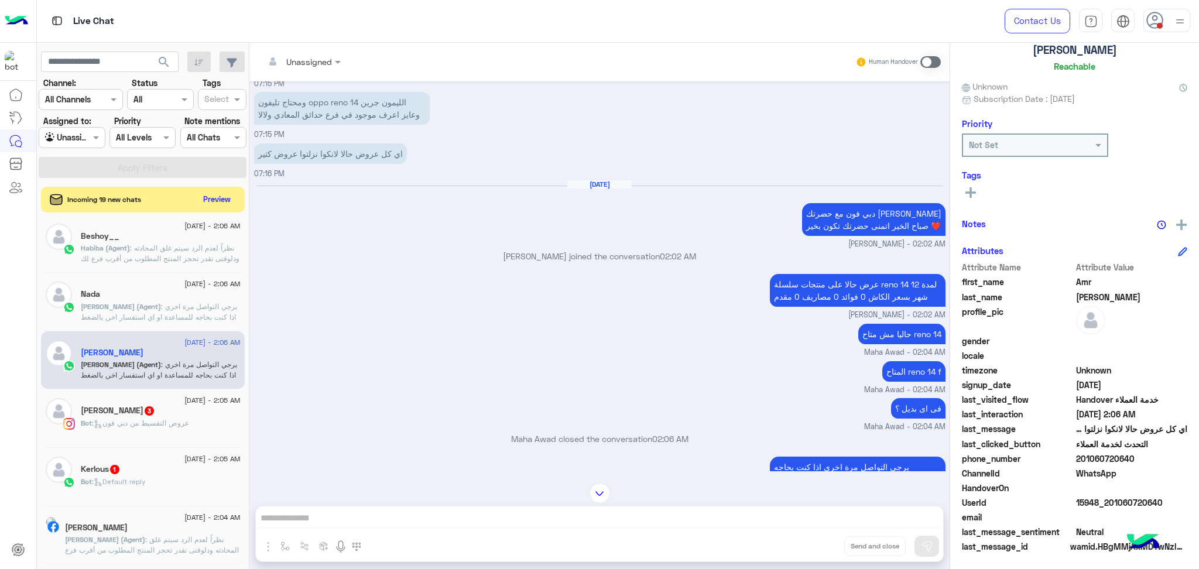
scroll to position [630, 0]
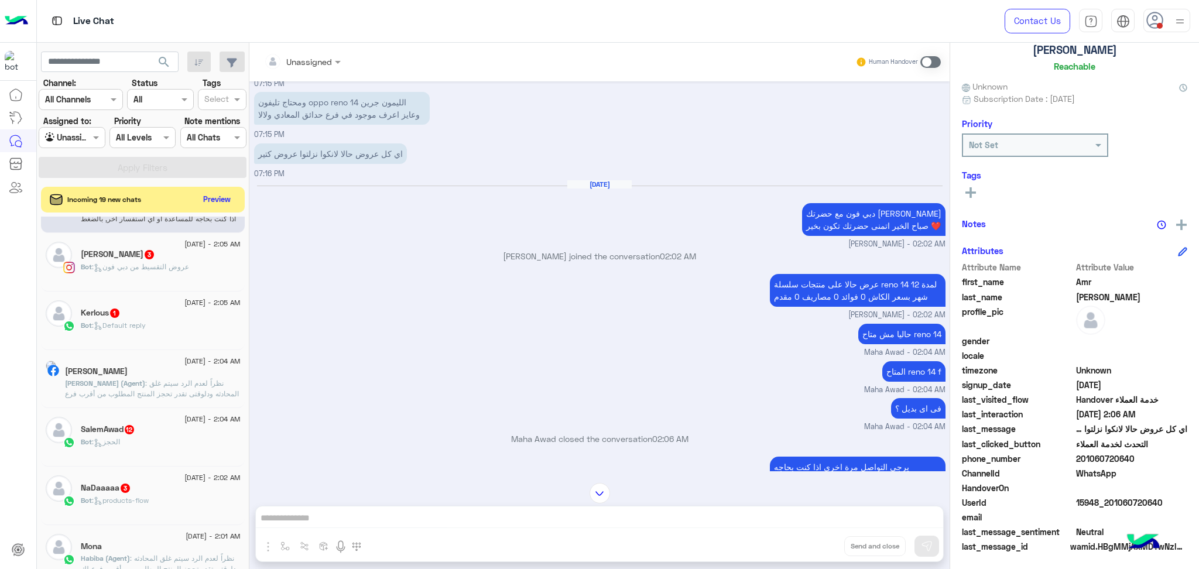
click at [109, 386] on span "Maha (Agent)" at bounding box center [105, 383] width 80 height 9
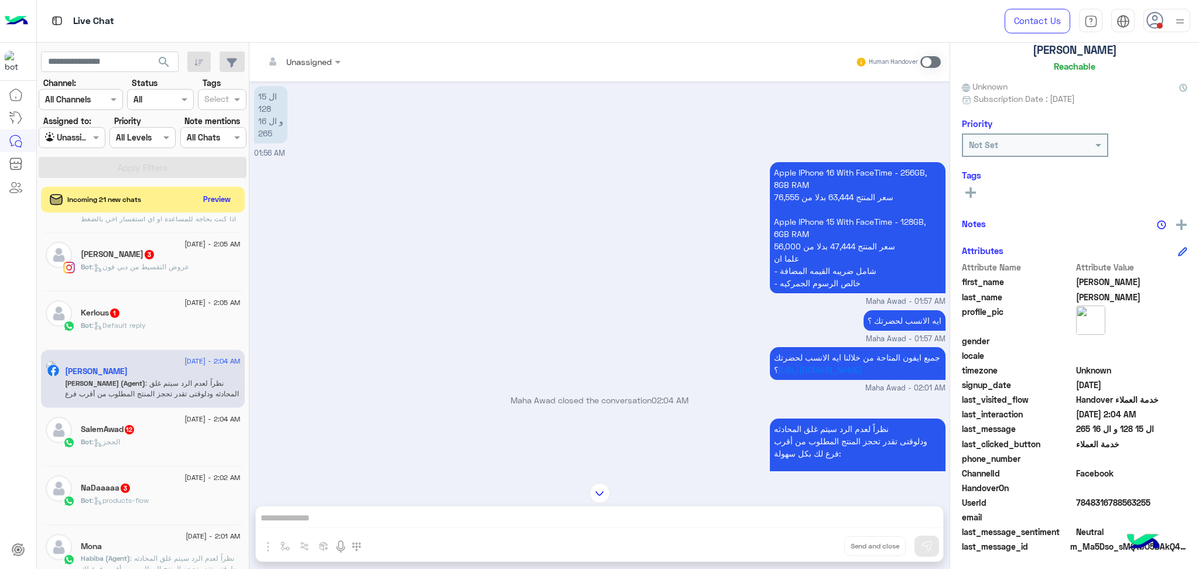
scroll to position [2292, 0]
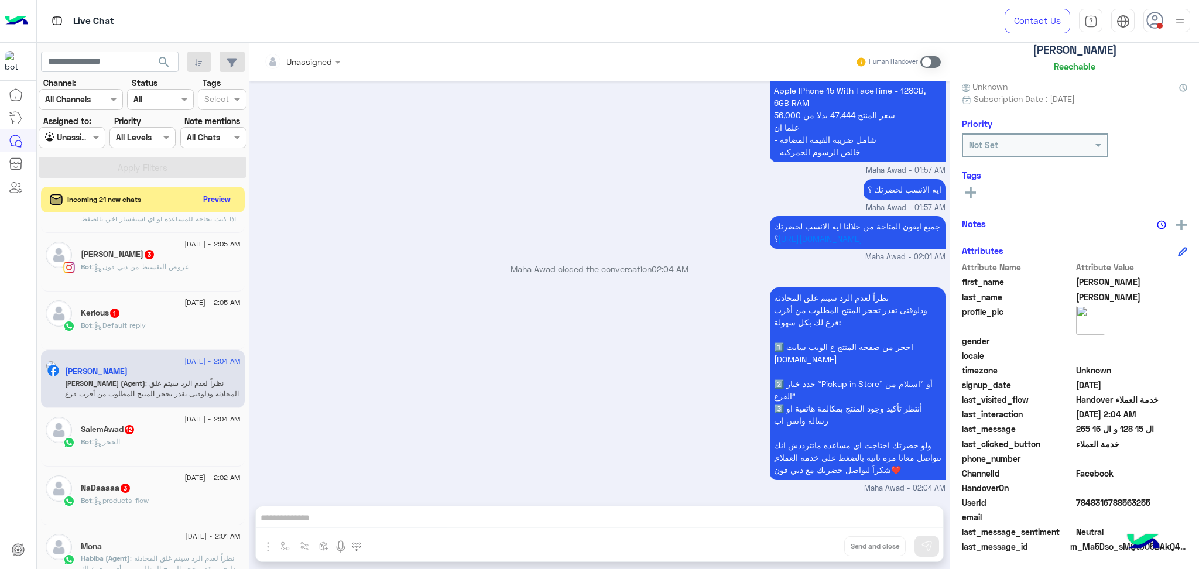
click at [1088, 490] on span at bounding box center [1132, 488] width 112 height 12
click at [1093, 499] on span "7848316788563255" at bounding box center [1132, 502] width 112 height 12
copy span "7848316788563255"
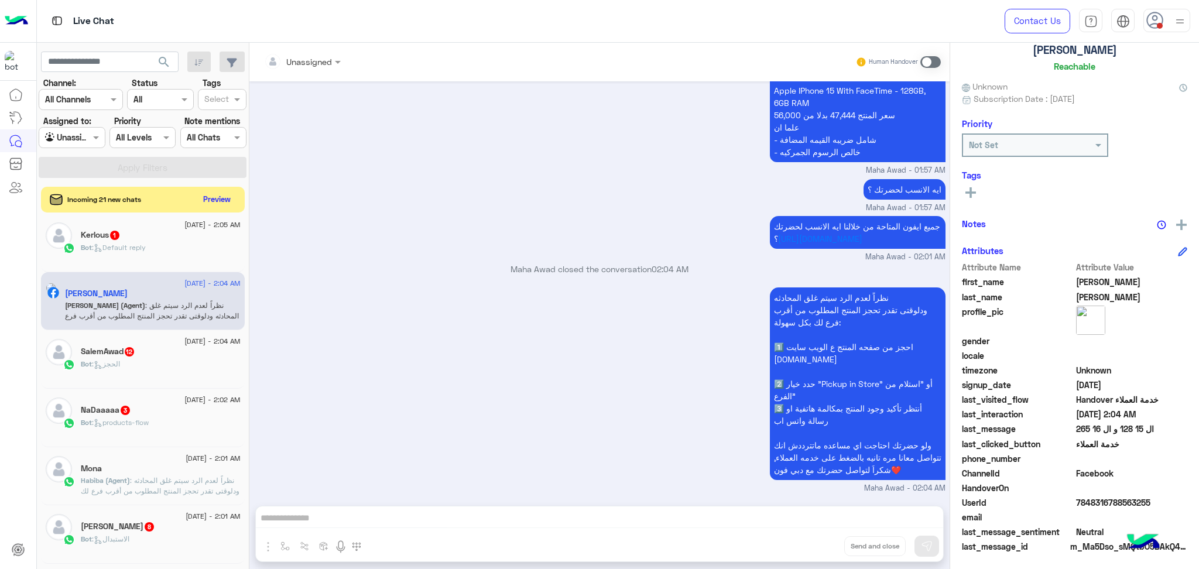
click at [133, 474] on div "Mona" at bounding box center [161, 470] width 160 height 12
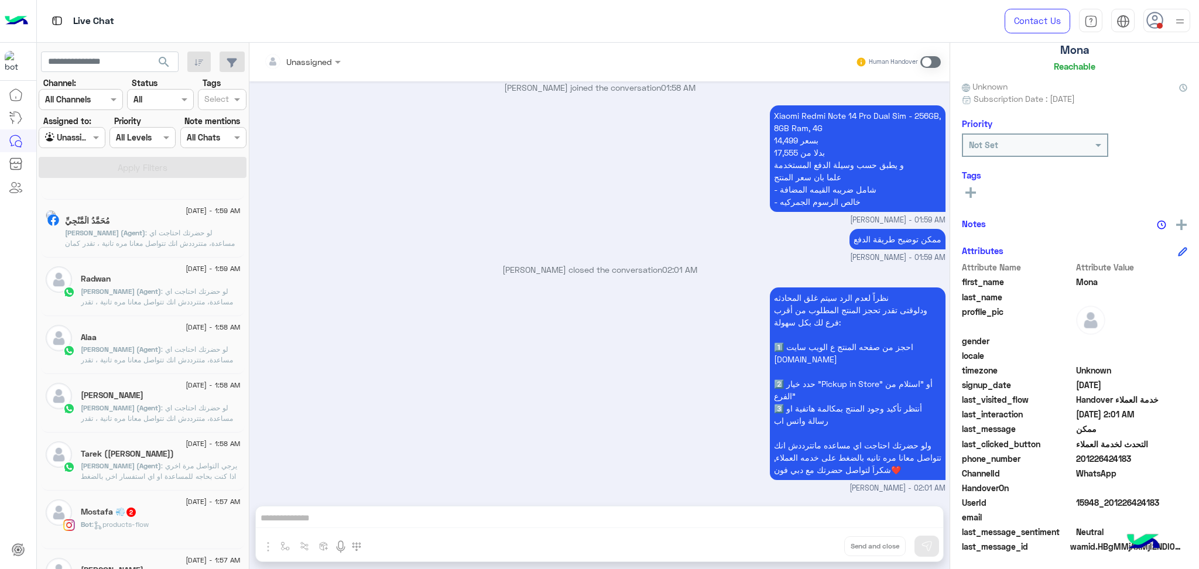
scroll to position [474, 0]
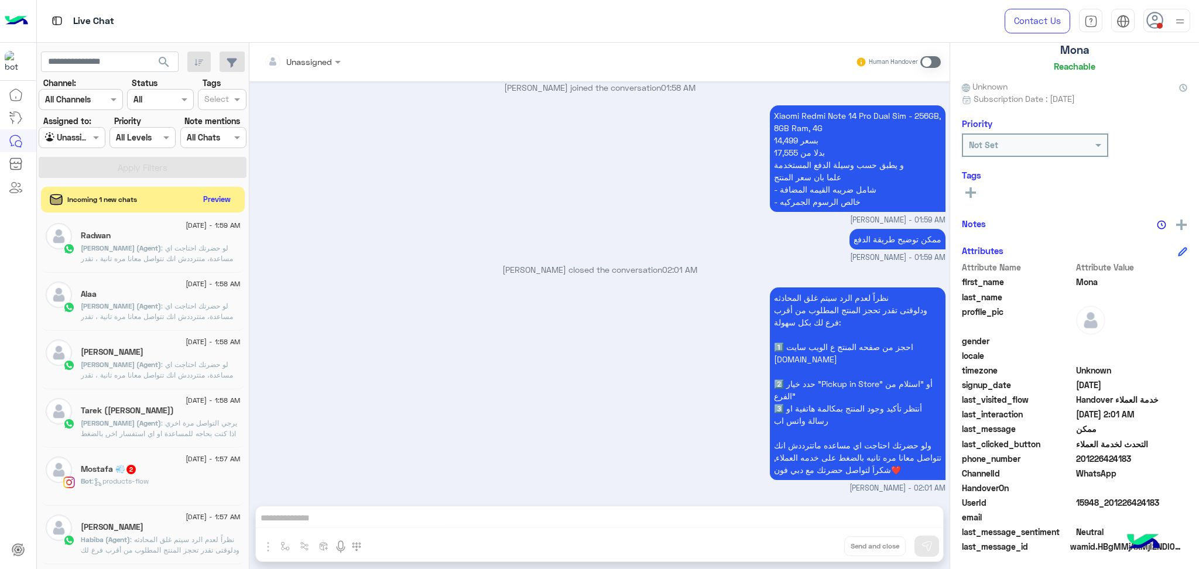
click at [115, 368] on span "[PERSON_NAME] (Agent)" at bounding box center [121, 364] width 80 height 9
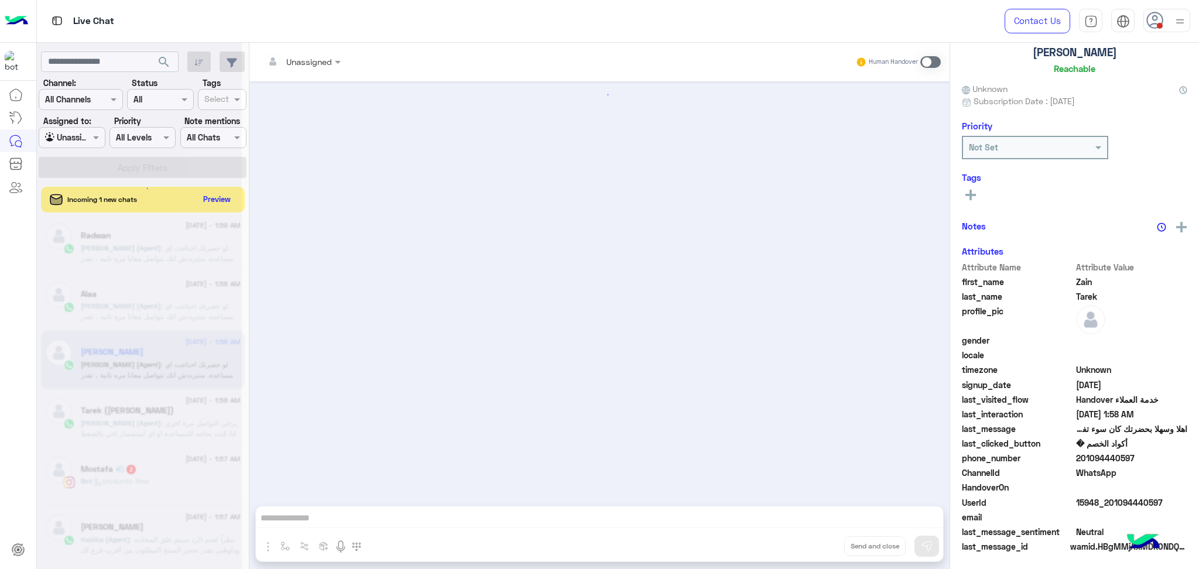
scroll to position [649, 0]
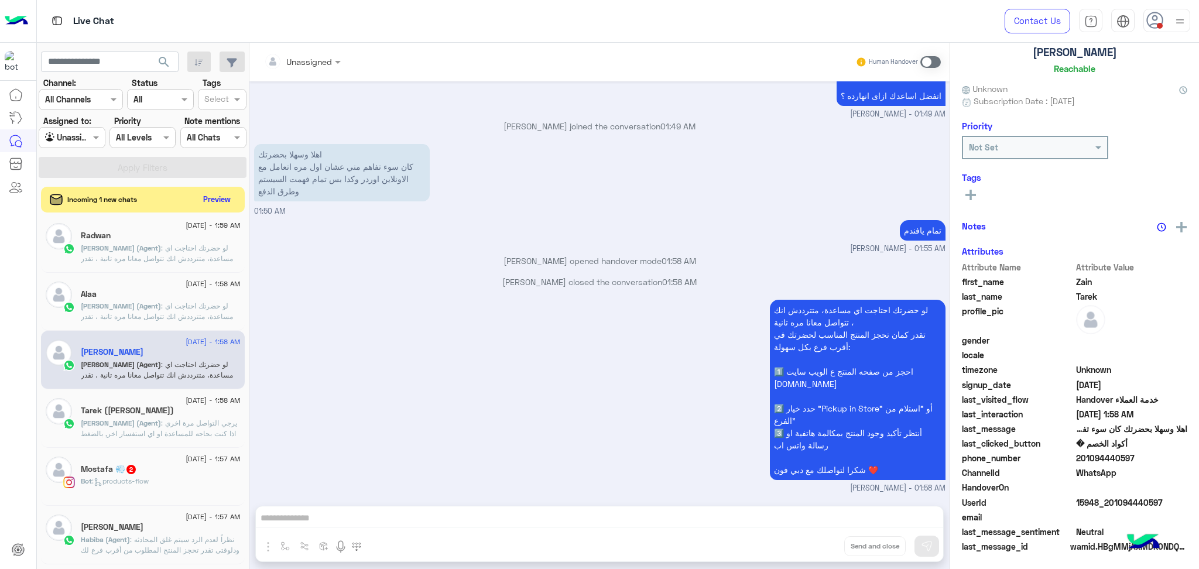
click at [113, 420] on span "Maha (Agent)" at bounding box center [121, 423] width 80 height 9
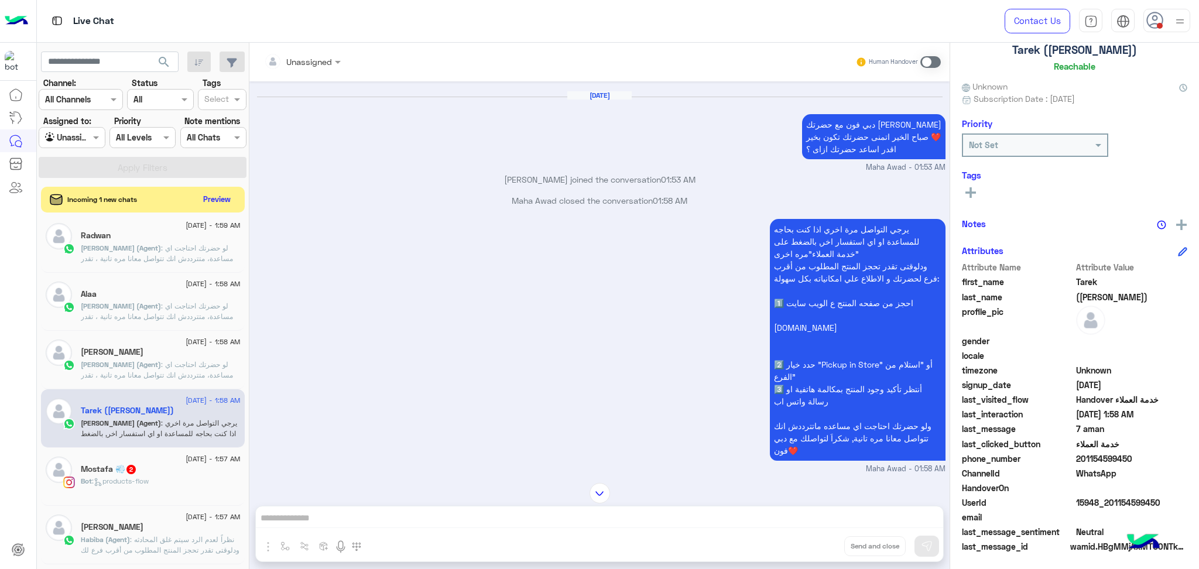
scroll to position [1813, 0]
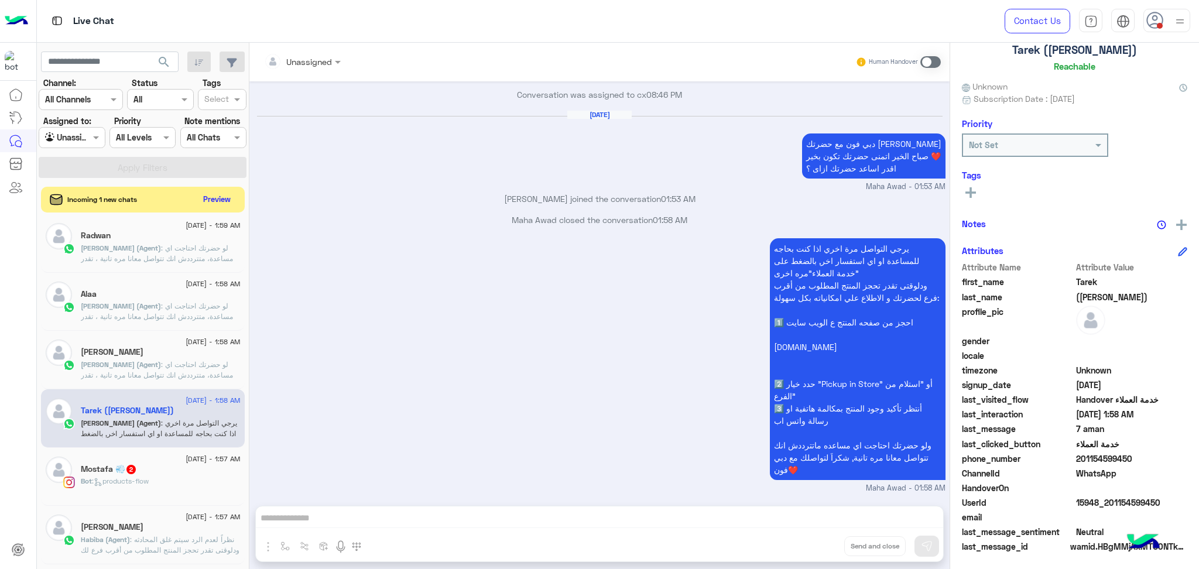
click at [1087, 492] on div "HandoverOn" at bounding box center [1074, 489] width 225 height 15
click at [1090, 498] on span "15948_201154599450" at bounding box center [1132, 502] width 112 height 12
copy span "15948_201154599450"
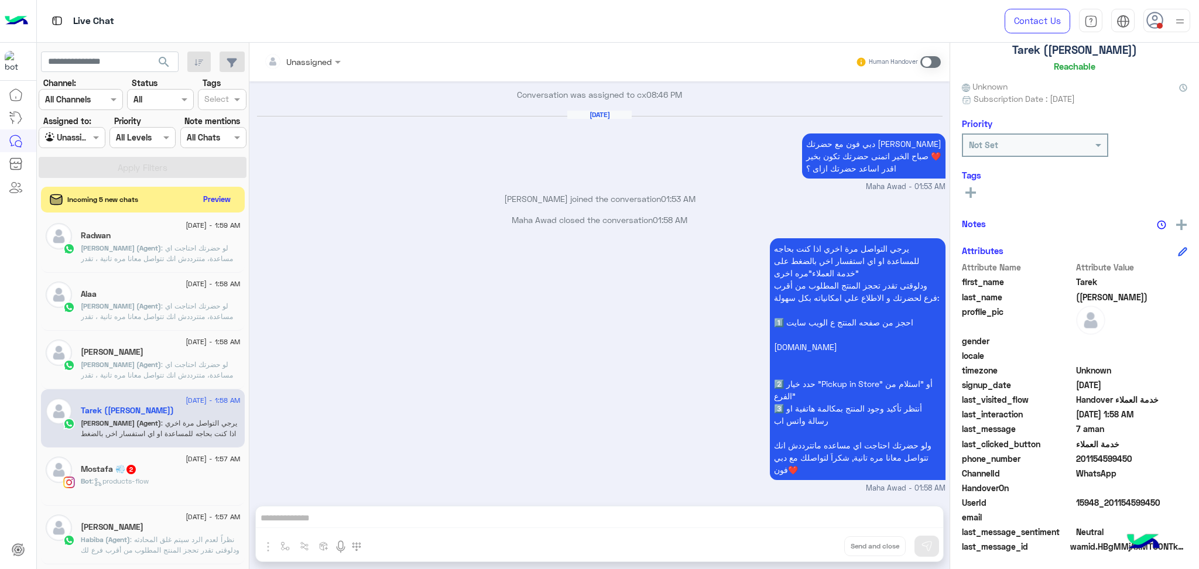
copy span "15948_201154599450"
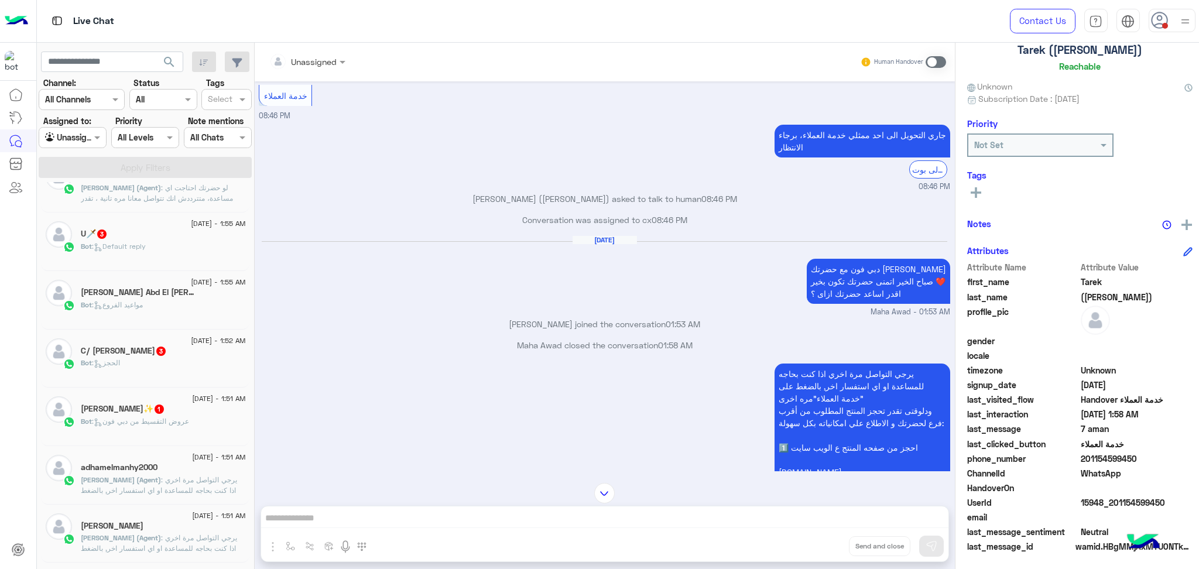
scroll to position [396, 0]
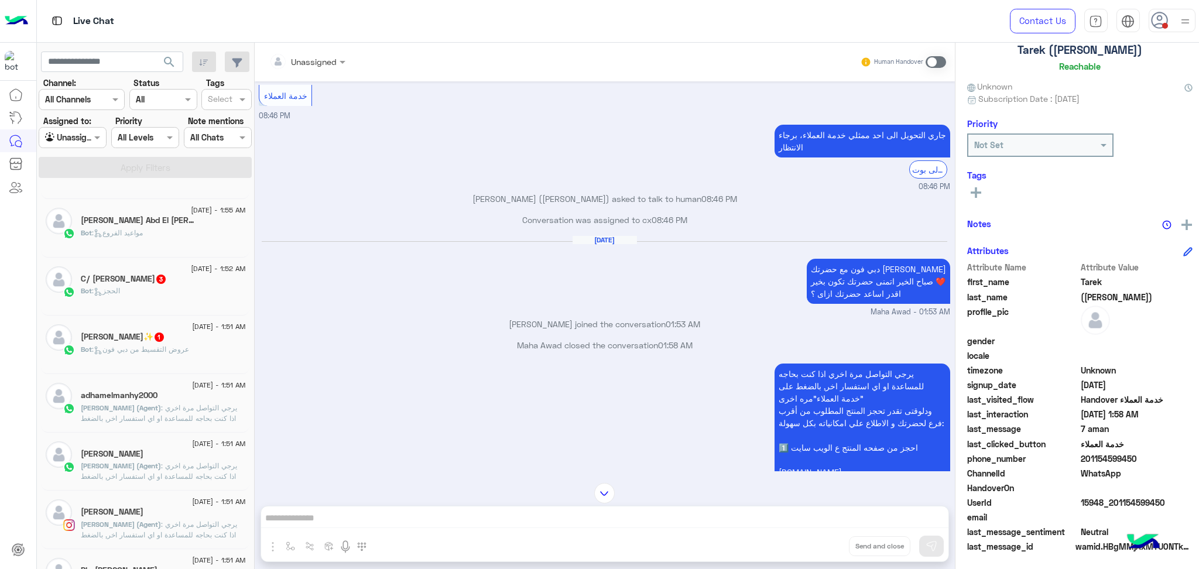
click at [160, 422] on span ": يرجي التواصل مرة اخري اذا كنت بحاجه للمساعدة او اي استفسار اخر, بالضغط على "خ…" at bounding box center [163, 455] width 164 height 104
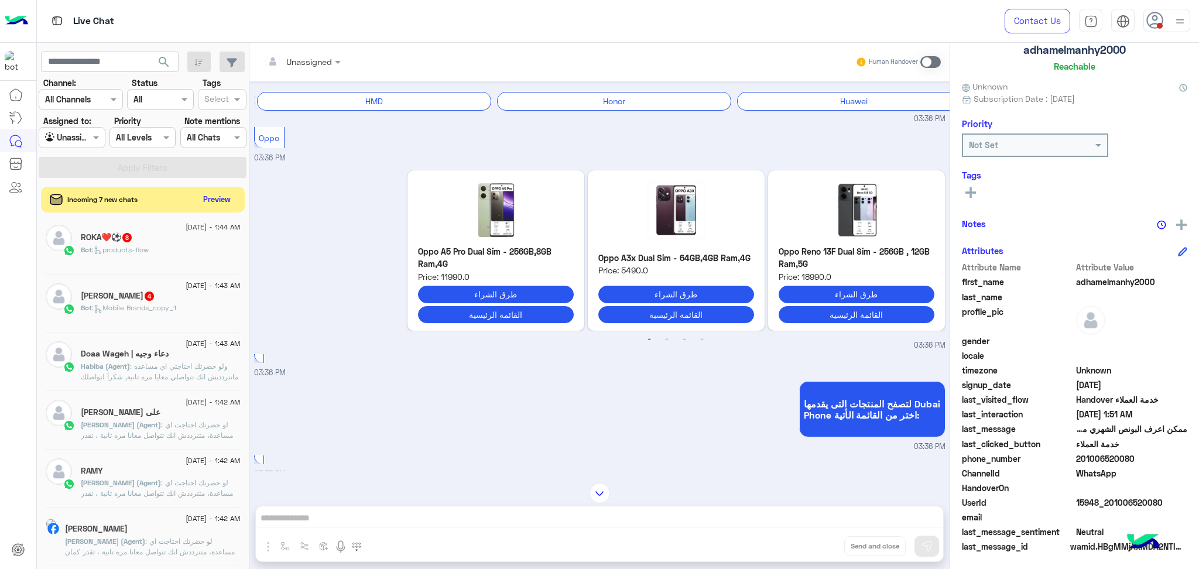
scroll to position [83, 0]
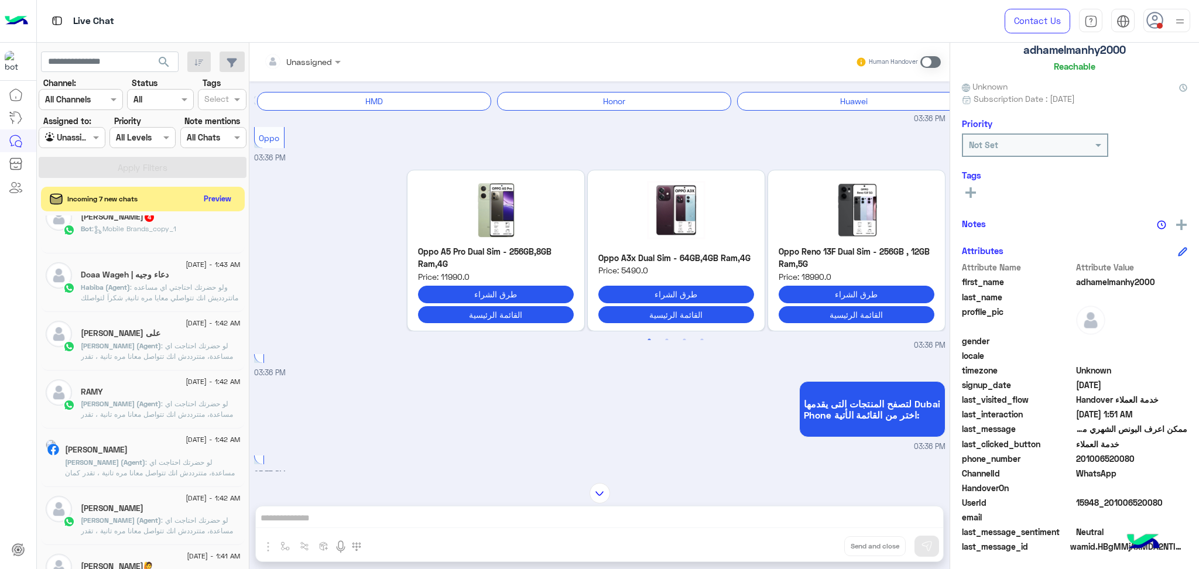
click at [205, 201] on button "Preview" at bounding box center [218, 199] width 36 height 16
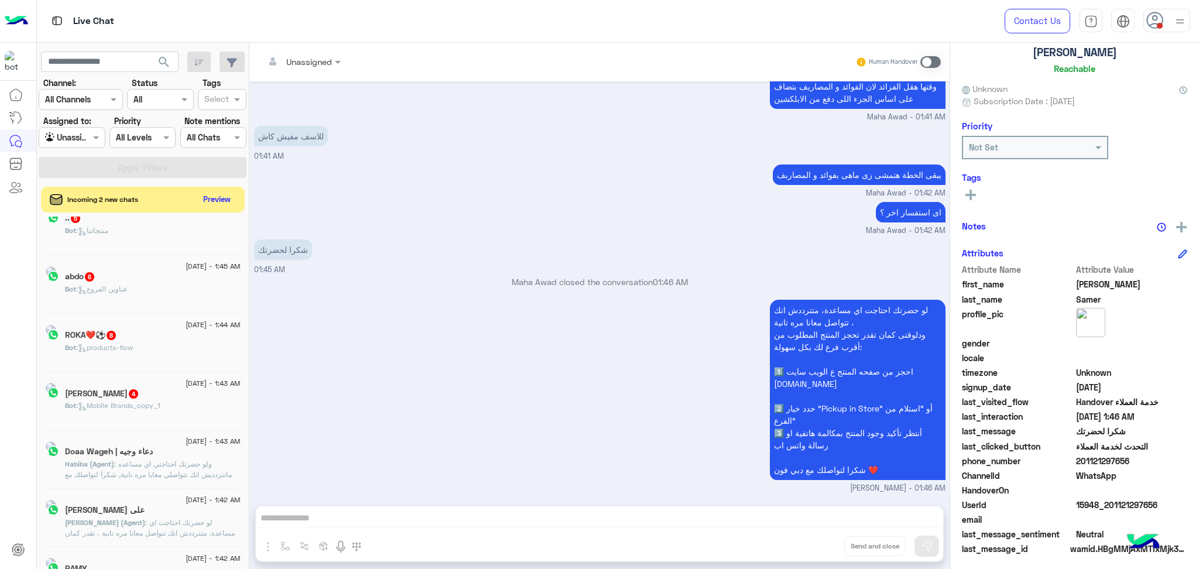
scroll to position [74, 0]
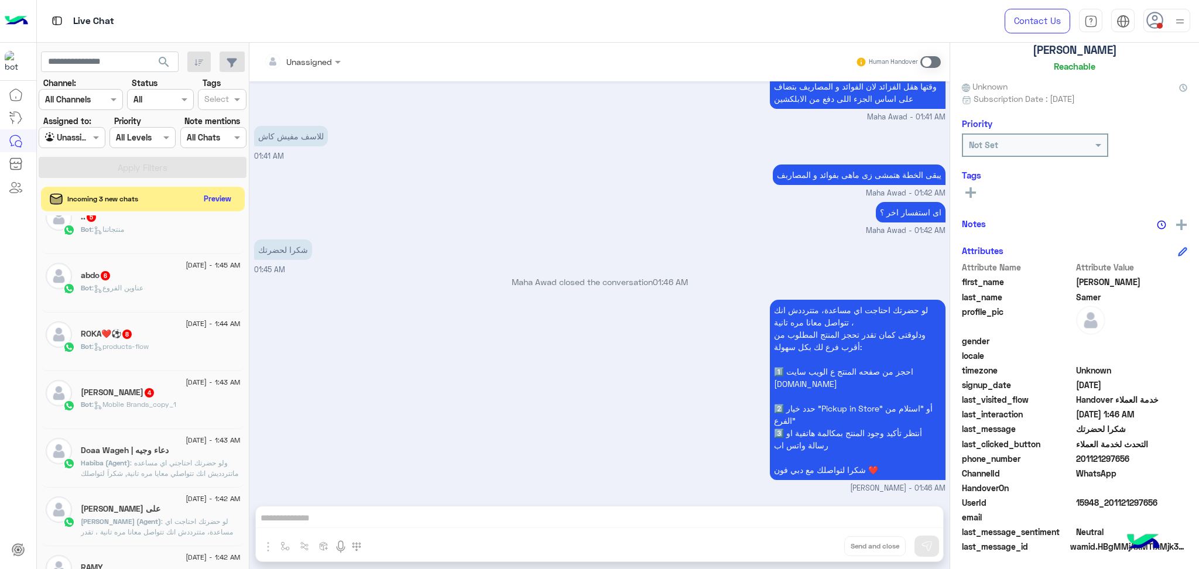
click at [218, 191] on button "Preview" at bounding box center [218, 199] width 36 height 16
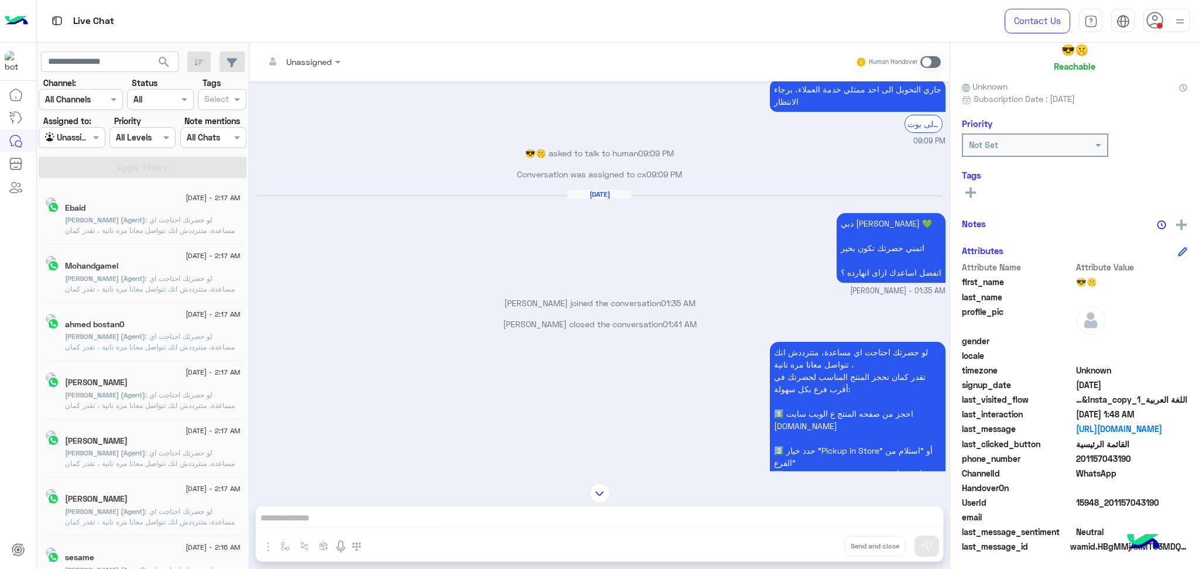
scroll to position [5, 0]
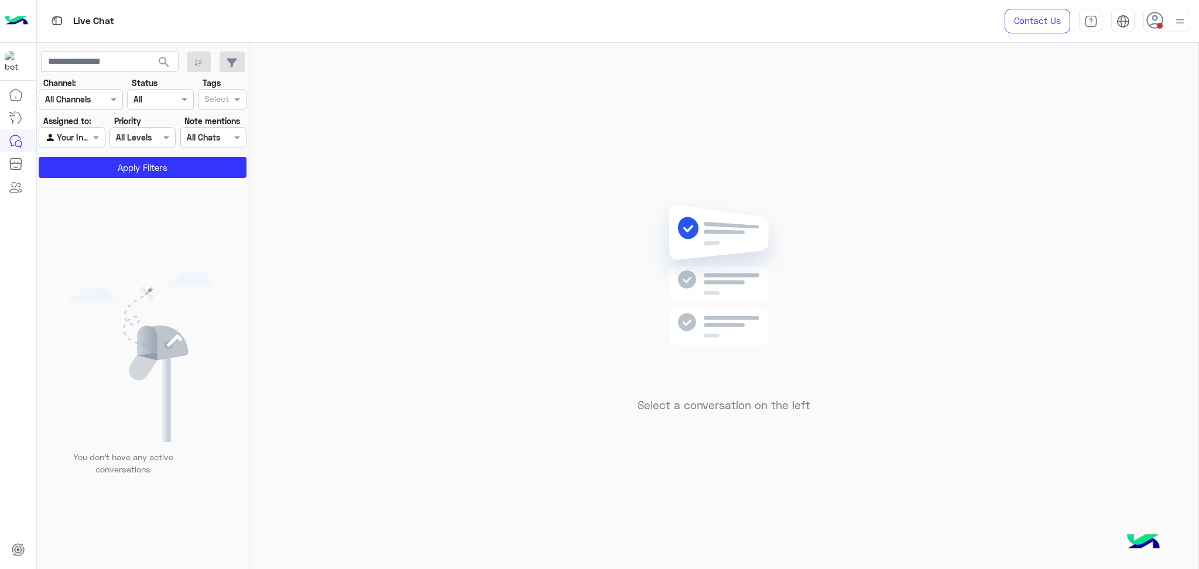
click at [72, 141] on div at bounding box center [71, 137] width 65 height 13
click at [159, 169] on button "Apply Filters" at bounding box center [143, 167] width 208 height 21
click at [74, 66] on input "text" at bounding box center [110, 62] width 138 height 21
paste input "**********"
click at [64, 55] on input "**********" at bounding box center [110, 62] width 138 height 21
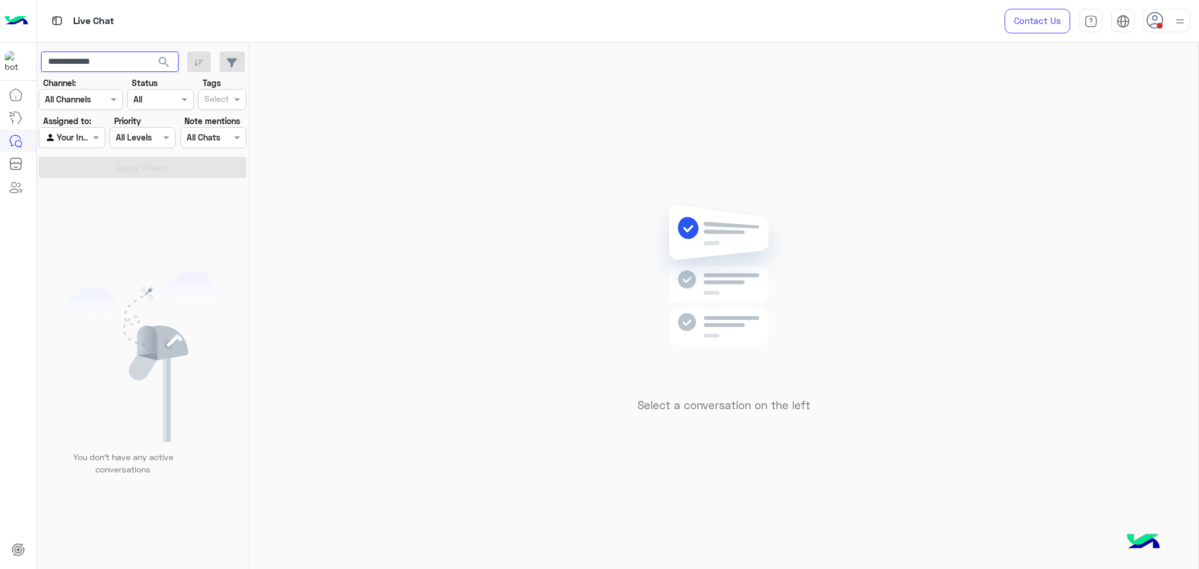
click at [64, 55] on input "**********" at bounding box center [110, 62] width 138 height 21
paste input "******"
type input "**********"
click at [71, 136] on input "text" at bounding box center [58, 138] width 27 height 12
click at [80, 157] on b "Unassigned" at bounding box center [78, 161] width 44 height 10
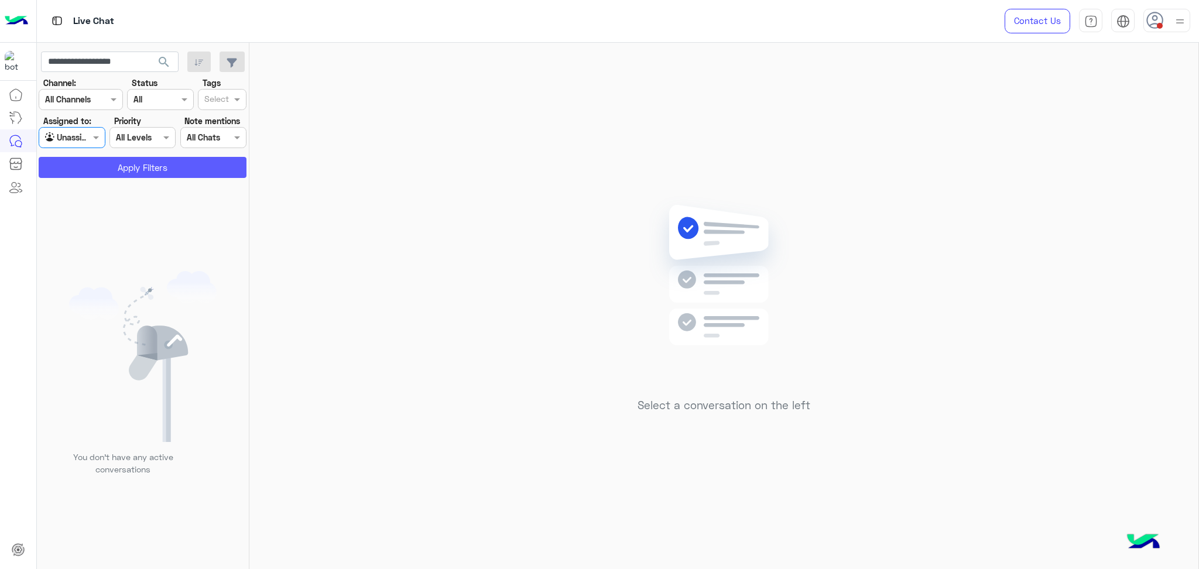
click at [81, 157] on button "Apply Filters" at bounding box center [143, 167] width 208 height 21
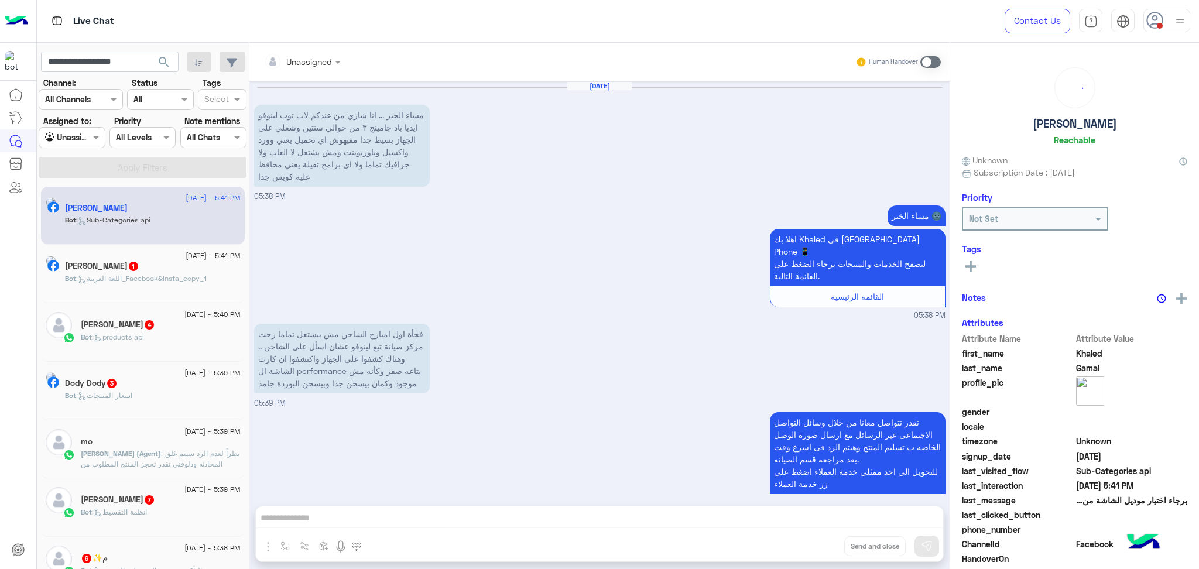
scroll to position [156, 0]
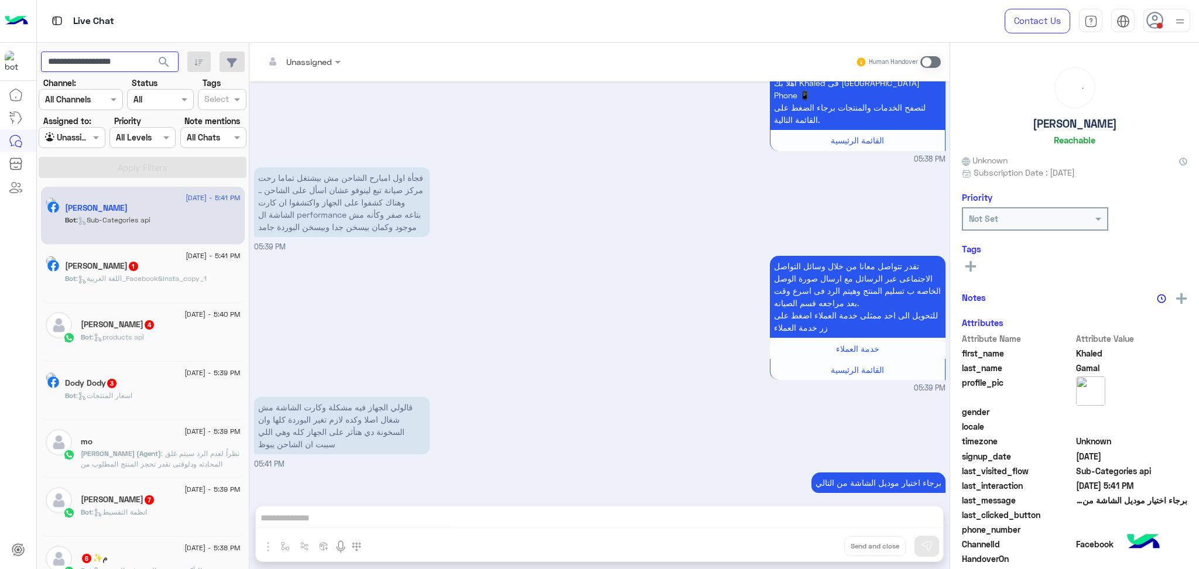
click at [121, 56] on input "**********" at bounding box center [110, 62] width 138 height 21
click at [150, 52] on button "search" at bounding box center [164, 64] width 29 height 25
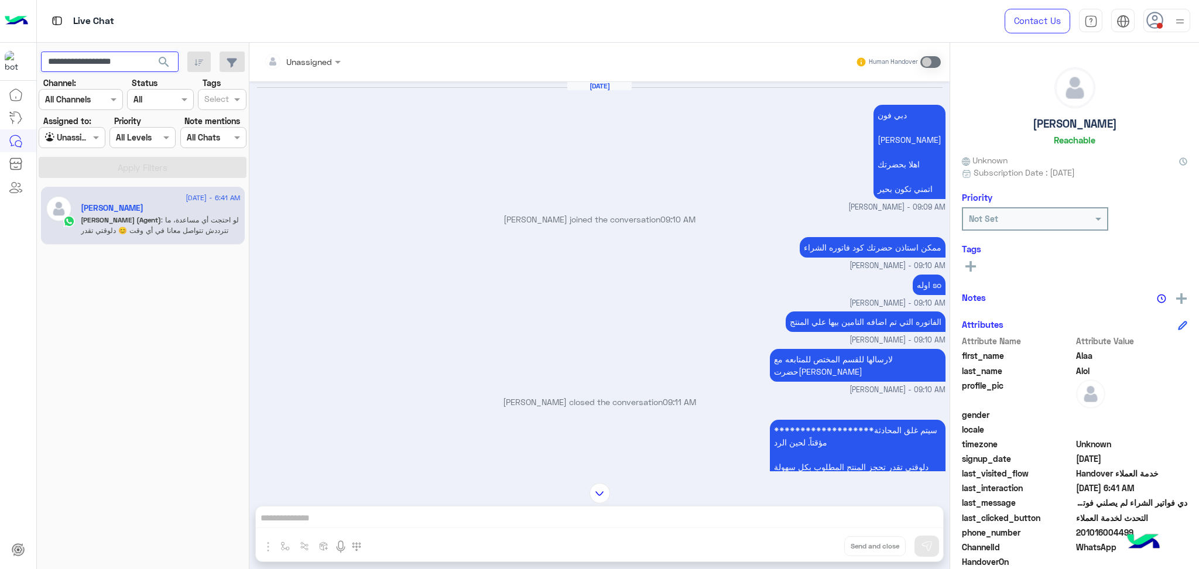
scroll to position [1608, 0]
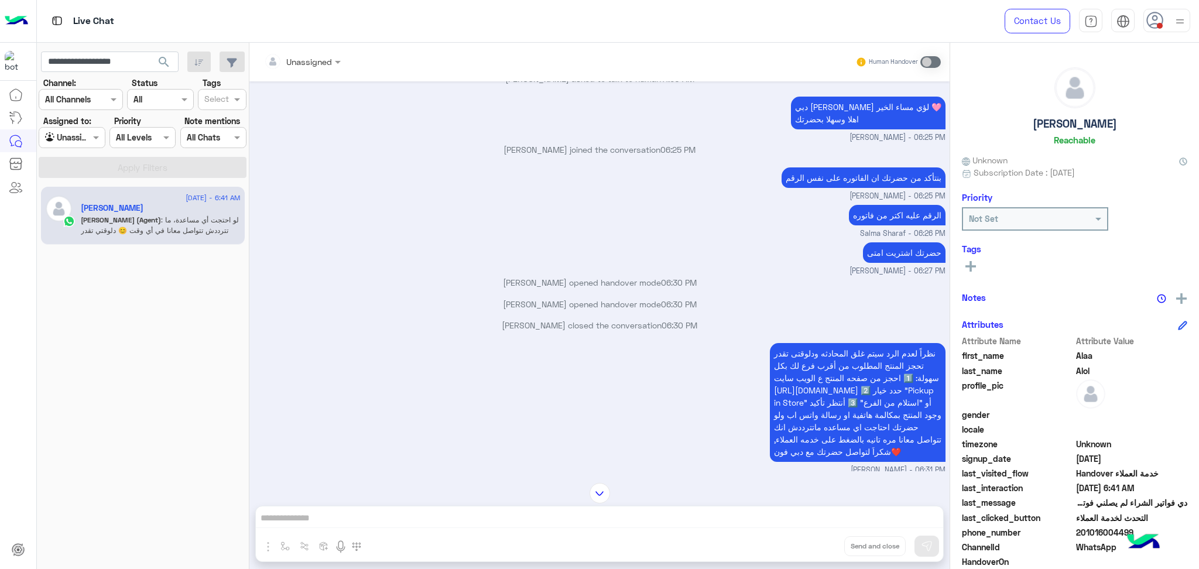
click at [1104, 532] on span "201016004499" at bounding box center [1132, 532] width 112 height 12
copy span "201016004499"
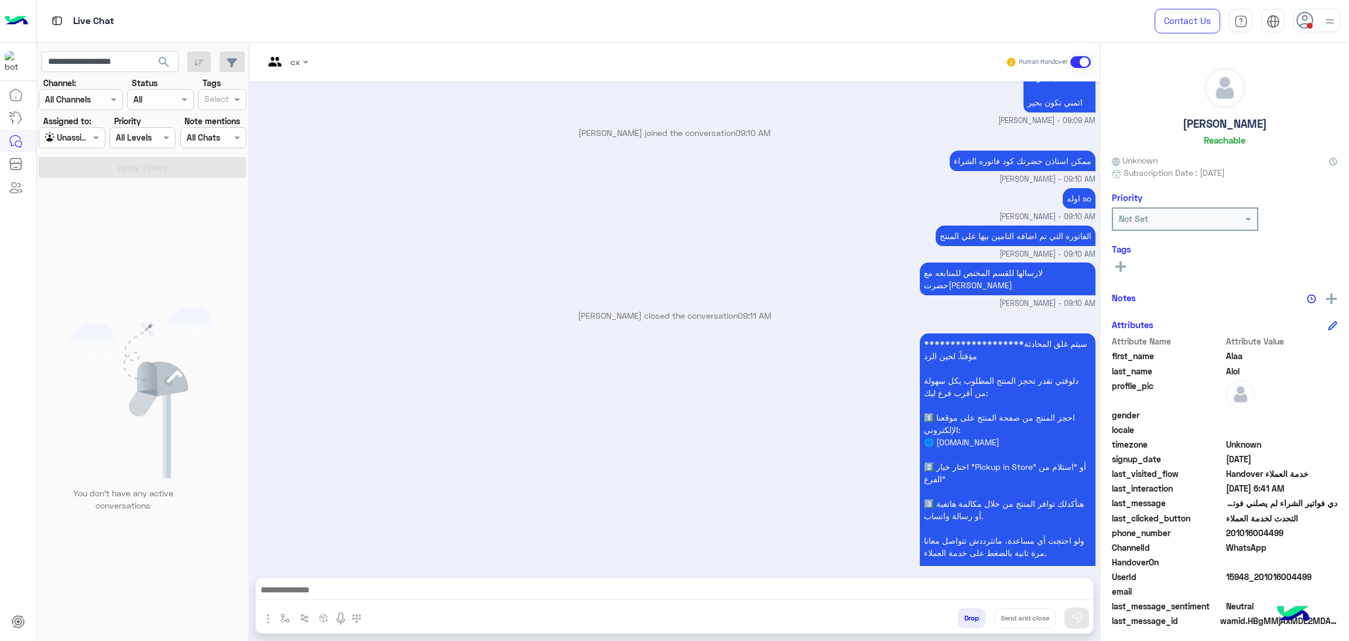
scroll to position [15289, 0]
